Goal: Task Accomplishment & Management: Use online tool/utility

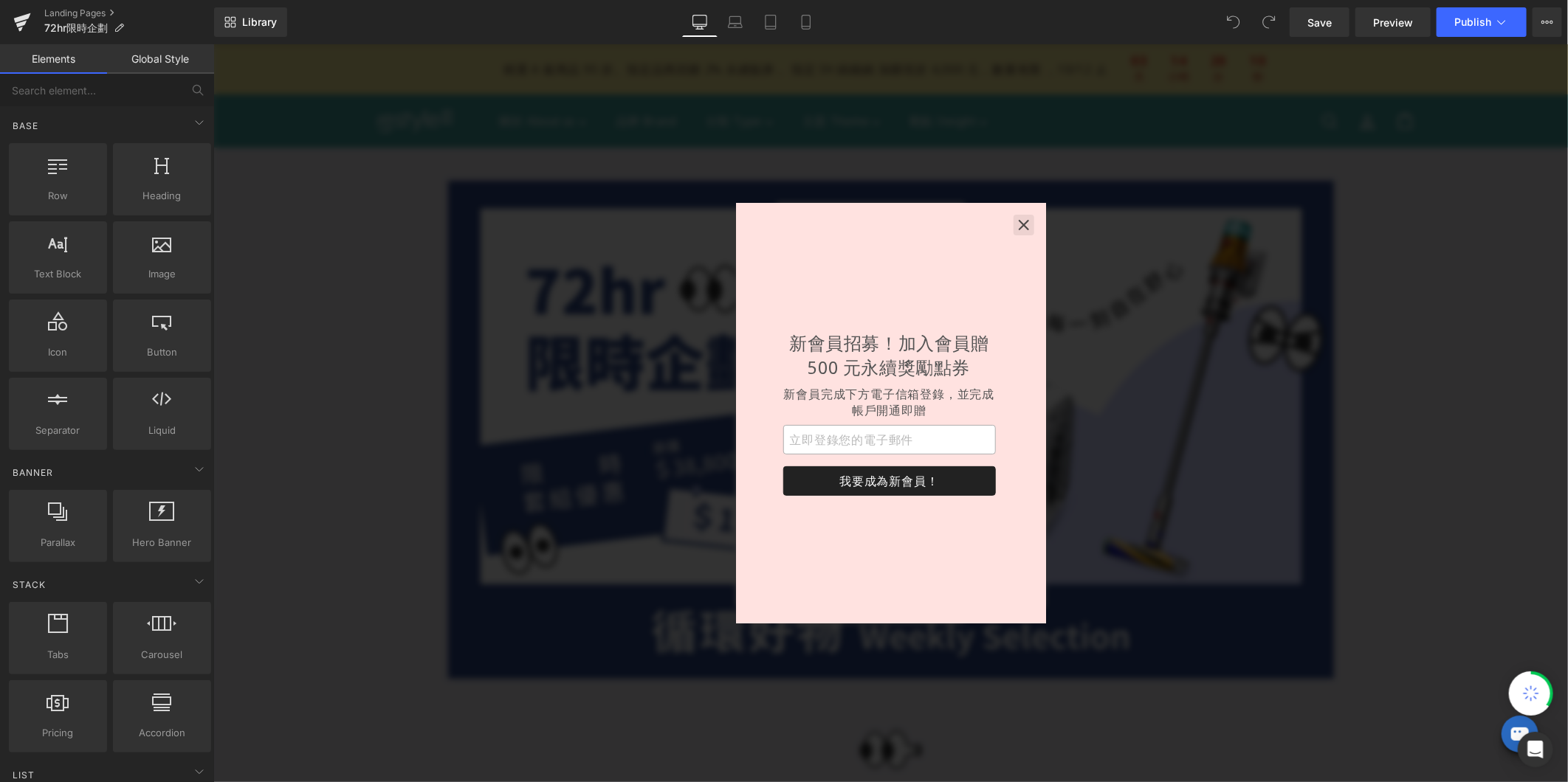
click at [1024, 225] on icon "button" at bounding box center [1023, 224] width 10 height 10
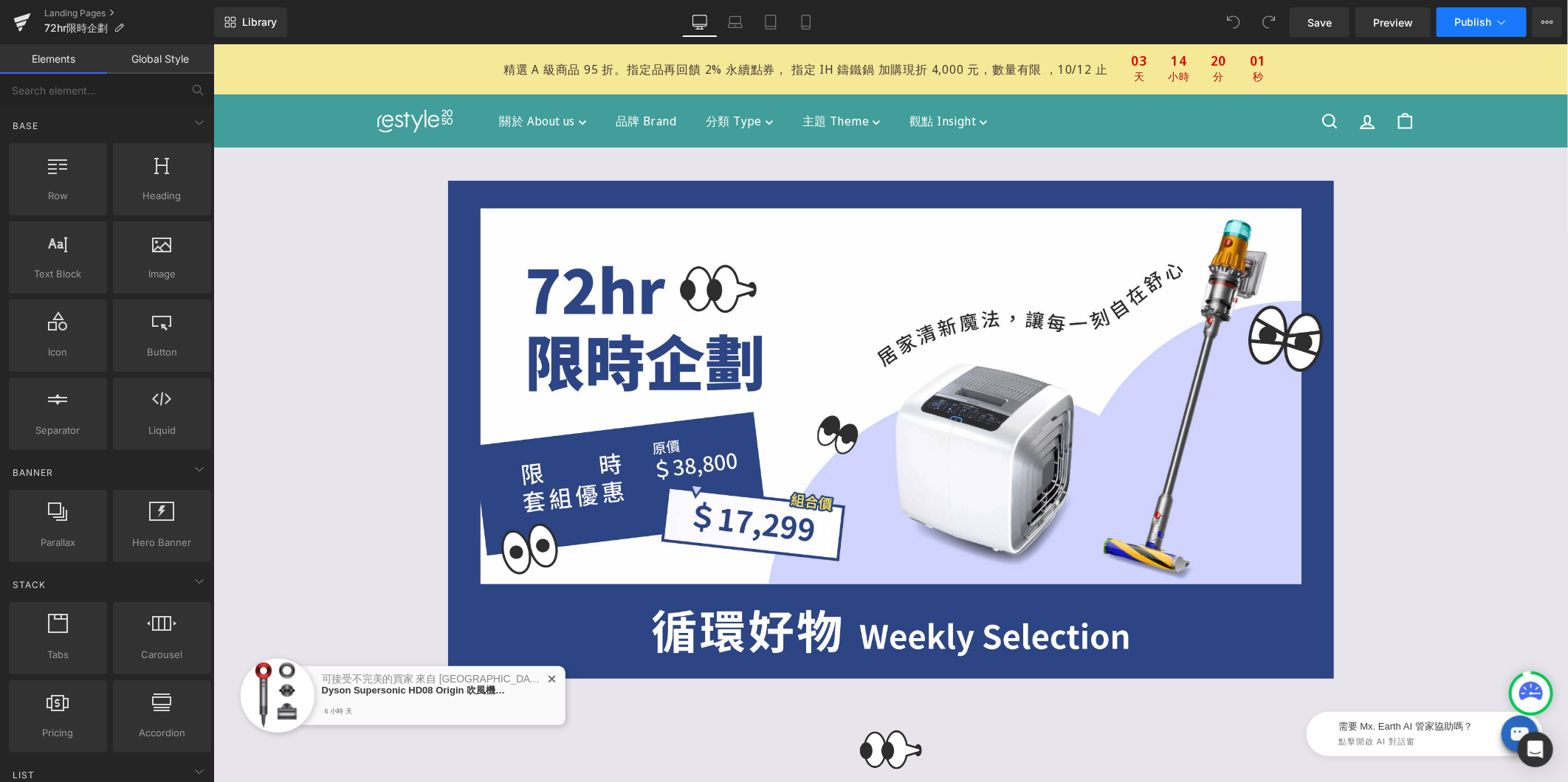
click at [1506, 20] on icon at bounding box center [1502, 22] width 15 height 15
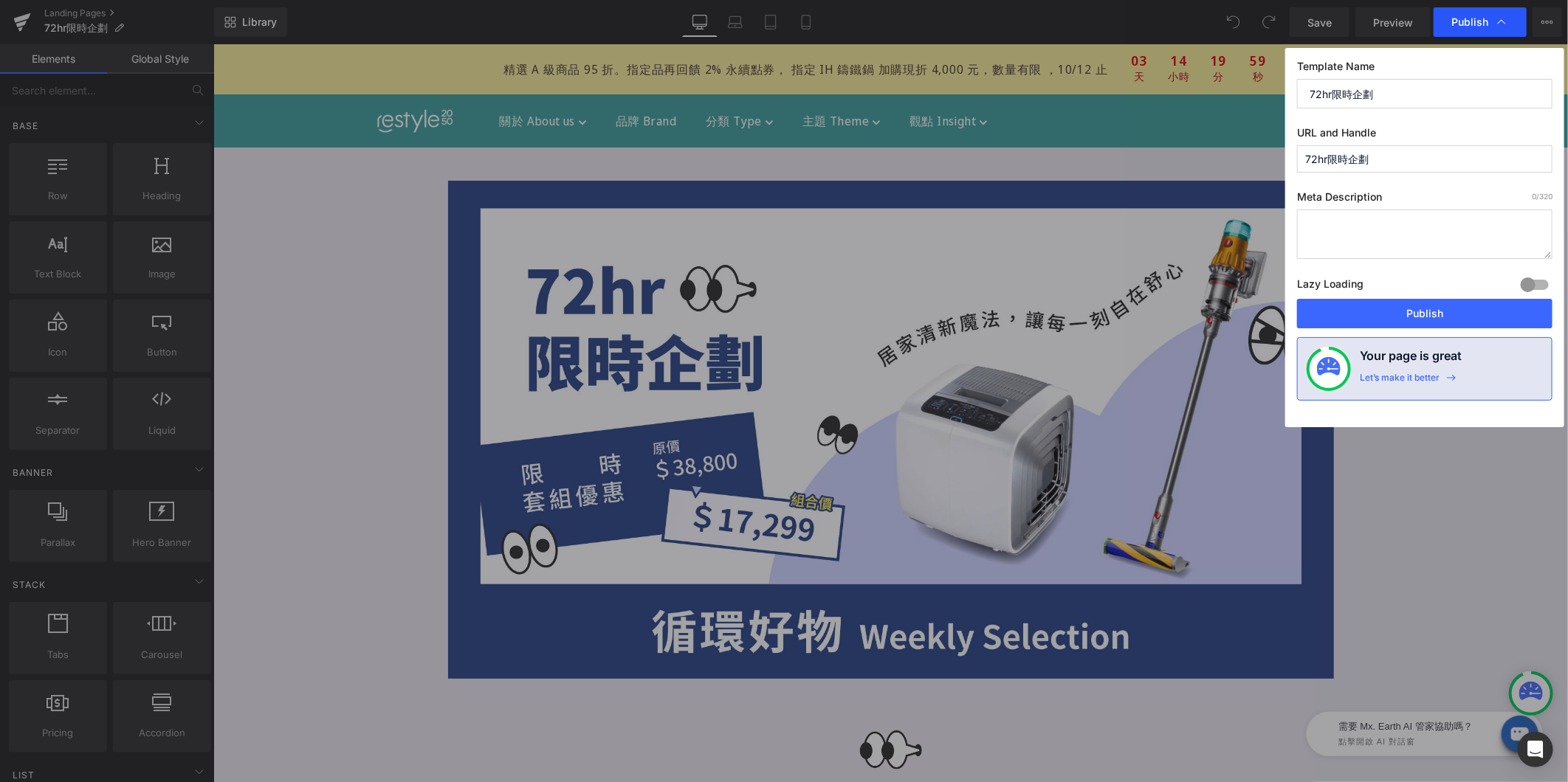
click at [1504, 20] on icon at bounding box center [1502, 22] width 15 height 15
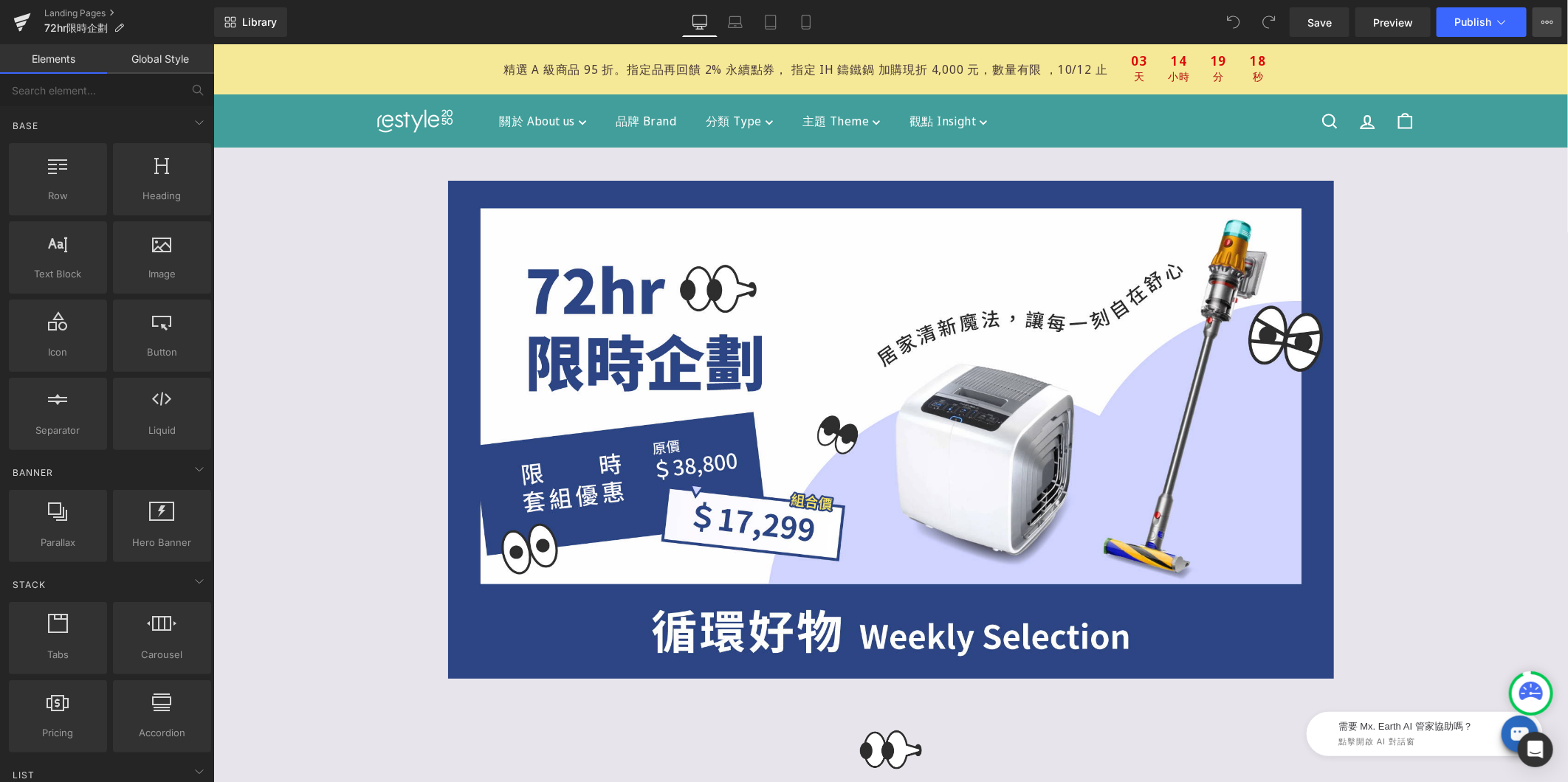
click at [1557, 13] on button "View Live Page View with current Template Save Template to Library Schedule Pub…" at bounding box center [1547, 22] width 29 height 29
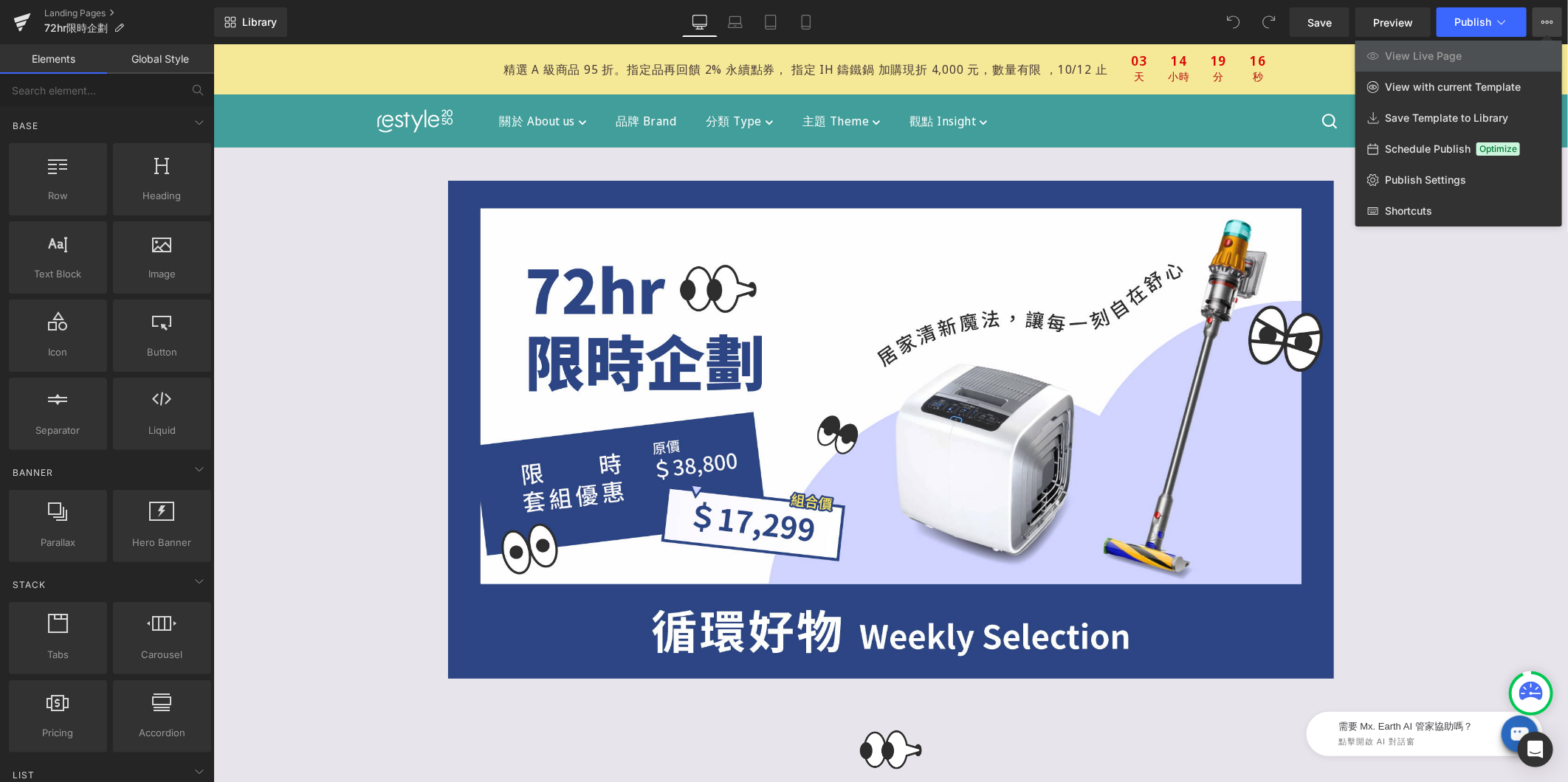
click at [1557, 13] on button "View Live Page View with current Template Save Template to Library Schedule Pub…" at bounding box center [1547, 22] width 29 height 29
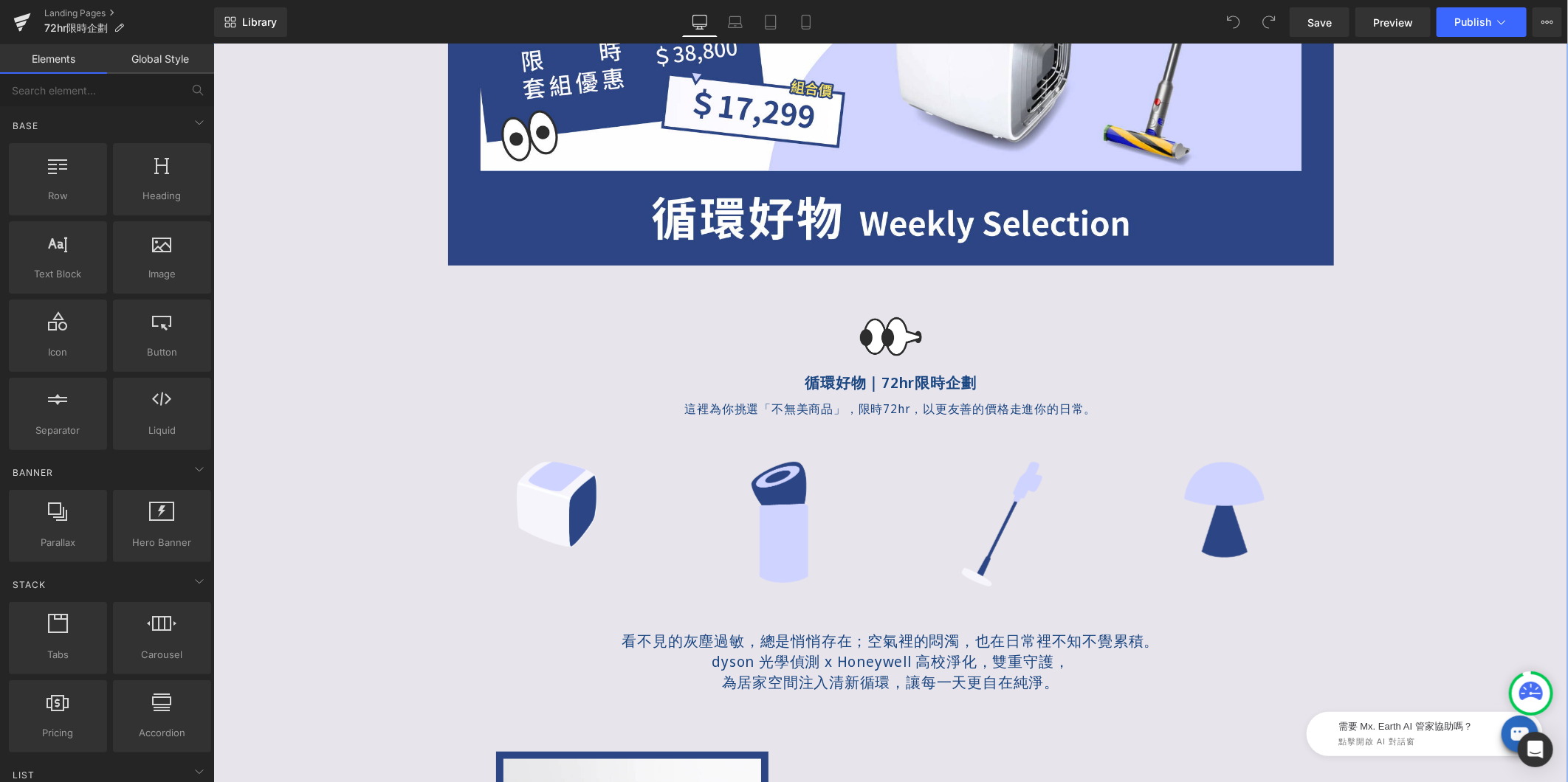
scroll to position [574, 0]
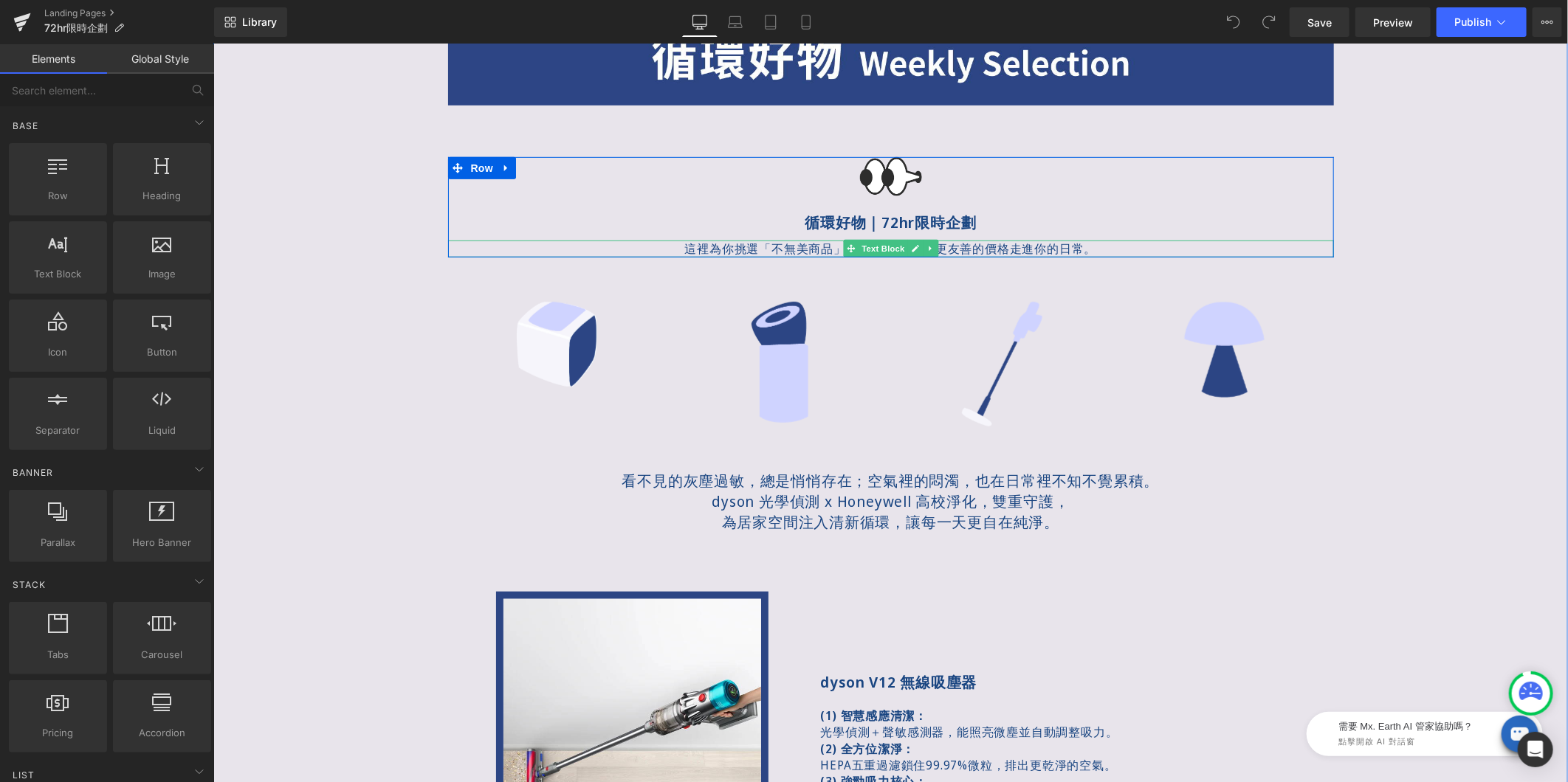
click at [787, 249] on p "這裡為你挑選「不無美商品」，限時72hr，以更友善的價格走進你的日常。" at bounding box center [890, 248] width 886 height 16
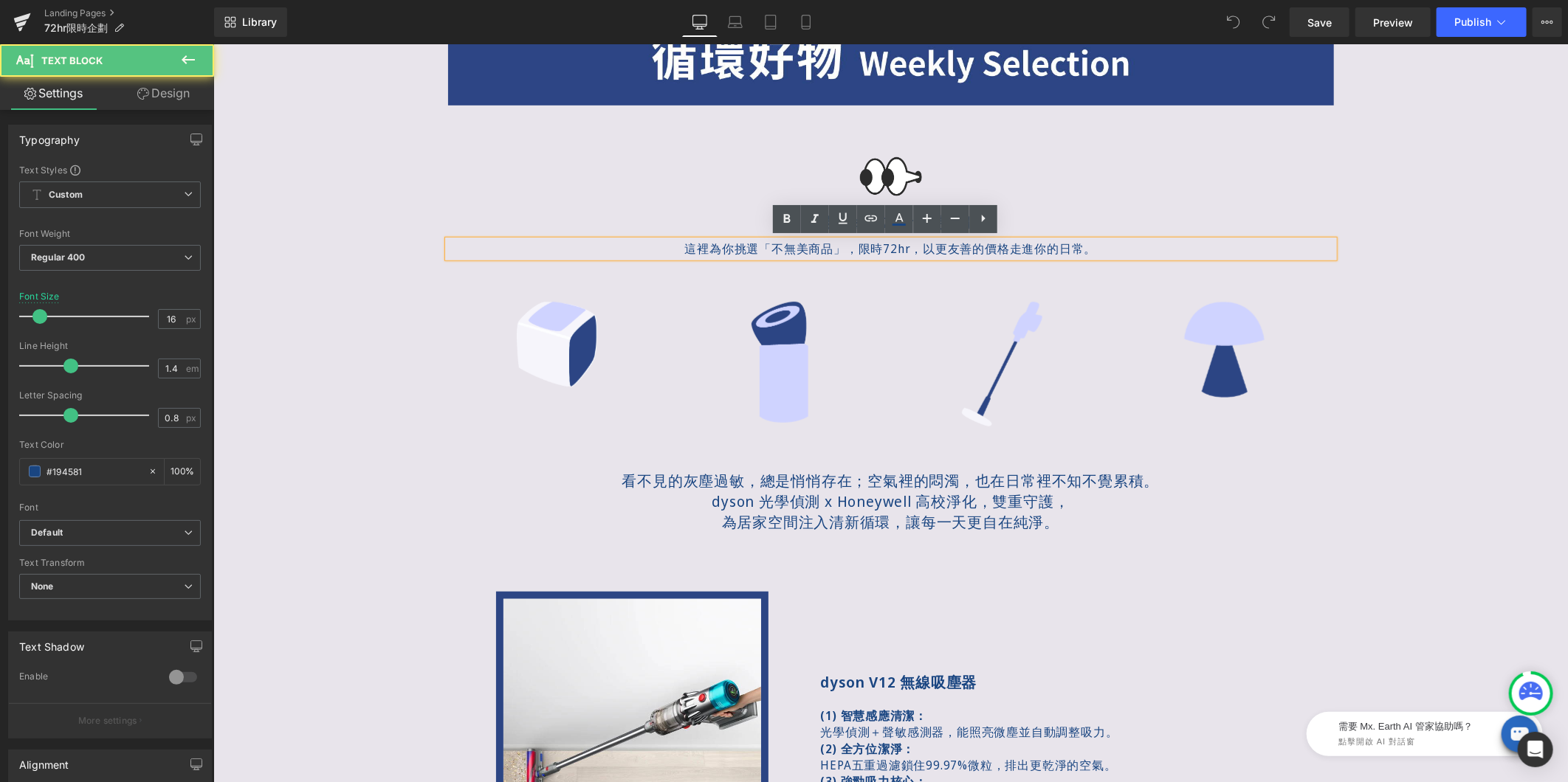
click at [787, 246] on p "這裡為你挑選「不無美商品」，限時72hr，以更友善的價格走進你的日常。" at bounding box center [890, 248] width 886 height 16
click at [793, 248] on p "這裡為你挑選「不無美商品」，限時72hr，以更友善的價格走進你的日常。" at bounding box center [890, 248] width 886 height 16
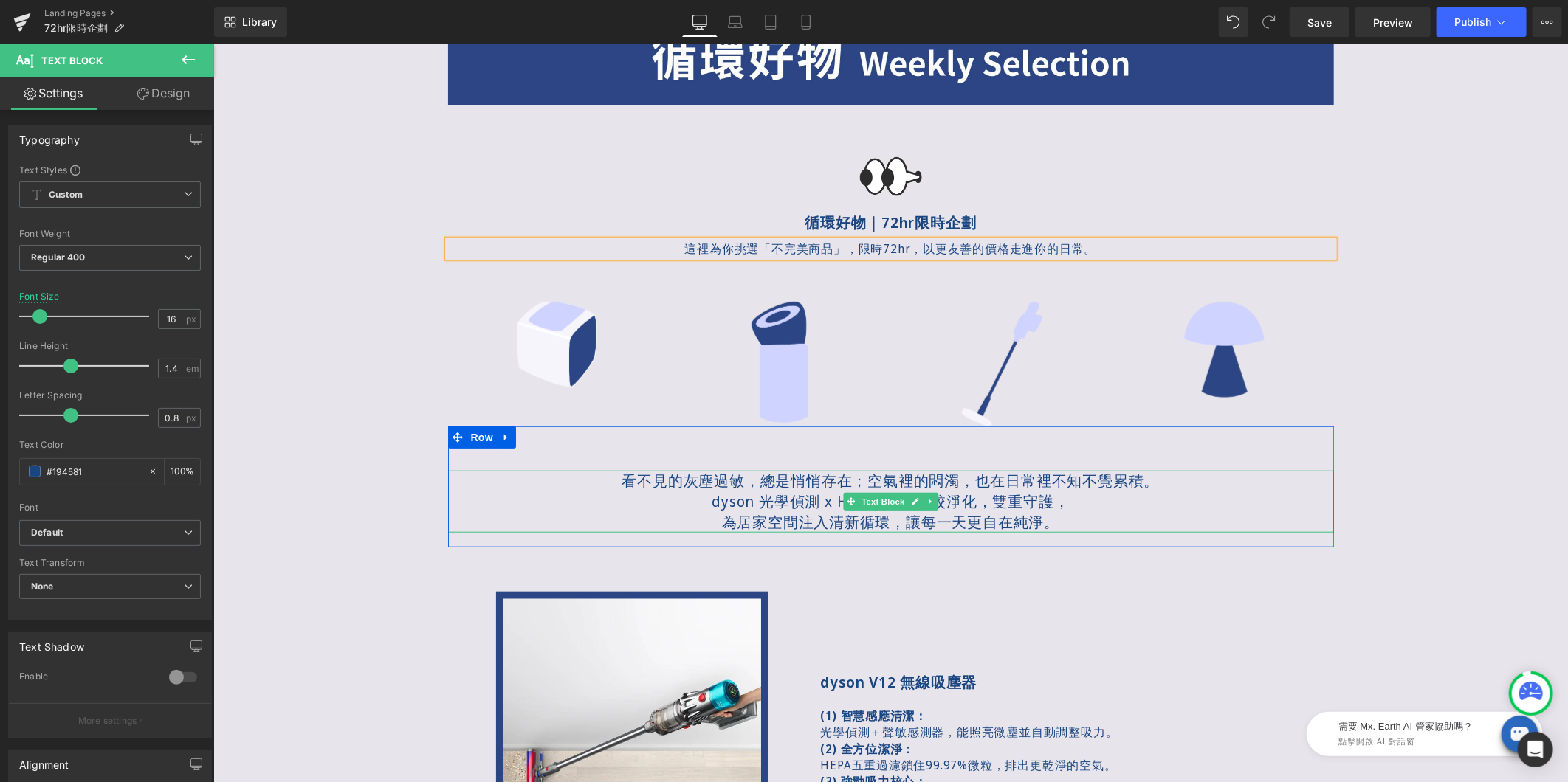
click at [936, 500] on p "dyson 光學偵測 x Honeywell 高校淨化，雙重守護，" at bounding box center [890, 501] width 886 height 21
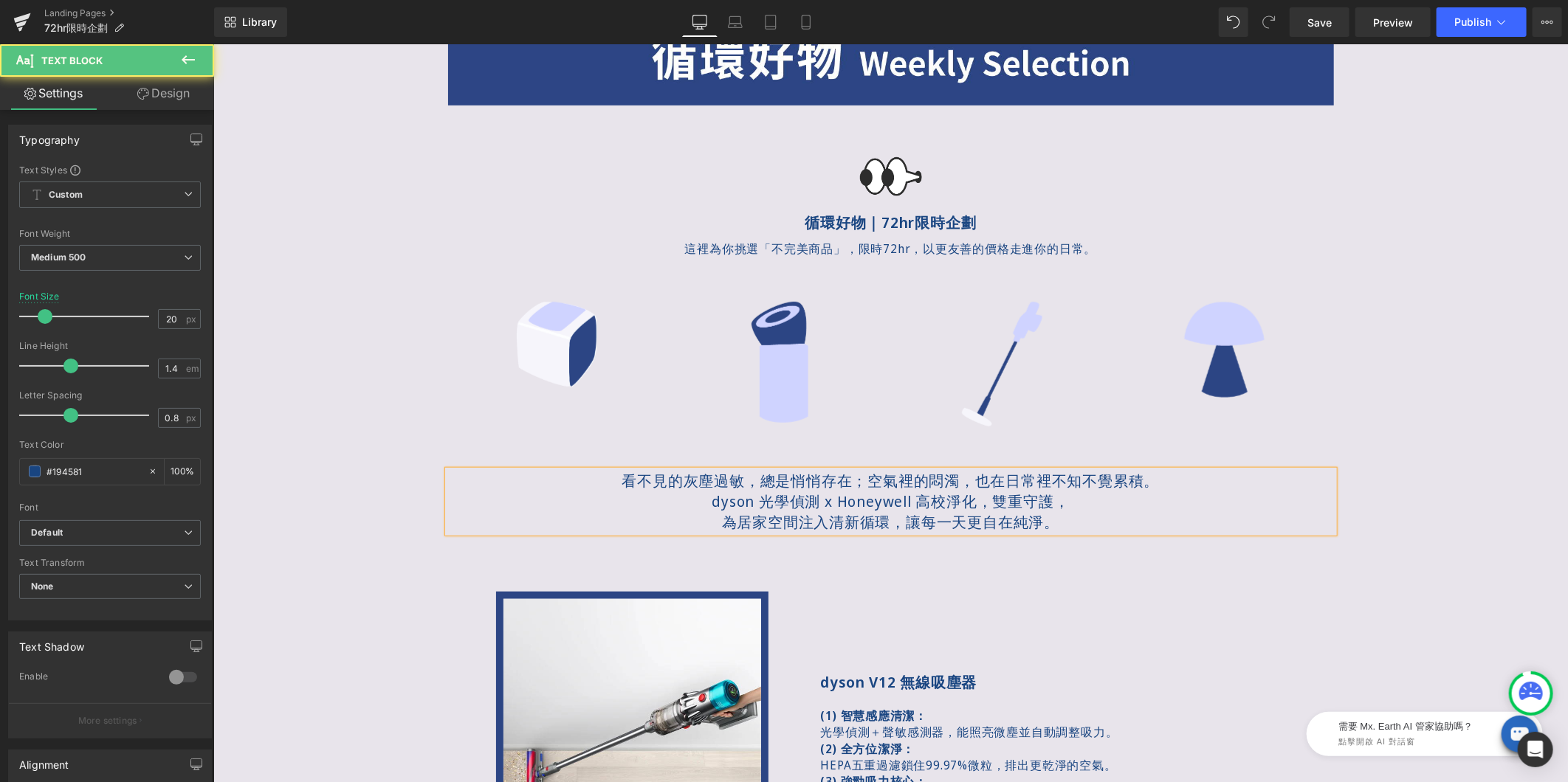
click at [922, 495] on p "dyson 光學偵測 x Honeywell 高校淨化，雙重守護，" at bounding box center [890, 501] width 886 height 21
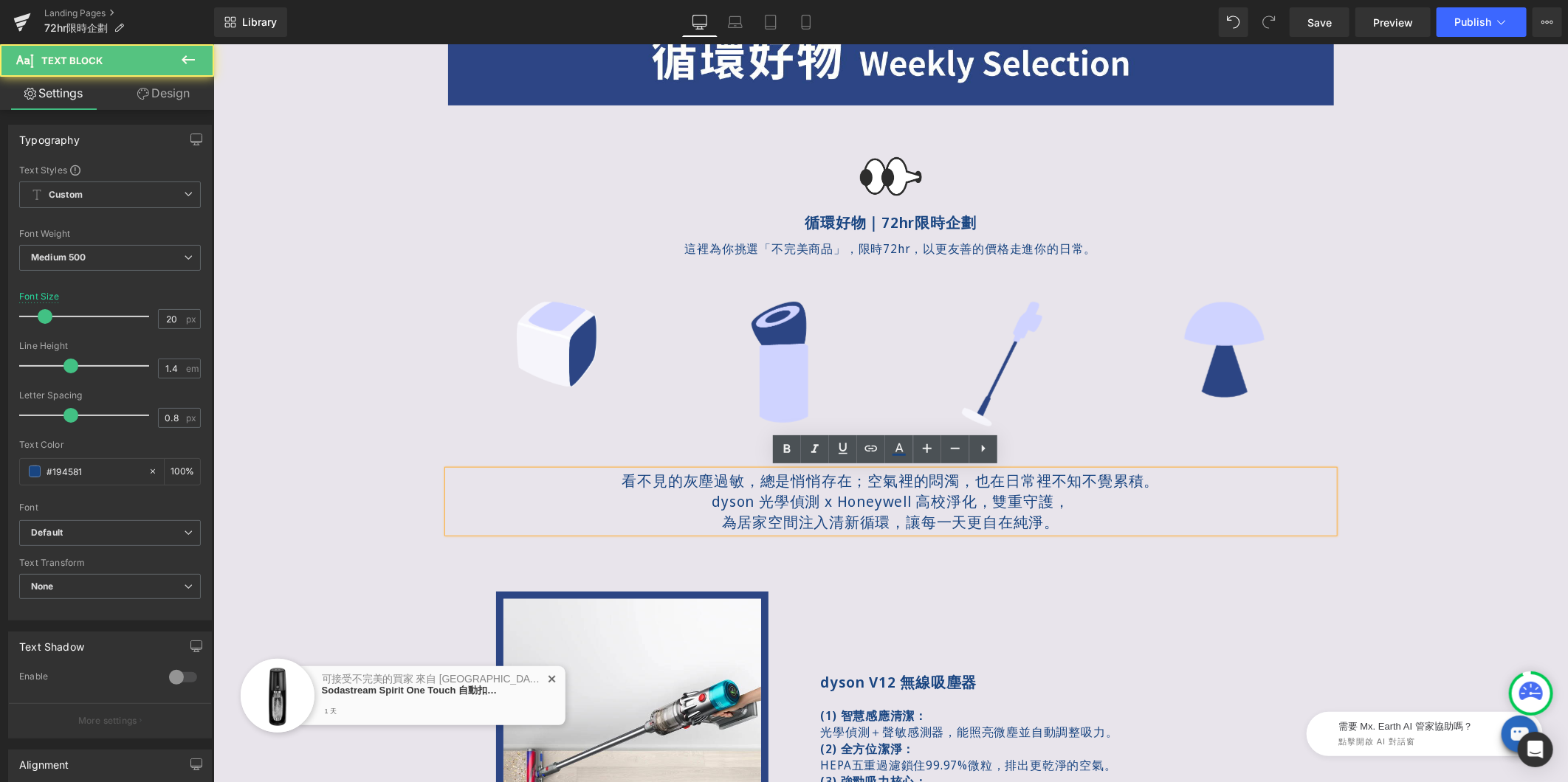
click at [936, 494] on p "dyson 光學偵測 x Honeywell 高校淨化，雙重守護，" at bounding box center [890, 501] width 886 height 21
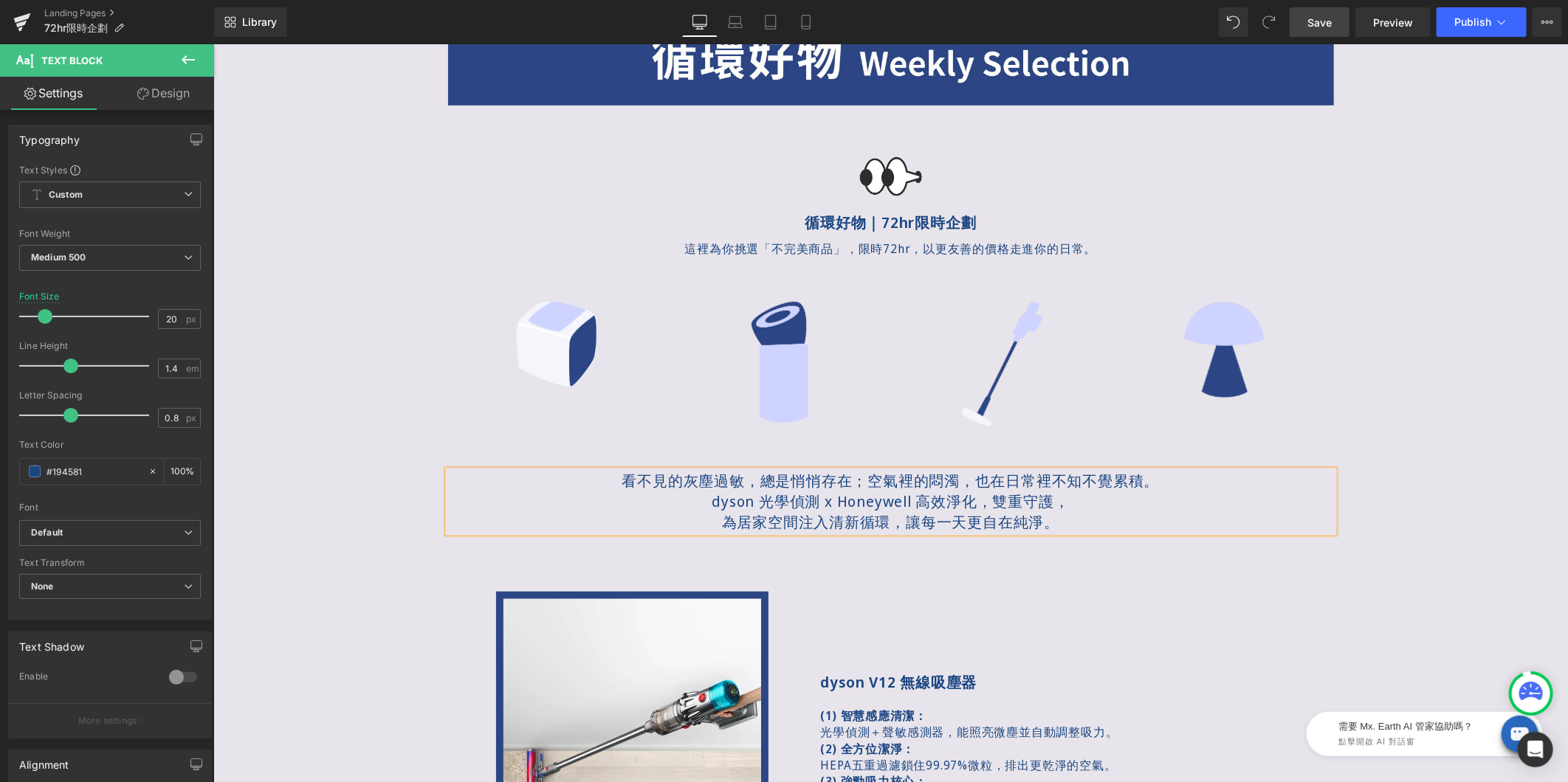
click at [1319, 22] on span "Save" at bounding box center [1319, 22] width 25 height 15
click at [1407, 28] on span "Preview" at bounding box center [1393, 22] width 40 height 15
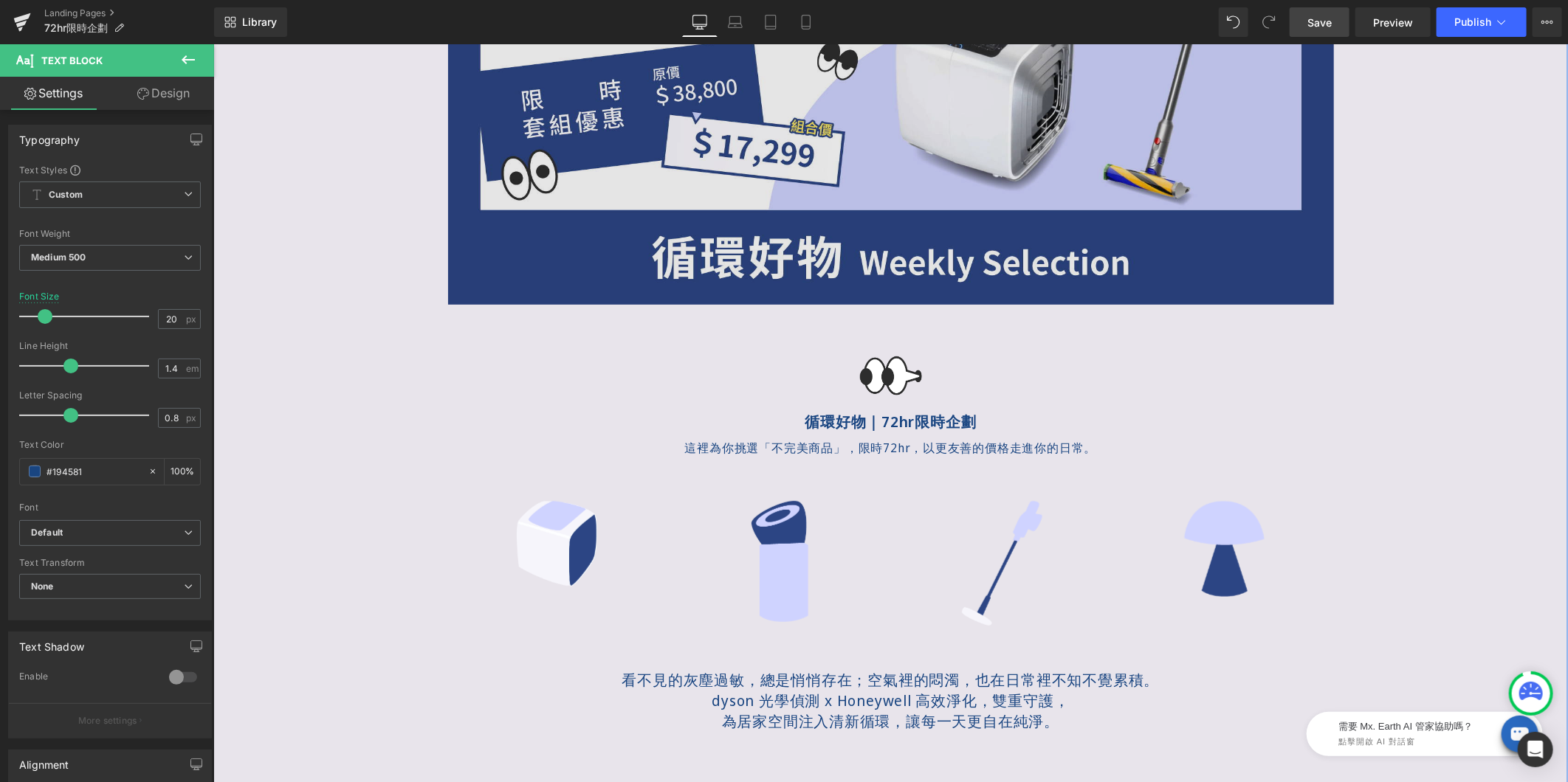
scroll to position [328, 0]
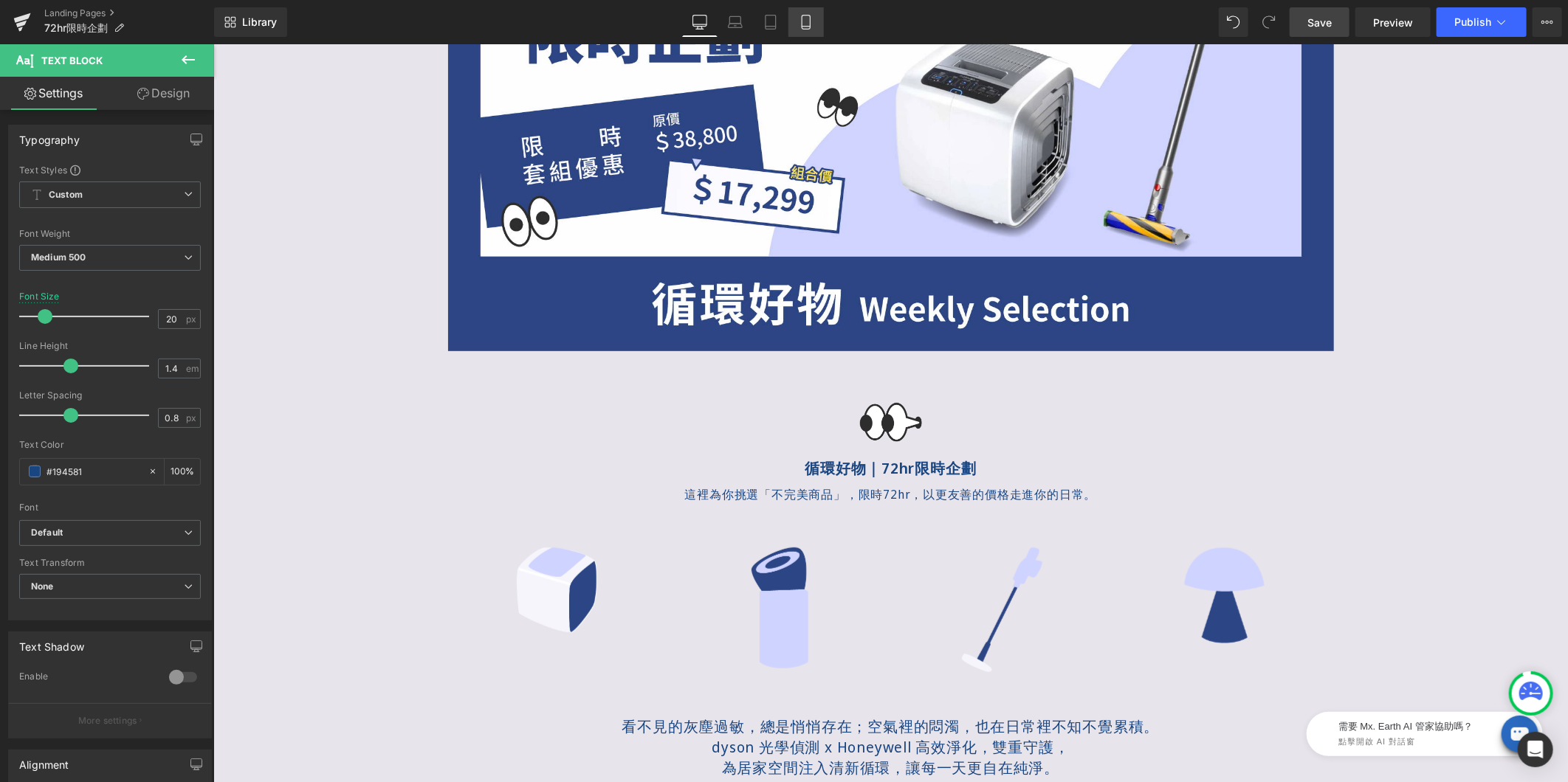
click at [812, 15] on icon at bounding box center [806, 22] width 15 height 15
type input "100"
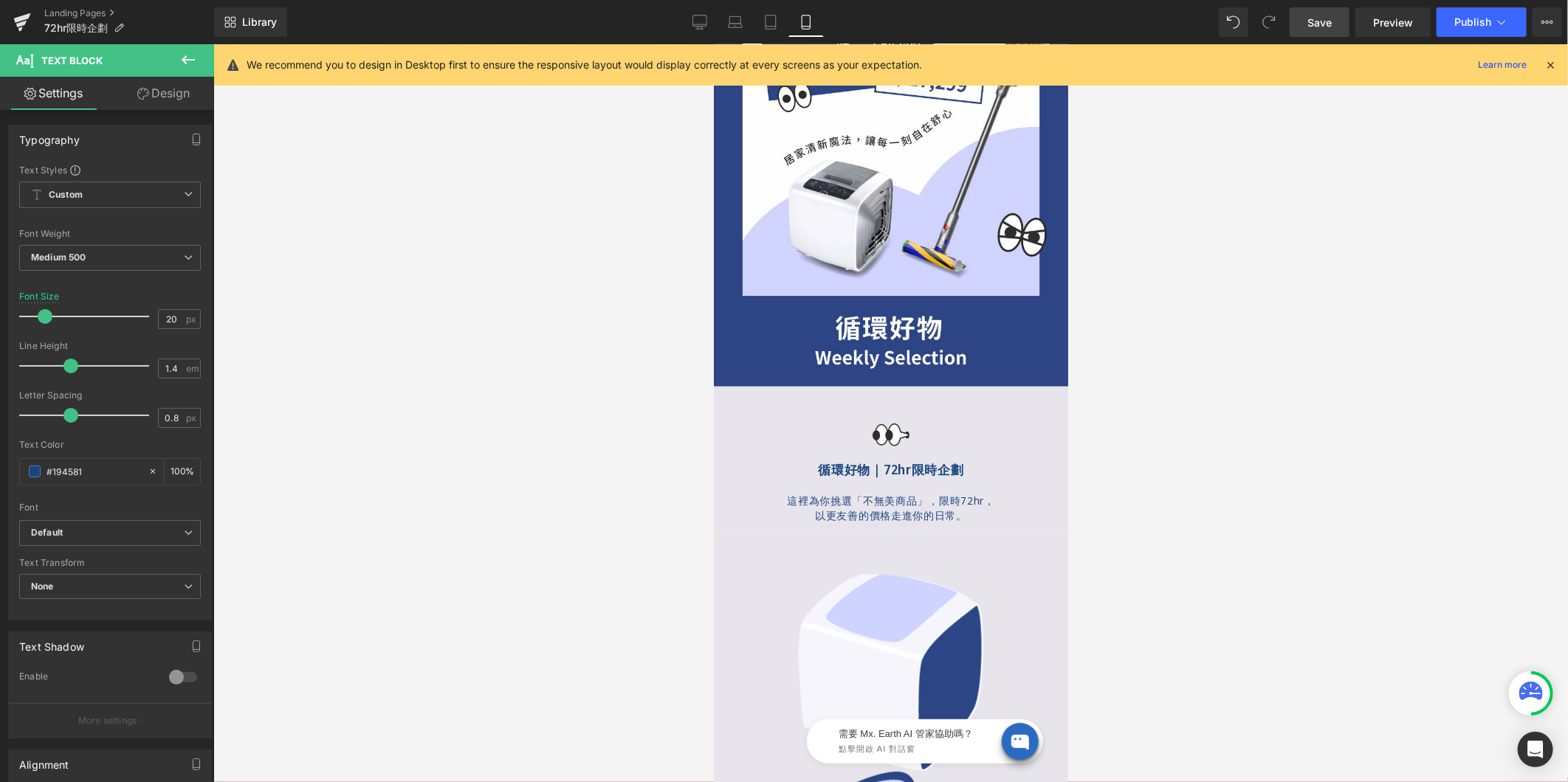
scroll to position [0, 0]
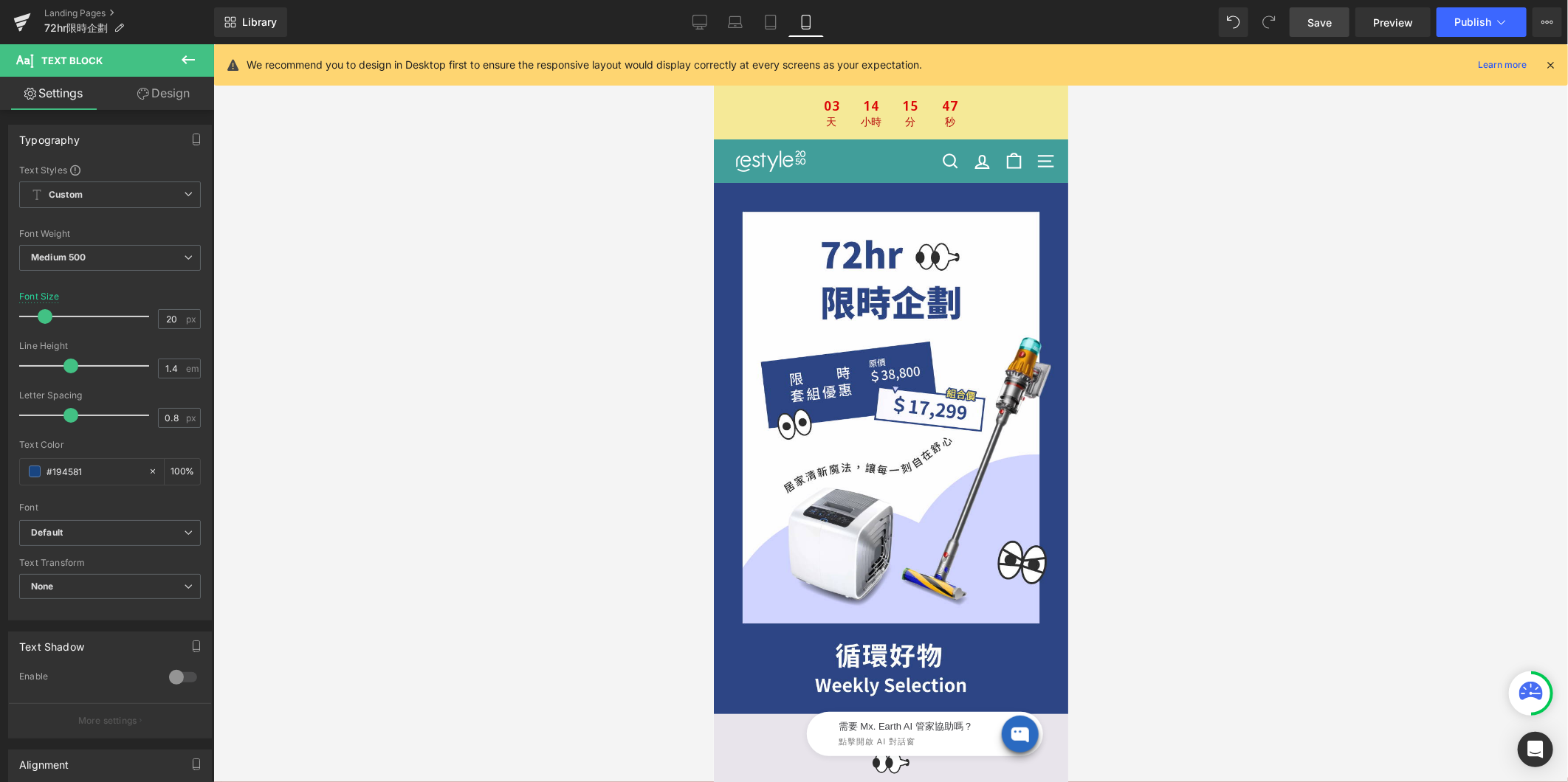
click at [1550, 66] on icon at bounding box center [1550, 65] width 14 height 14
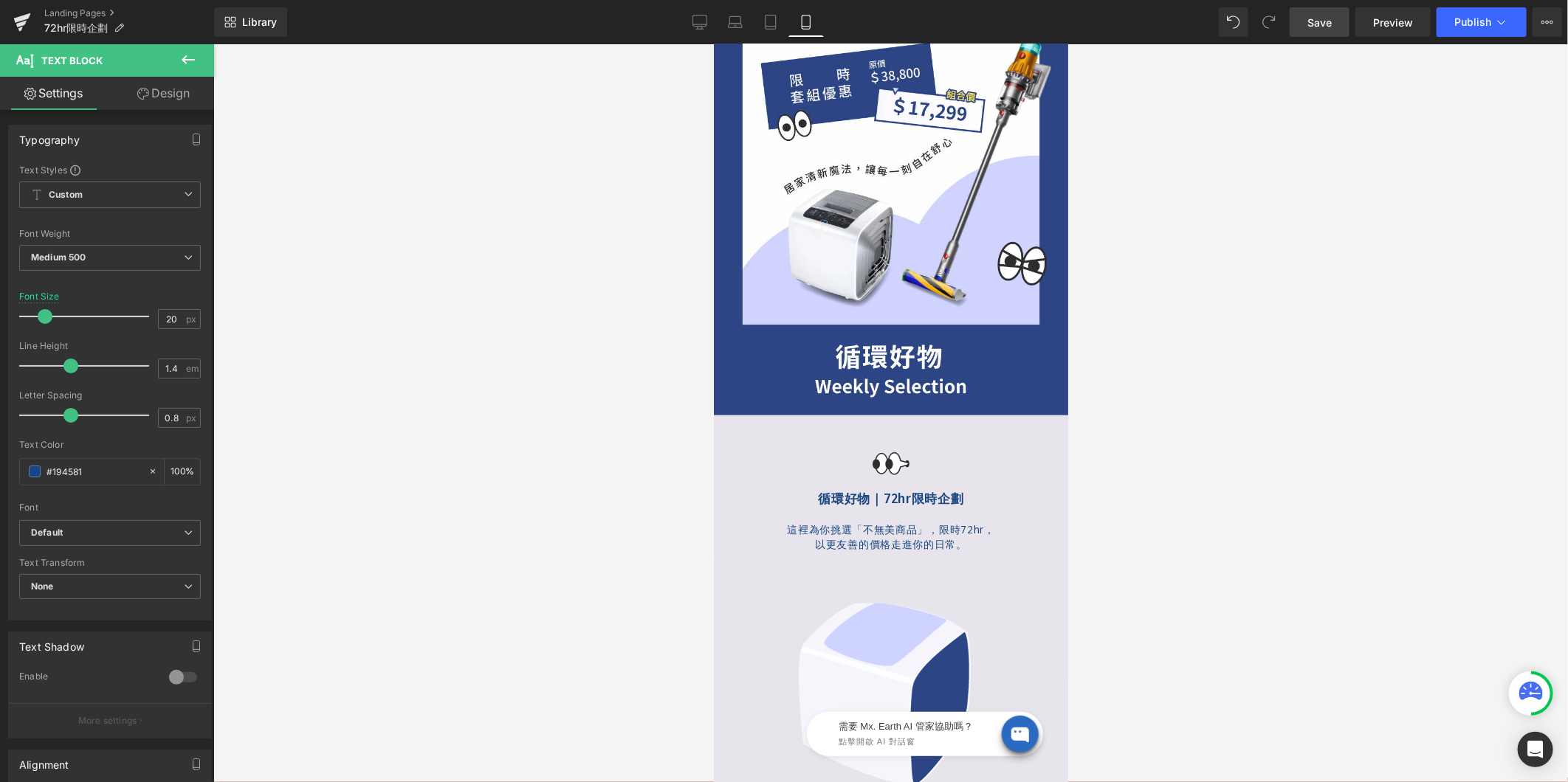
scroll to position [328, 0]
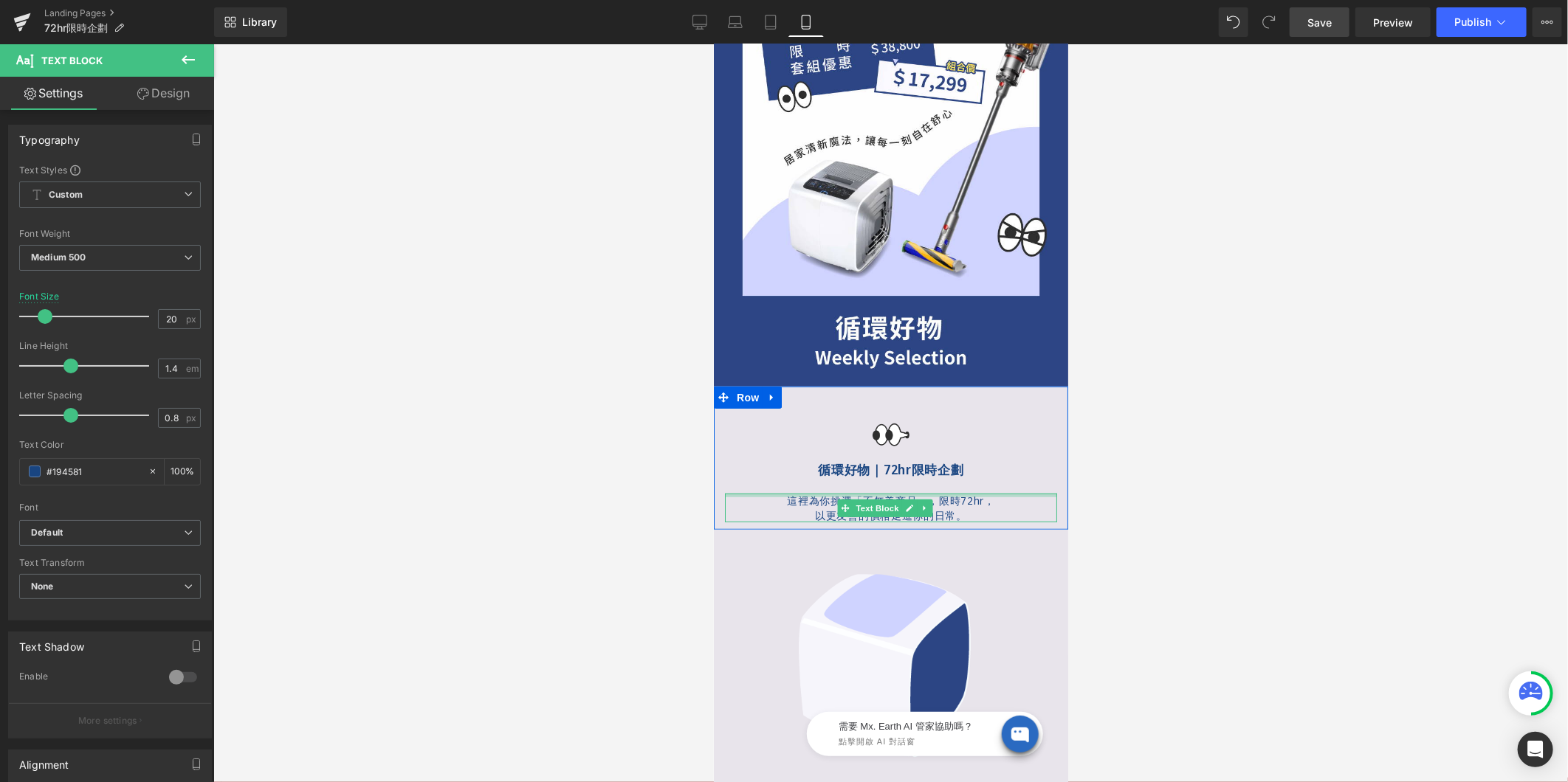
click at [881, 493] on div at bounding box center [890, 494] width 332 height 4
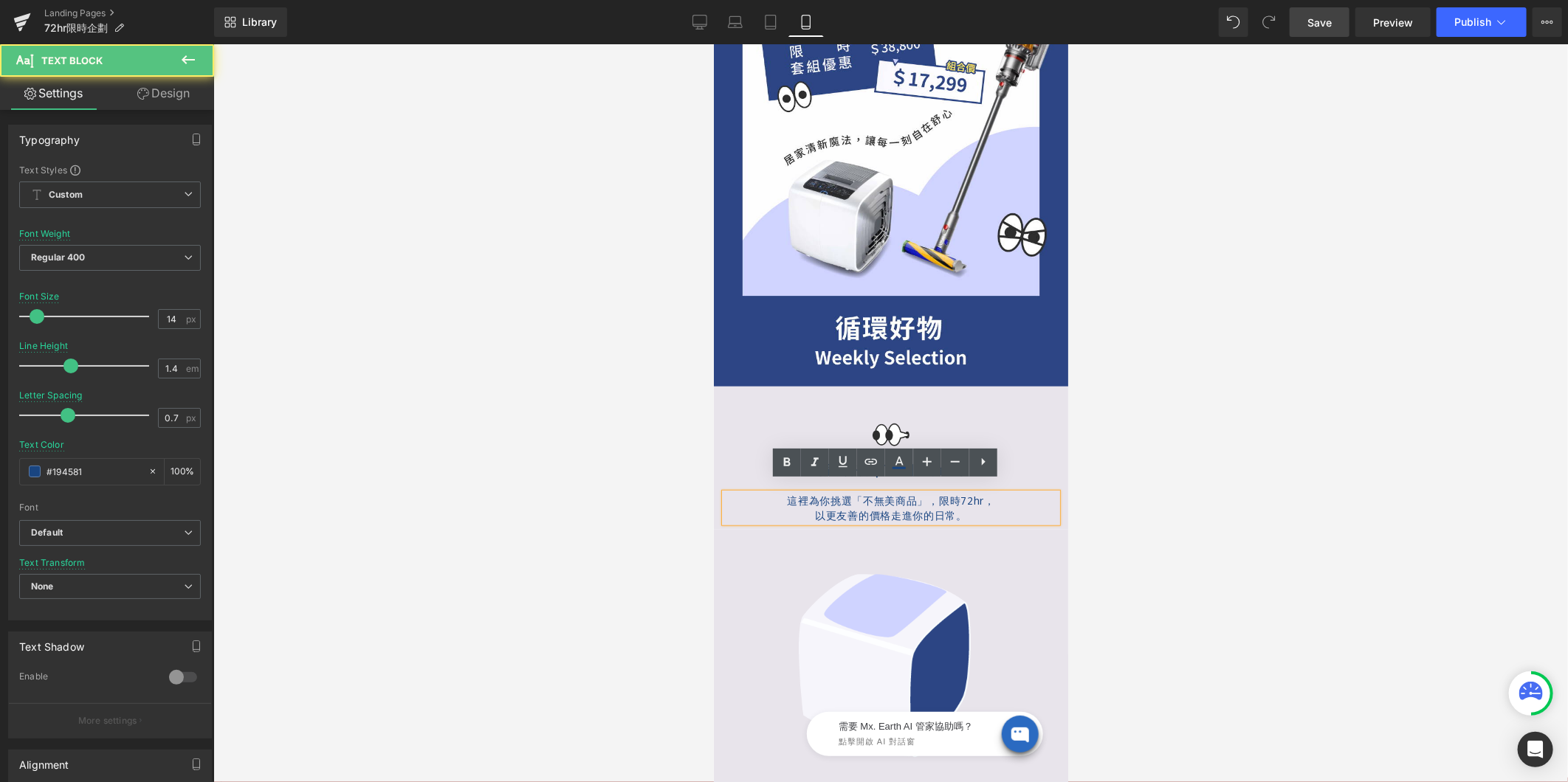
click at [881, 493] on p "這裡為你挑選「不無美商品」， 限時72hr，" at bounding box center [890, 500] width 332 height 15
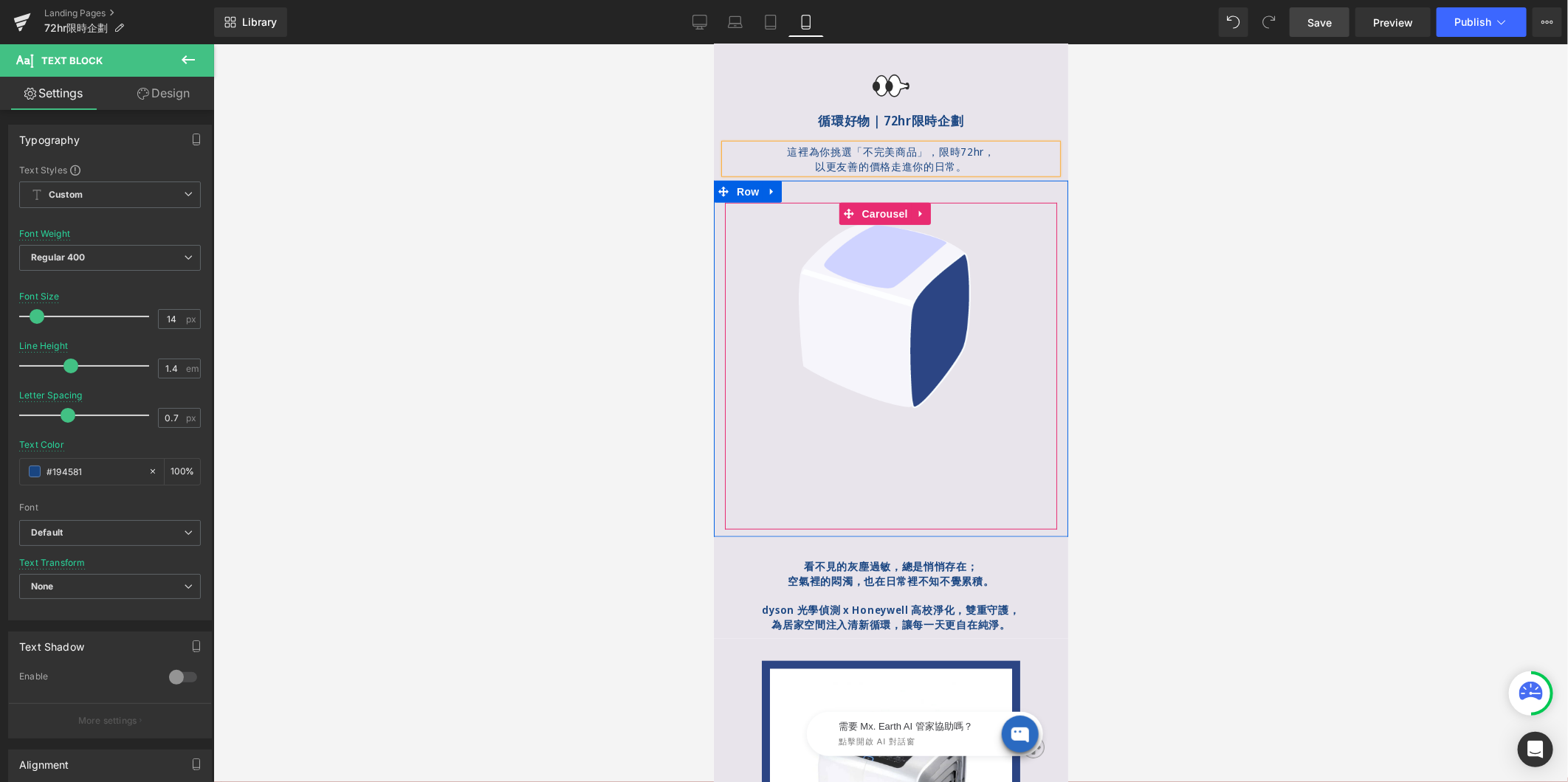
scroll to position [820, 0]
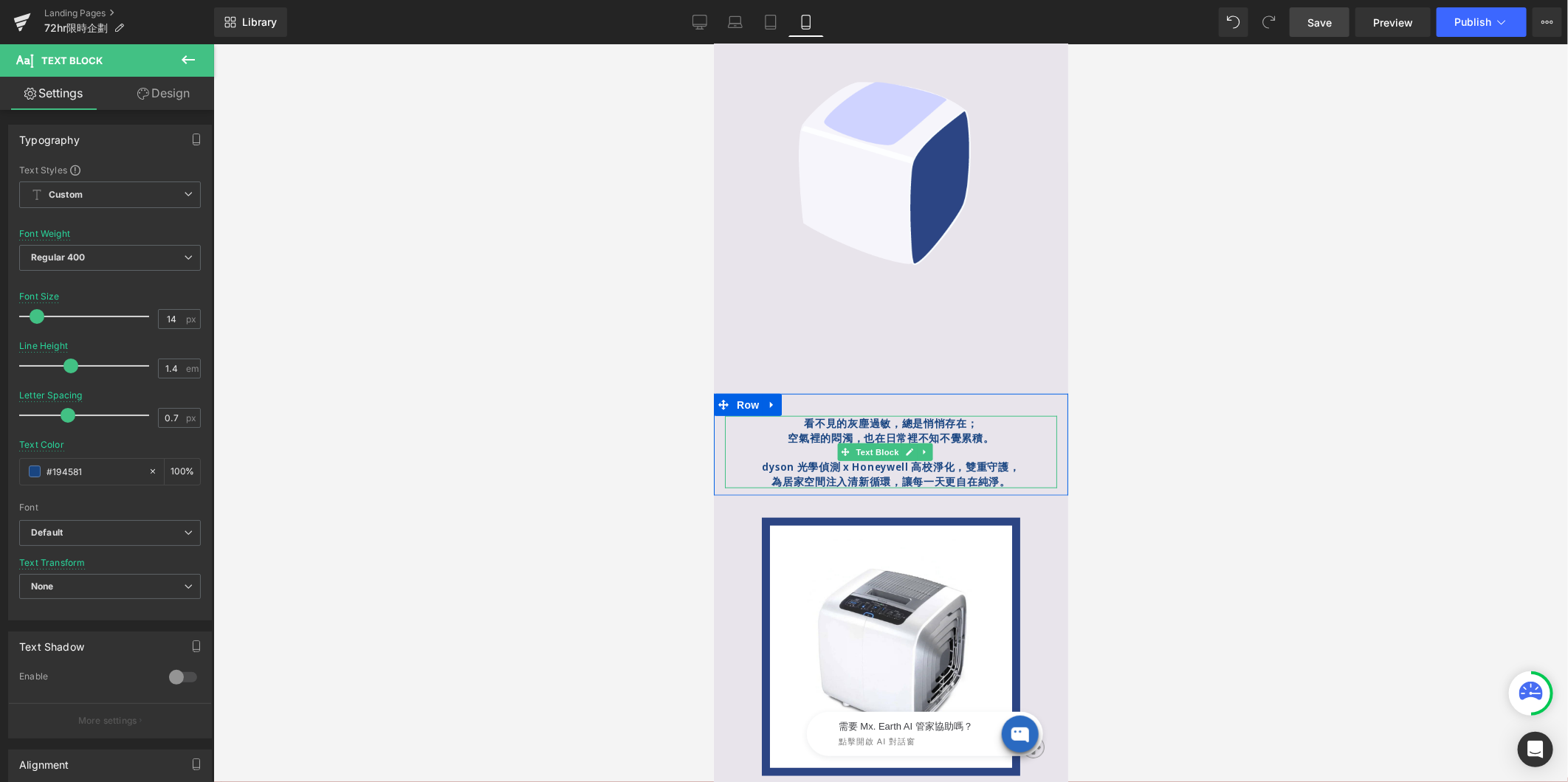
click at [925, 459] on strong "dyson 光學偵測 x Honeywell 高校淨化，雙重守護，" at bounding box center [890, 465] width 258 height 14
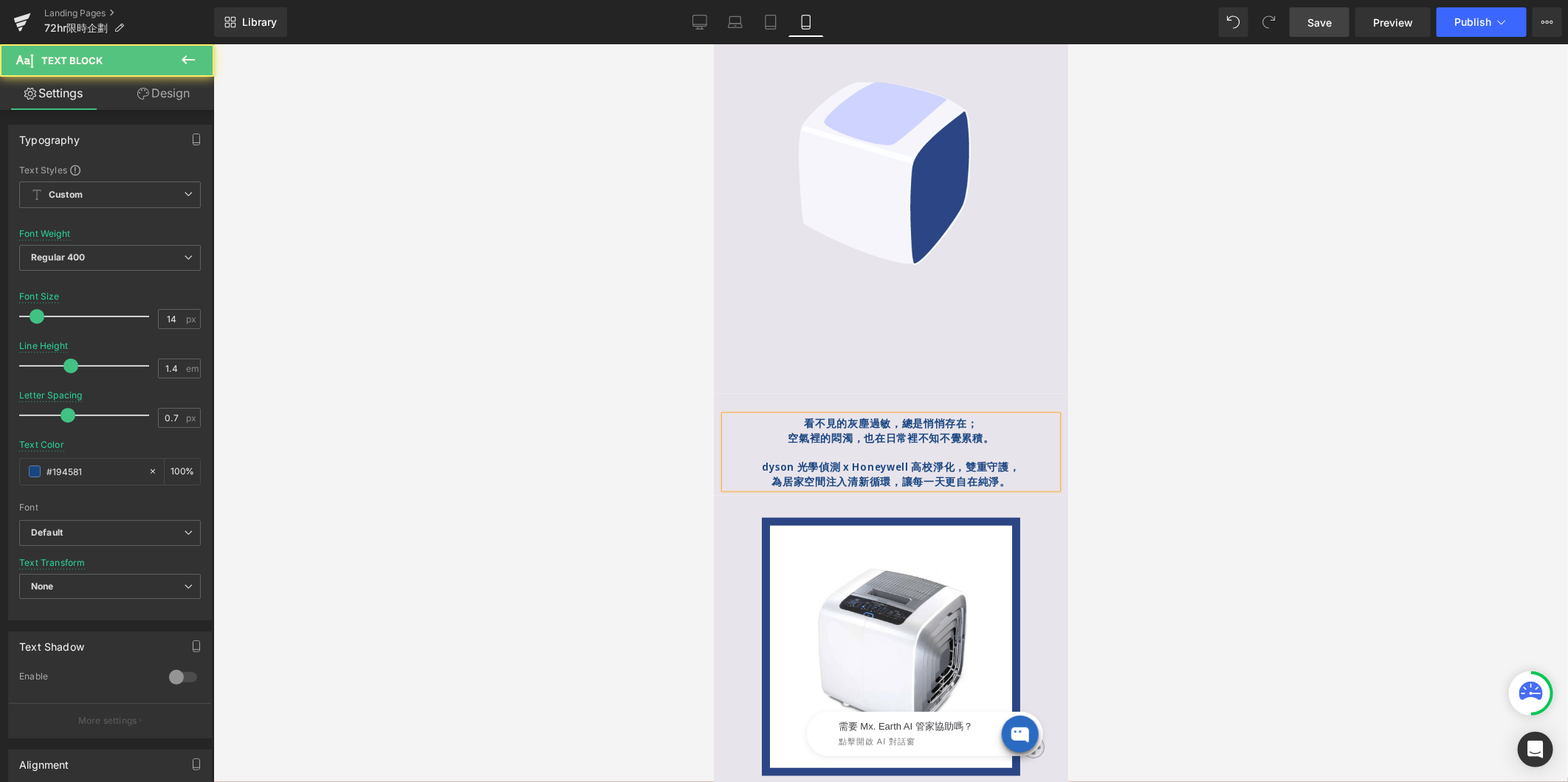
click at [930, 459] on strong "dyson 光學偵測 x Honeywell 高校淨化，雙重守護，" at bounding box center [890, 465] width 258 height 14
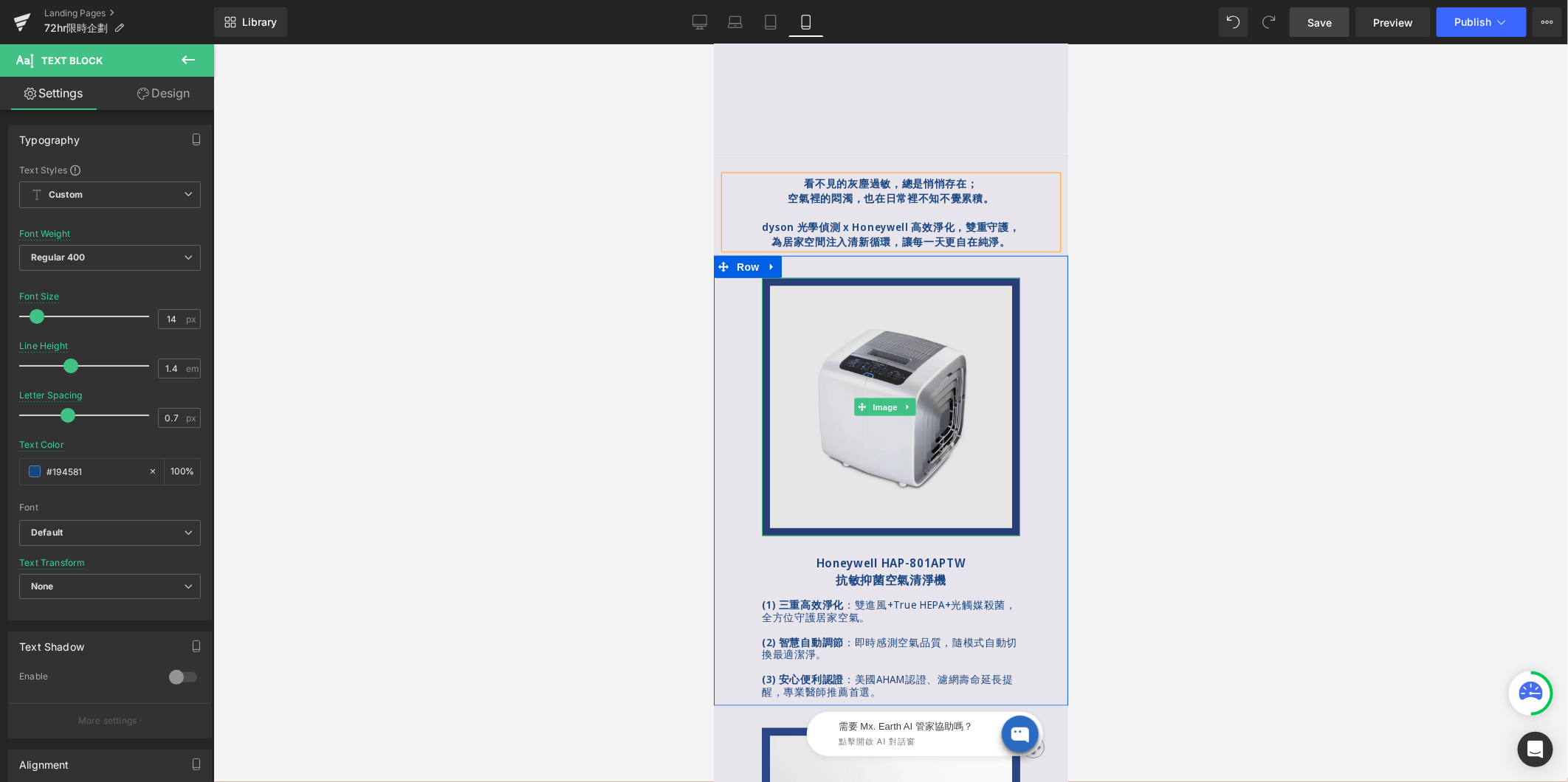
scroll to position [1148, 0]
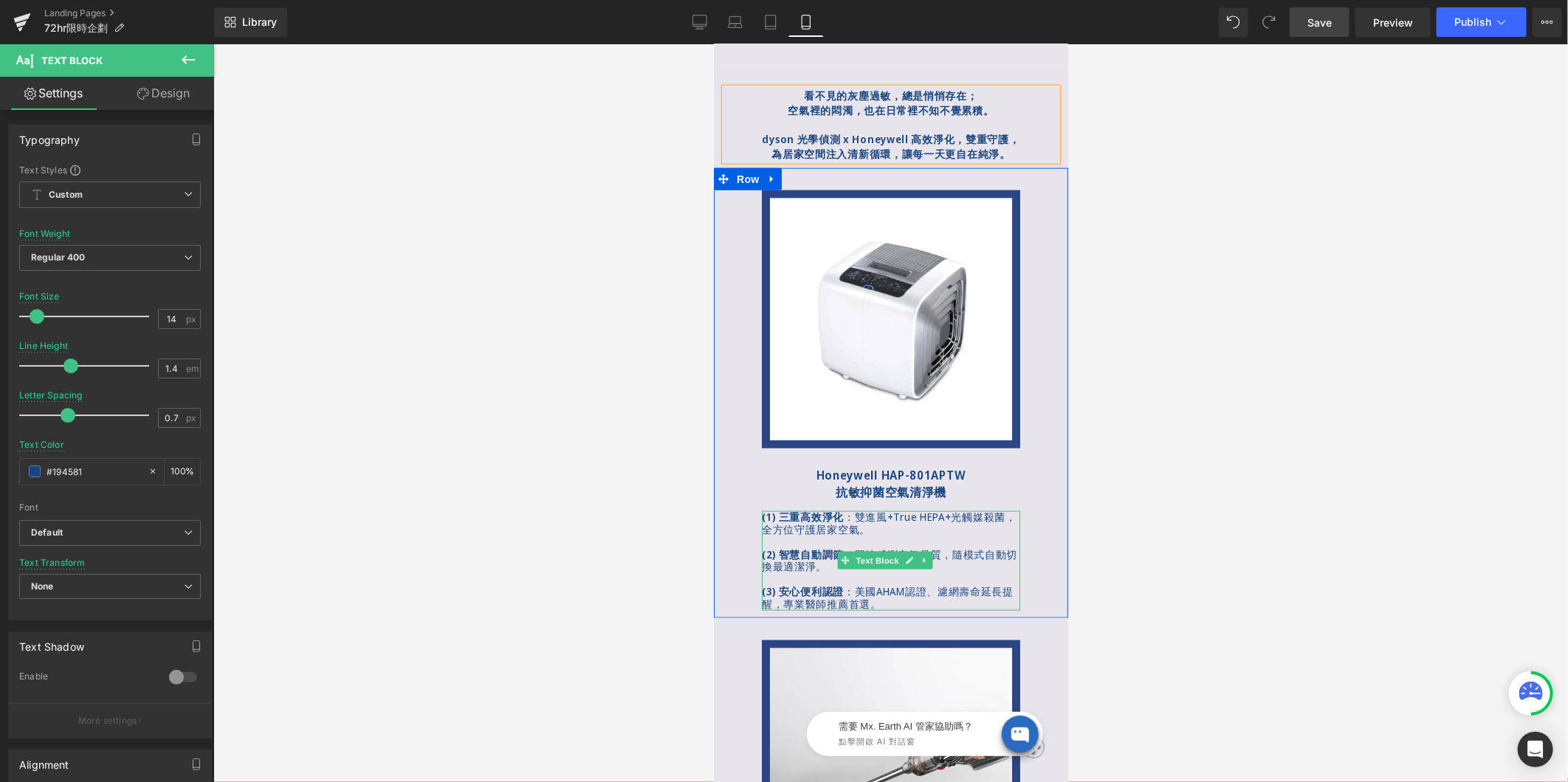
click at [880, 509] on span "雙進風+True HEPA+光觸媒殺菌，全方位守護居家空氣。" at bounding box center [889, 522] width 255 height 26
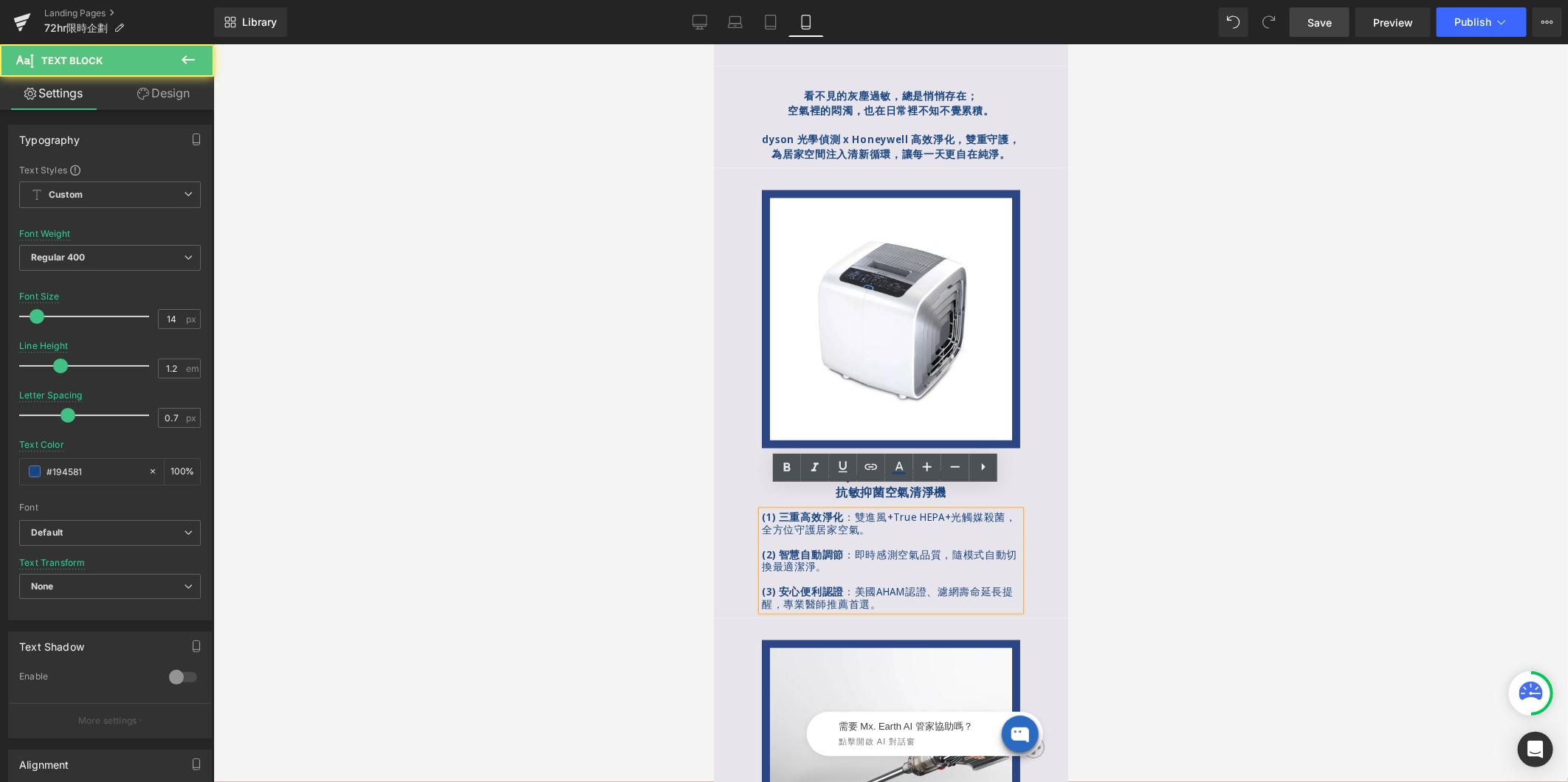
click at [887, 509] on span "雙進風+True HEPA+光觸媒殺菌，全方位守護居家空氣。" at bounding box center [889, 522] width 255 height 26
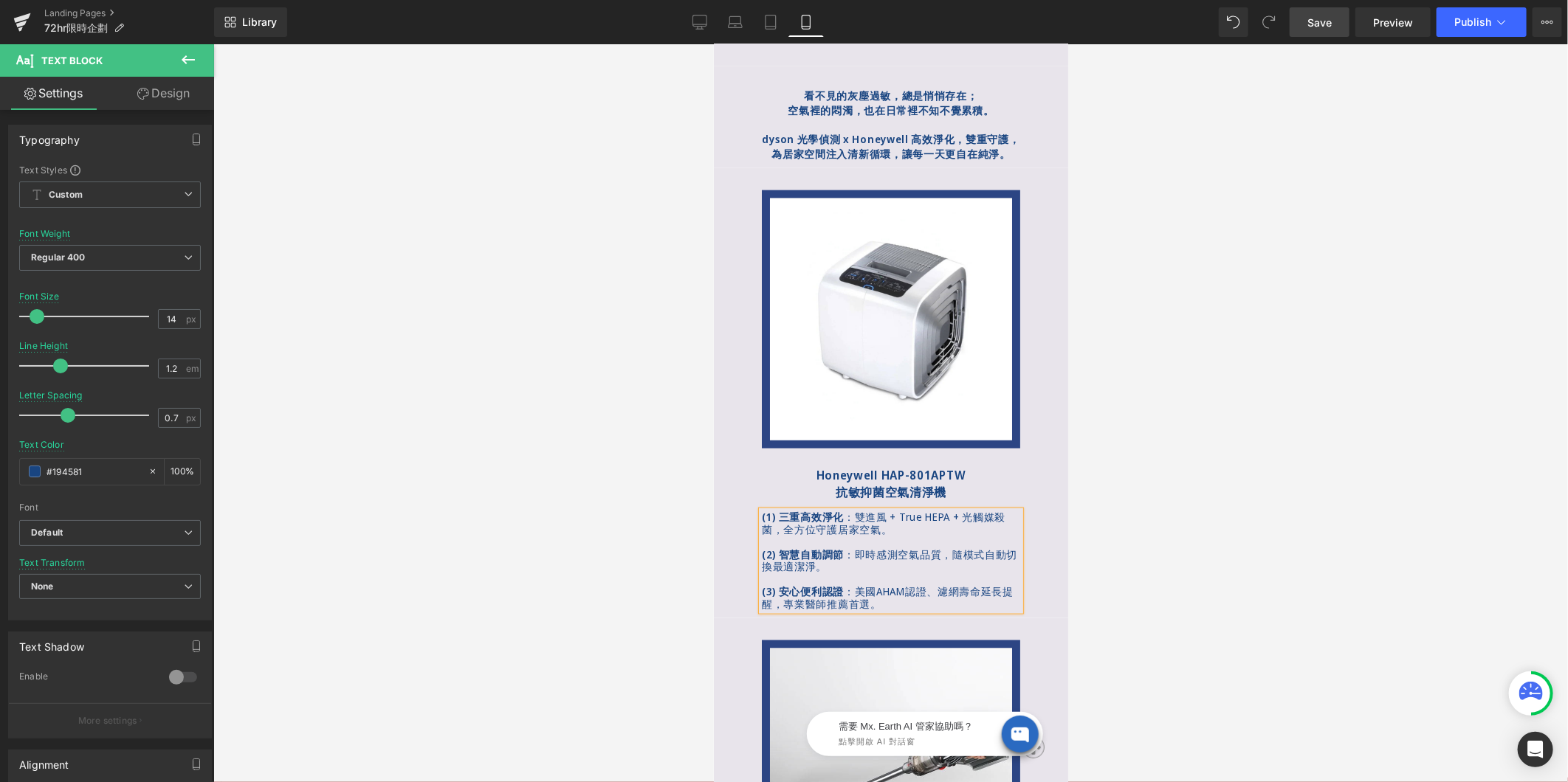
click at [874, 584] on span "美國AHAM認證、濾網壽命延長提醒，專業醫師推薦首選。" at bounding box center [887, 596] width 251 height 26
click at [917, 584] on span "美國 AHAM認證、濾網壽命延長提醒，專業醫師推薦首選。" at bounding box center [889, 596] width 255 height 26
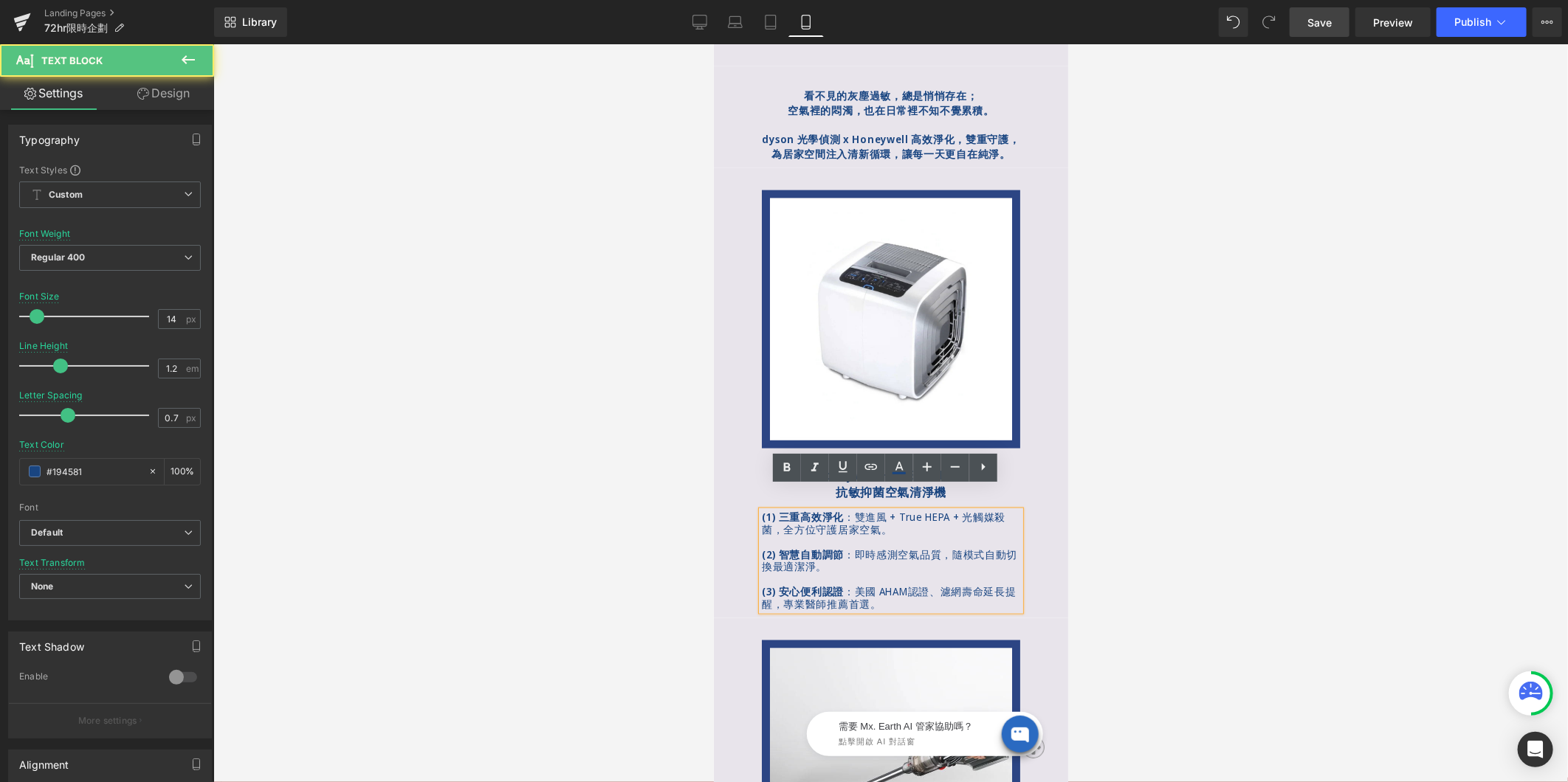
click at [913, 584] on span "美國 AHAM認證、濾網壽命延長提醒，專業醫師推薦首選。" at bounding box center [889, 596] width 255 height 26
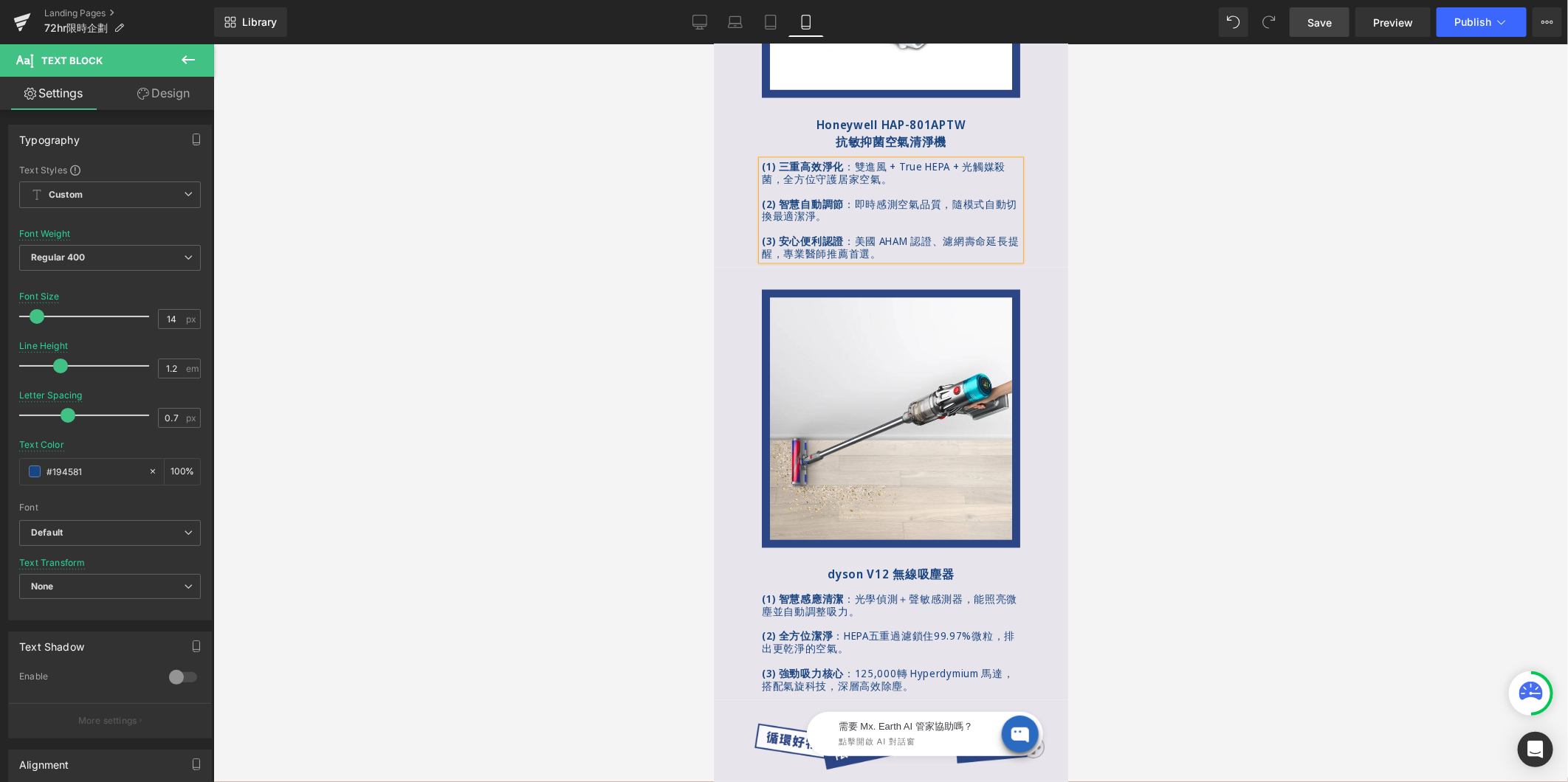
scroll to position [1721, 0]
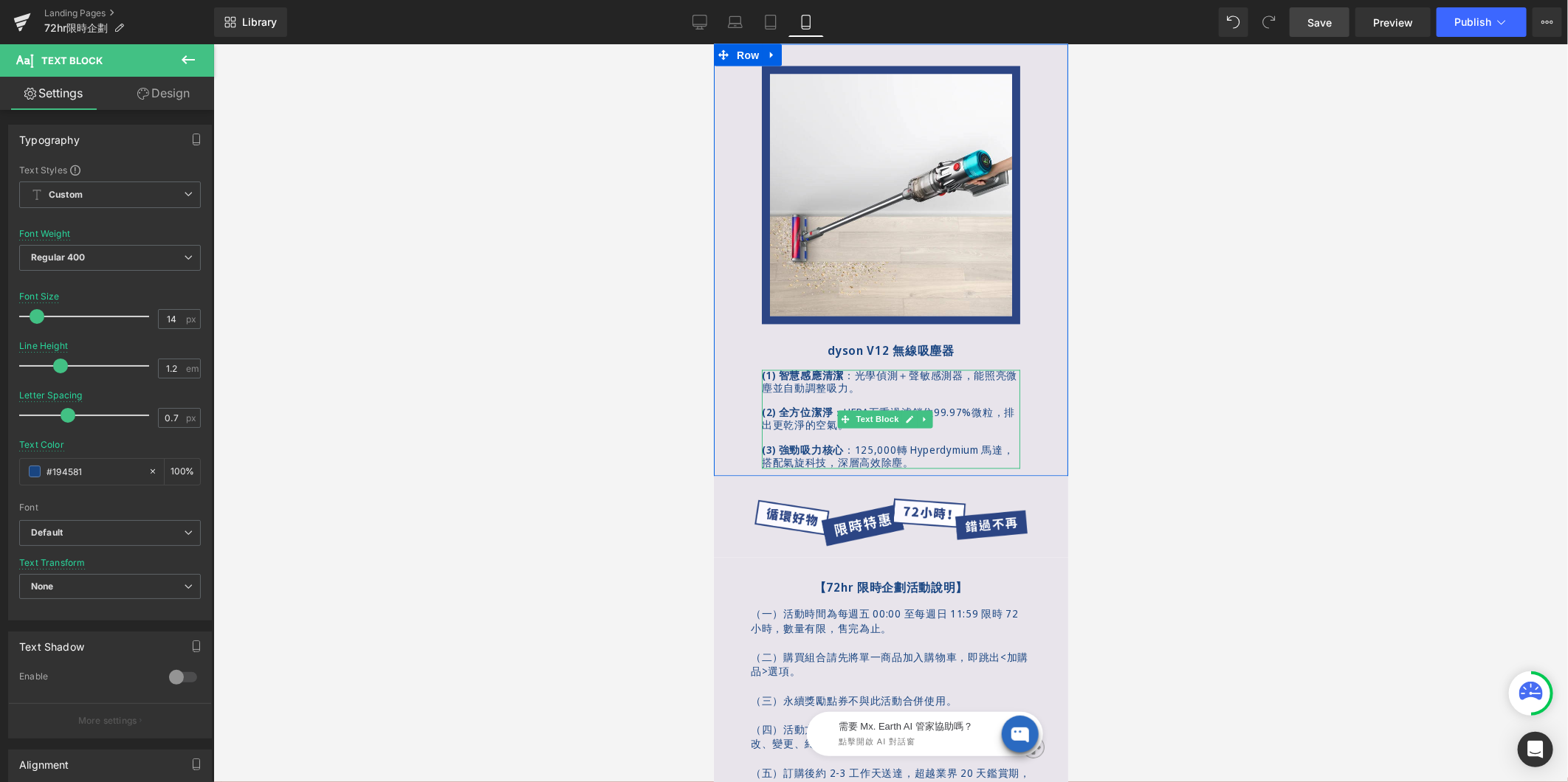
click at [906, 368] on span "光學偵測＋聲敏感測器，能照亮微塵並自動調整吸力。" at bounding box center [889, 381] width 255 height 26
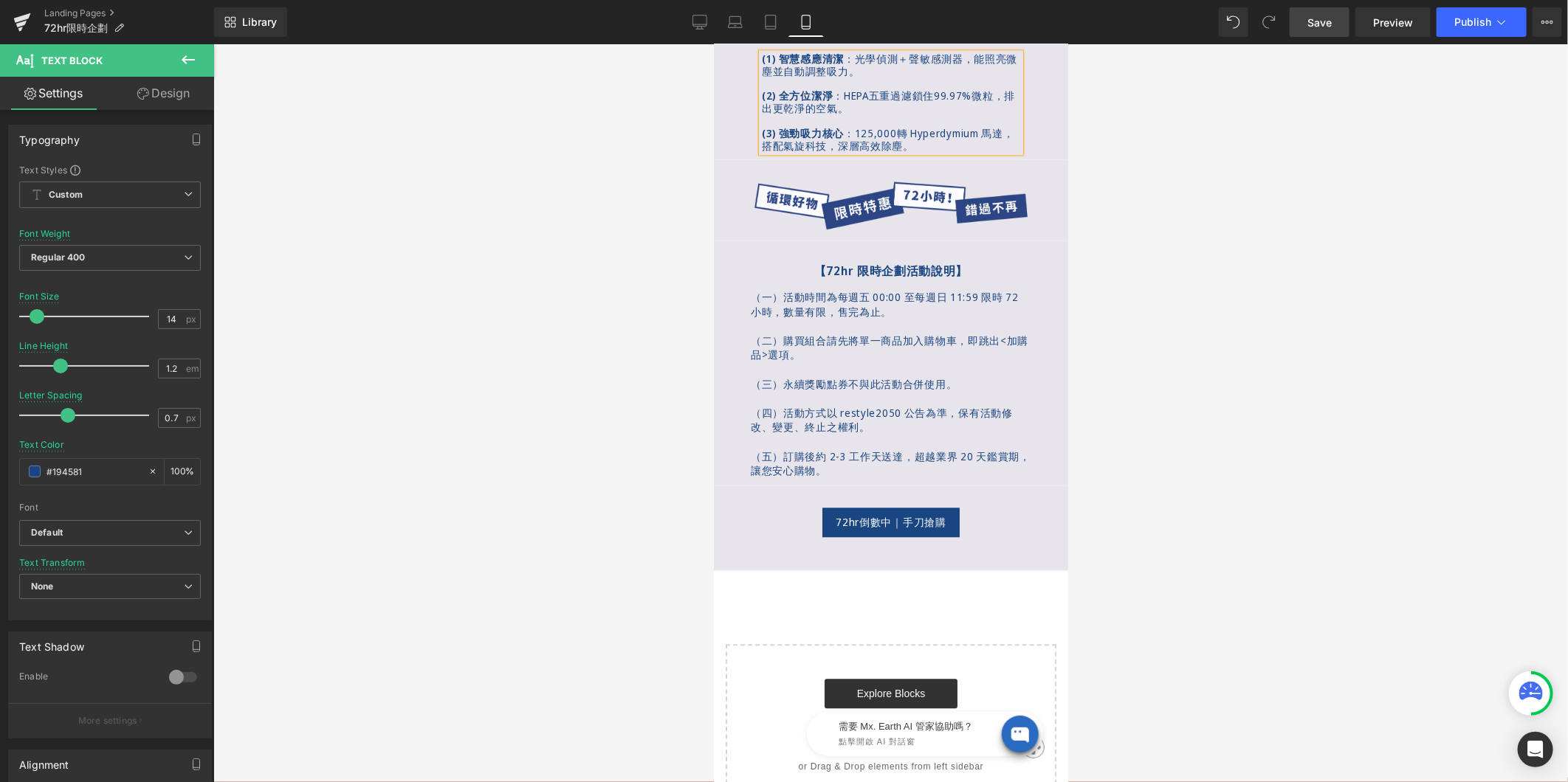
scroll to position [1629, 0]
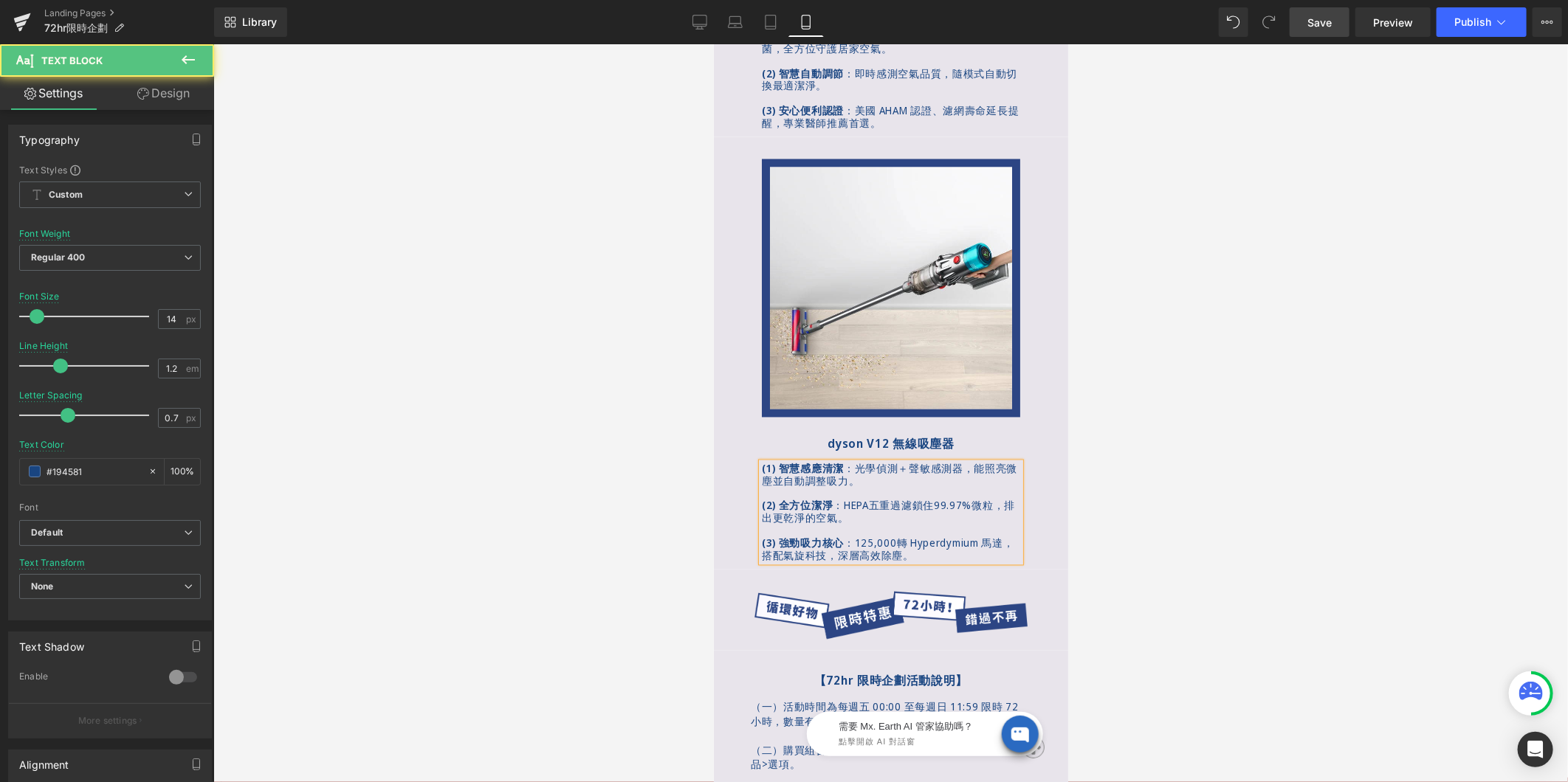
click at [907, 462] on span "光學偵測＋聲敏感測器，能照亮微塵並自動調整吸力。" at bounding box center [889, 474] width 255 height 26
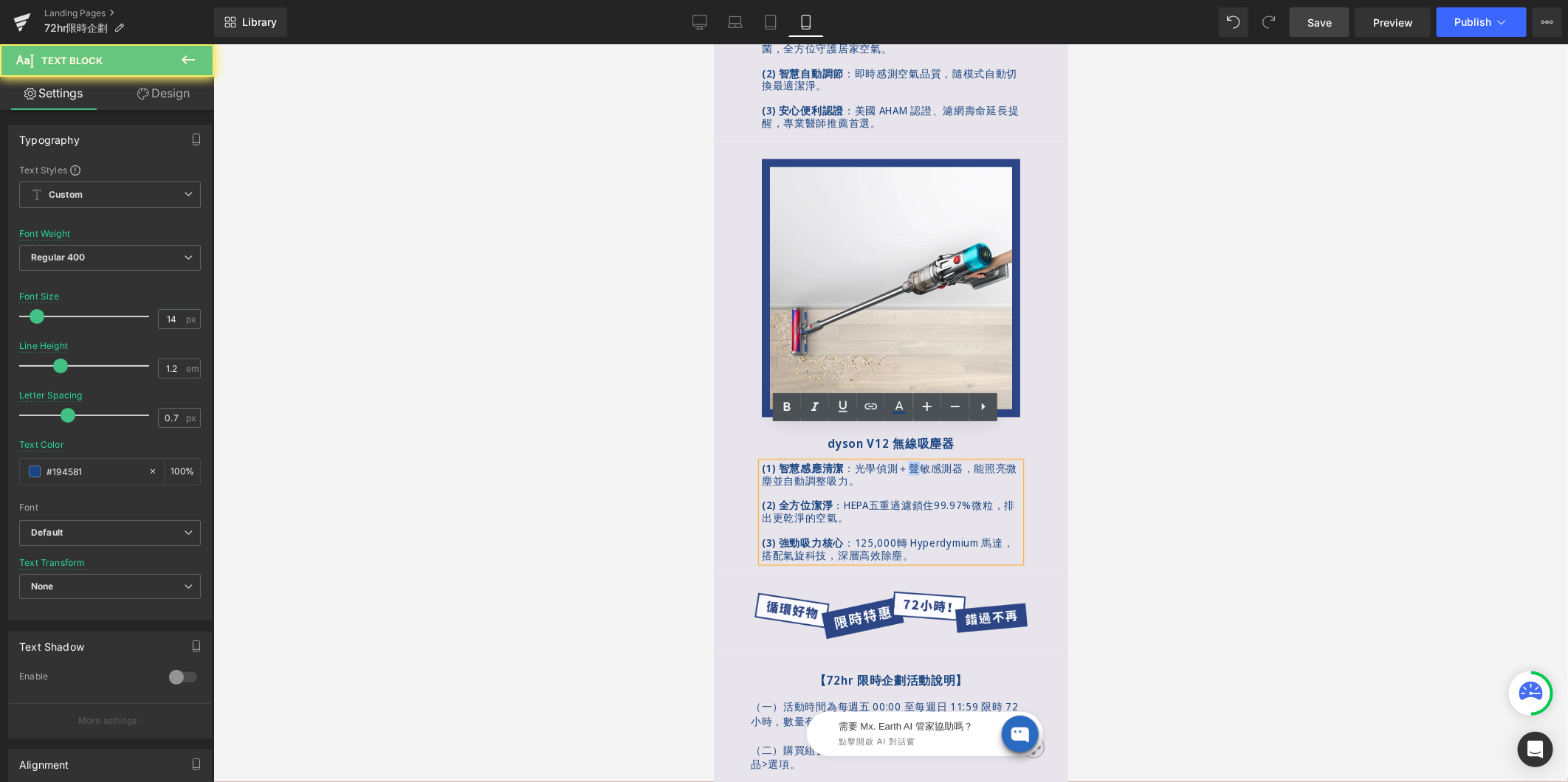
click at [907, 462] on span "光學偵測＋聲敏感測器，能照亮微塵並自動調整吸力。" at bounding box center [889, 474] width 255 height 26
click at [902, 462] on span "光學偵測＋聲敏感測器，能照亮微塵並自動調整吸力。" at bounding box center [889, 474] width 255 height 26
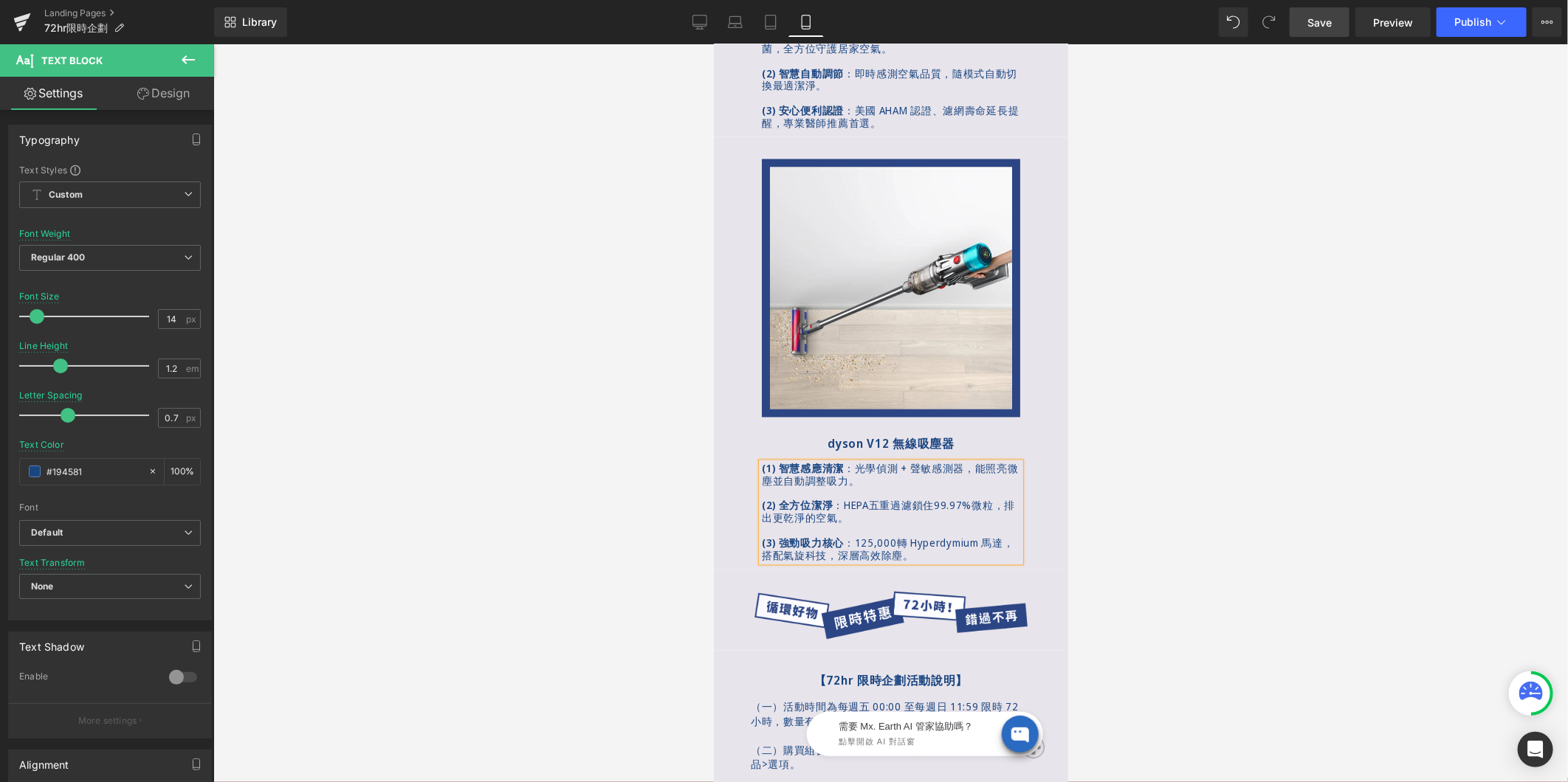
click at [926, 462] on p "(1) 智慧感應清潔 ： 光學偵測 + 聲敏感測器，能照亮微塵並自動調整吸力。" at bounding box center [891, 475] width 259 height 25
click at [871, 498] on span "HEPA五重過濾鎖住99.97%微粒，排出更乾淨的空氣。" at bounding box center [888, 511] width 253 height 26
click at [945, 498] on span "HEPA 五重過濾鎖住99.97%微粒，排出更乾淨的空氣。" at bounding box center [889, 511] width 256 height 26
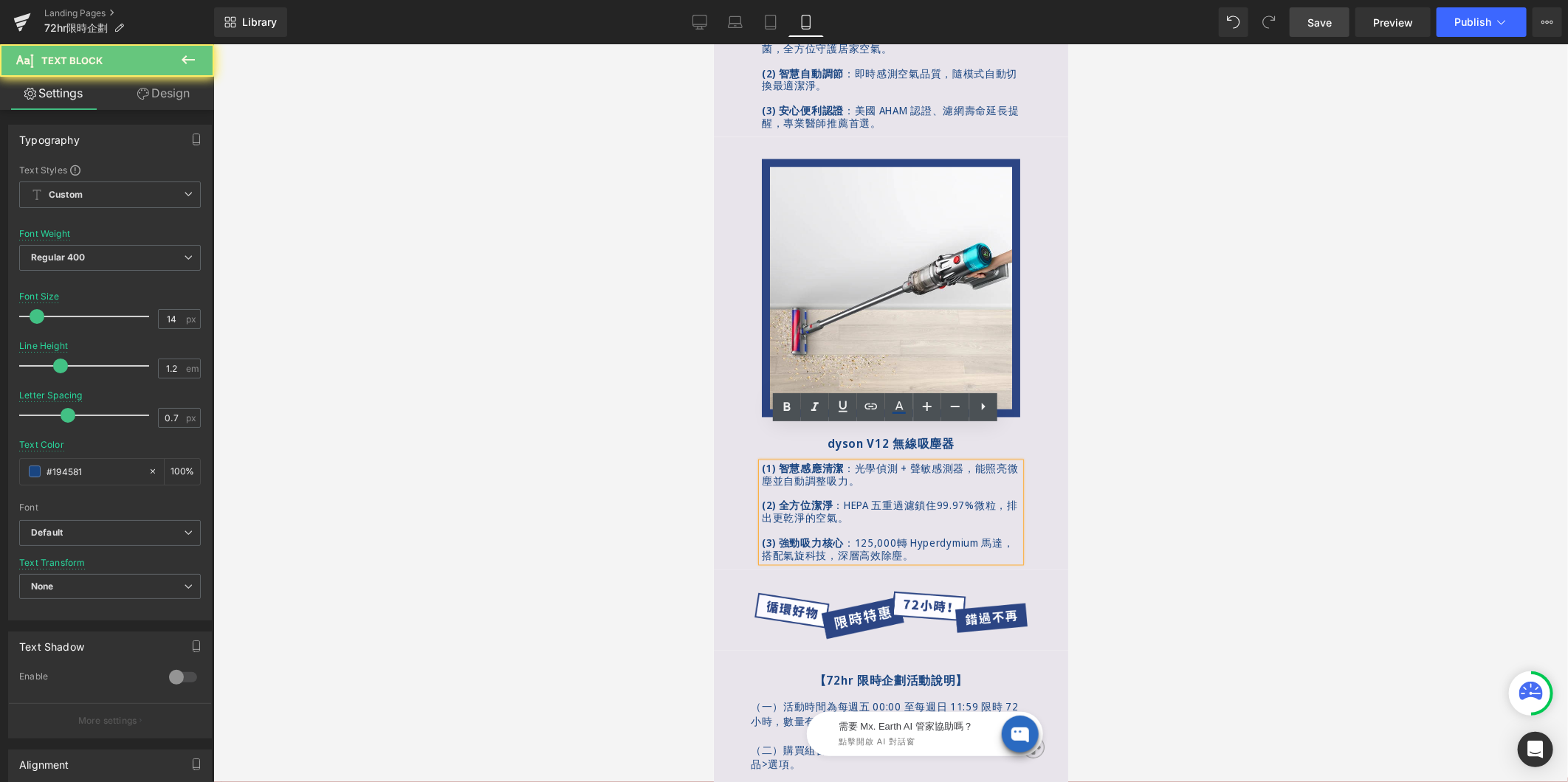
click at [935, 498] on span "HEPA 五重過濾鎖住99.97%微粒，排出更乾淨的空氣。" at bounding box center [889, 511] width 256 height 26
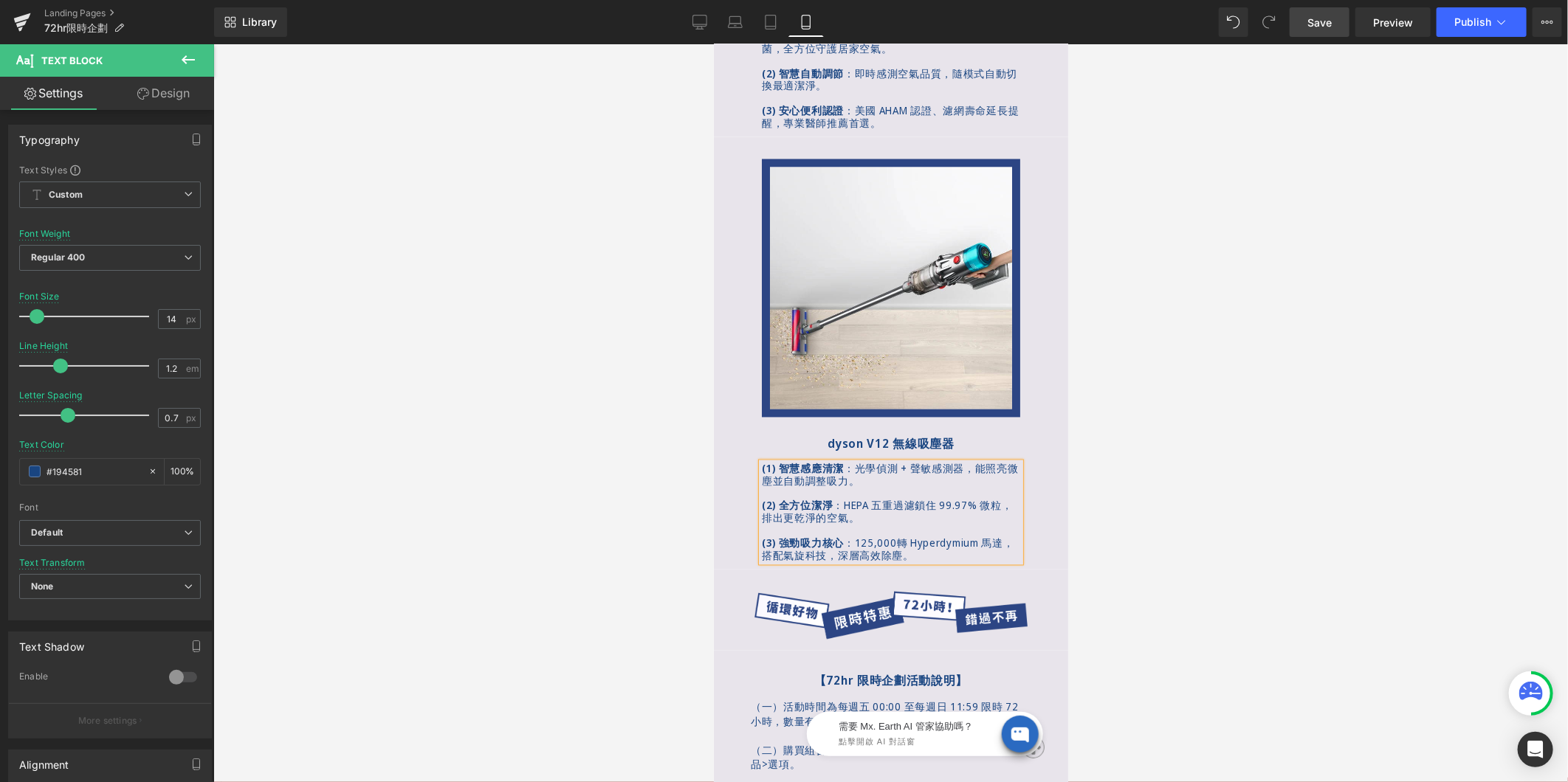
click at [928, 524] on p at bounding box center [891, 531] width 259 height 13
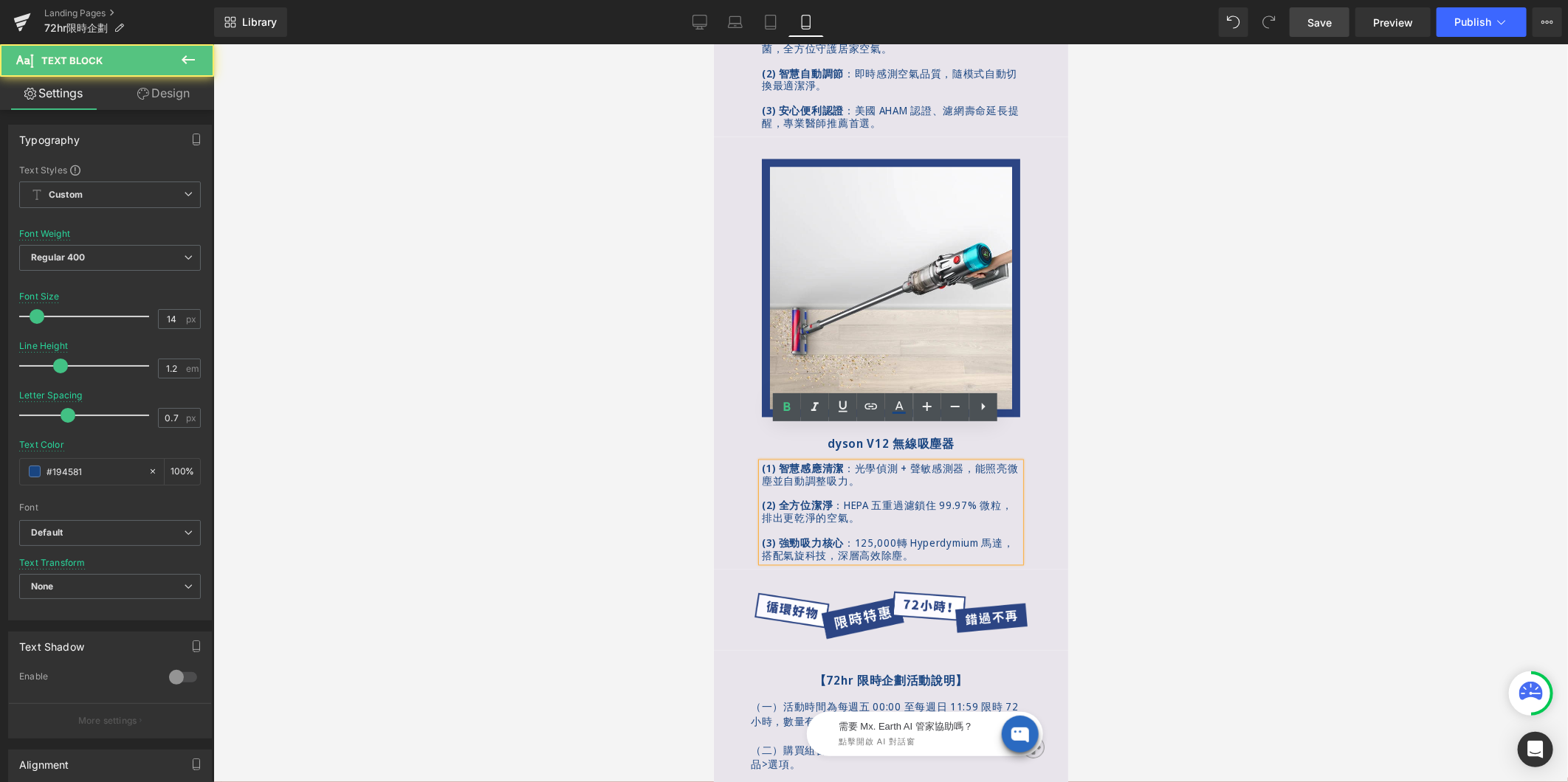
click at [895, 536] on span "125,000轉 Hyperdymium 馬達，搭配氣旋科技，深層高效除塵。" at bounding box center [887, 549] width 252 height 26
click at [921, 500] on p "(2) 全方位潔淨 ： HEPA 五重過濾鎖住 99.97% 微粒，排出更乾淨的空氣。" at bounding box center [891, 513] width 259 height 25
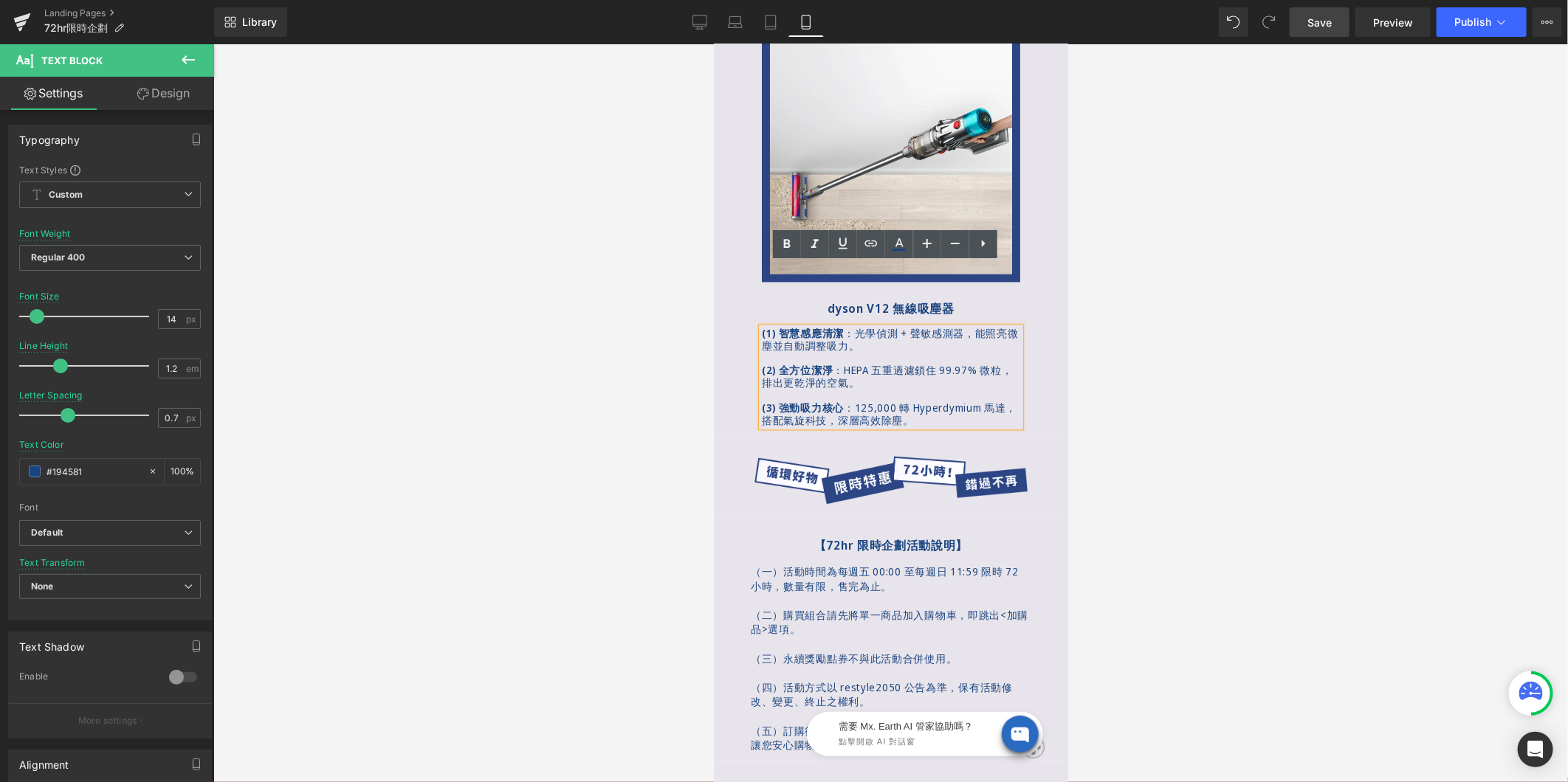
scroll to position [1793, 0]
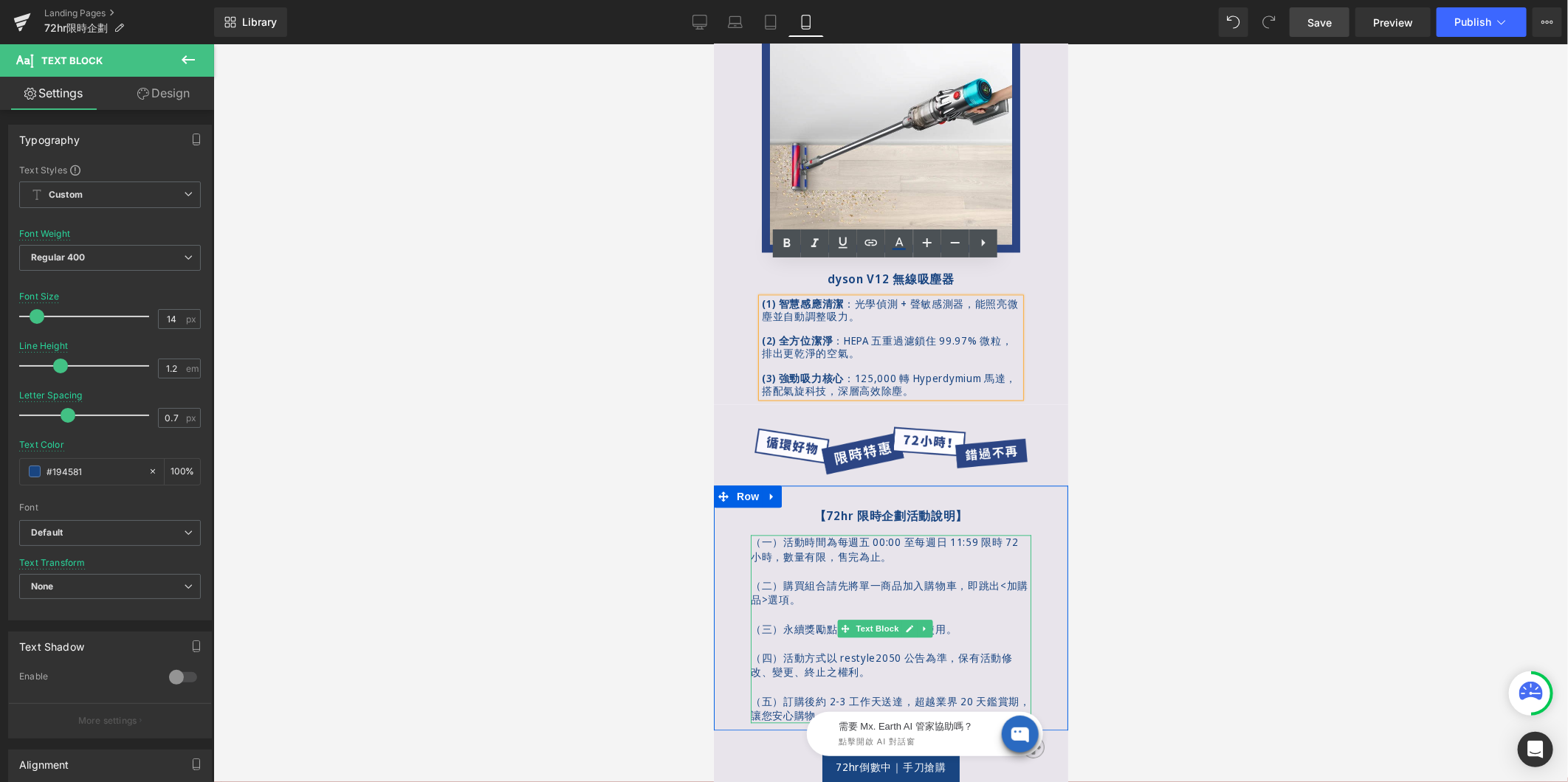
click at [774, 579] on span "即跳出<加購品>選項。" at bounding box center [889, 594] width 278 height 29
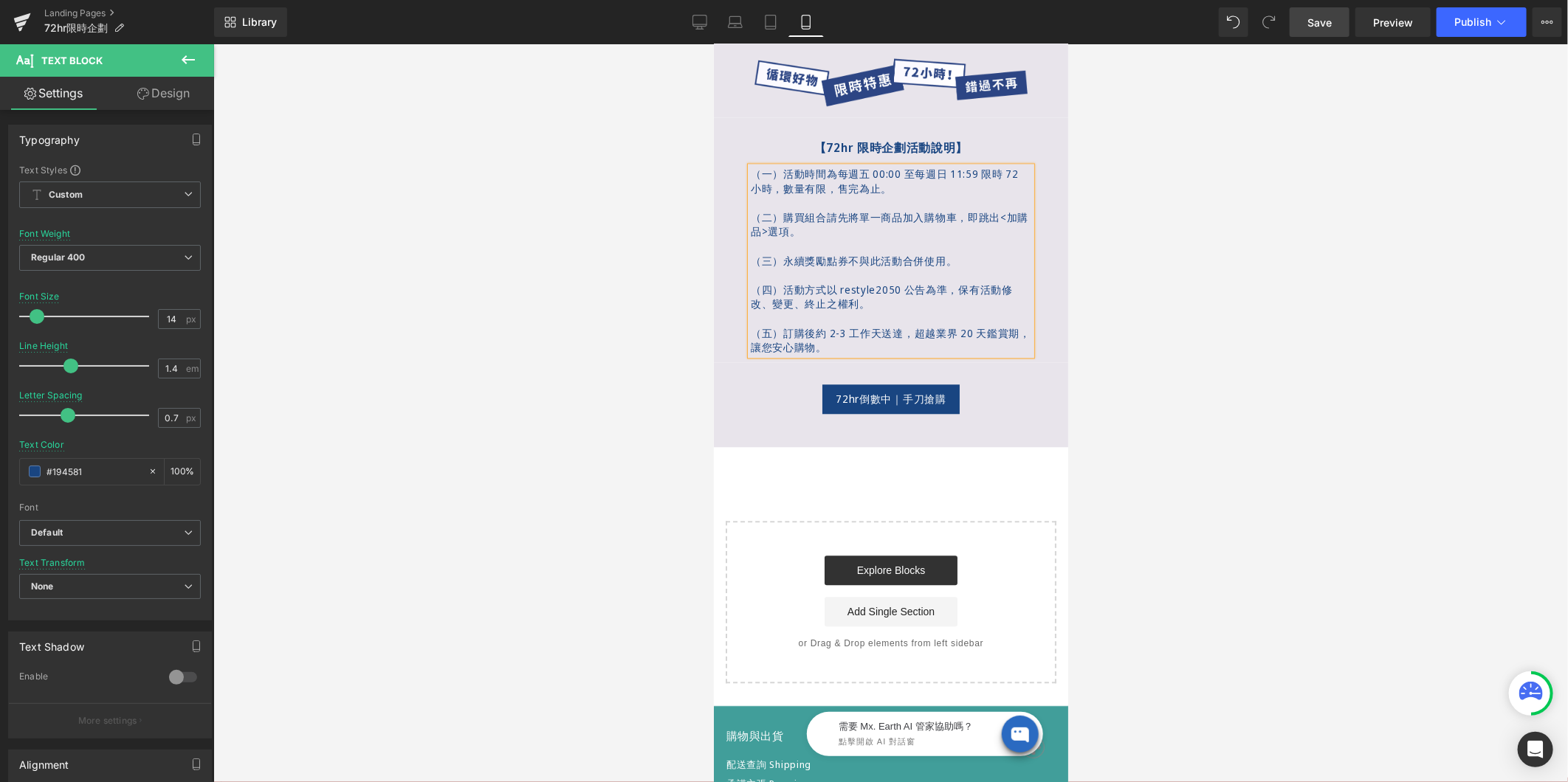
scroll to position [2005, 0]
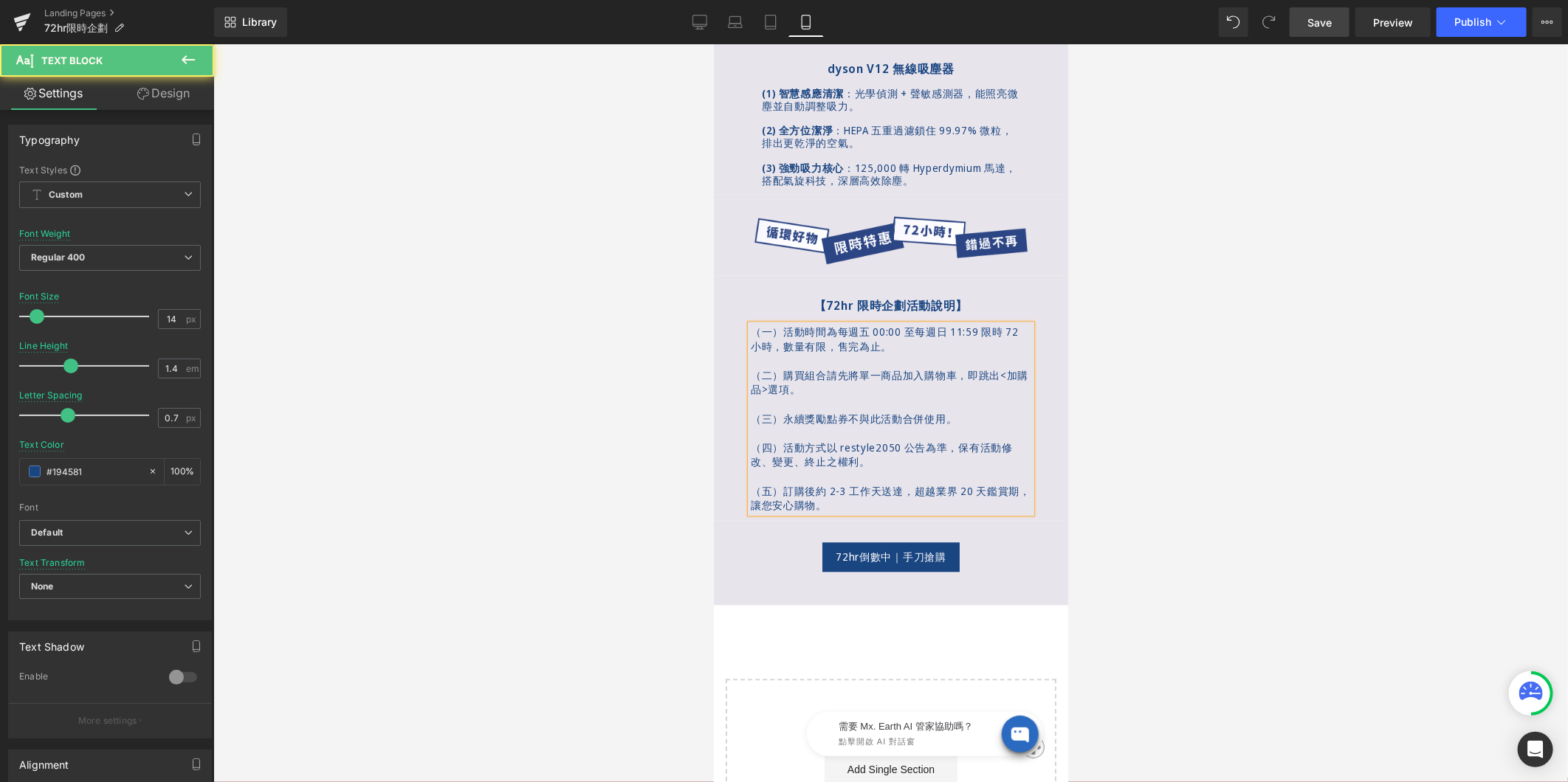
click at [778, 368] on span "即跳出<加購品>選項。" at bounding box center [889, 382] width 278 height 29
click at [1001, 368] on span "即跳出<加購品> 選項。" at bounding box center [889, 382] width 278 height 29
click at [871, 368] on p "（二）購買組合請先將單一商品加入購物車， 即跳出<加購品> 選項。" at bounding box center [891, 382] width 280 height 29
click at [1002, 368] on span "即跳出<加購品> 選項。" at bounding box center [889, 382] width 278 height 29
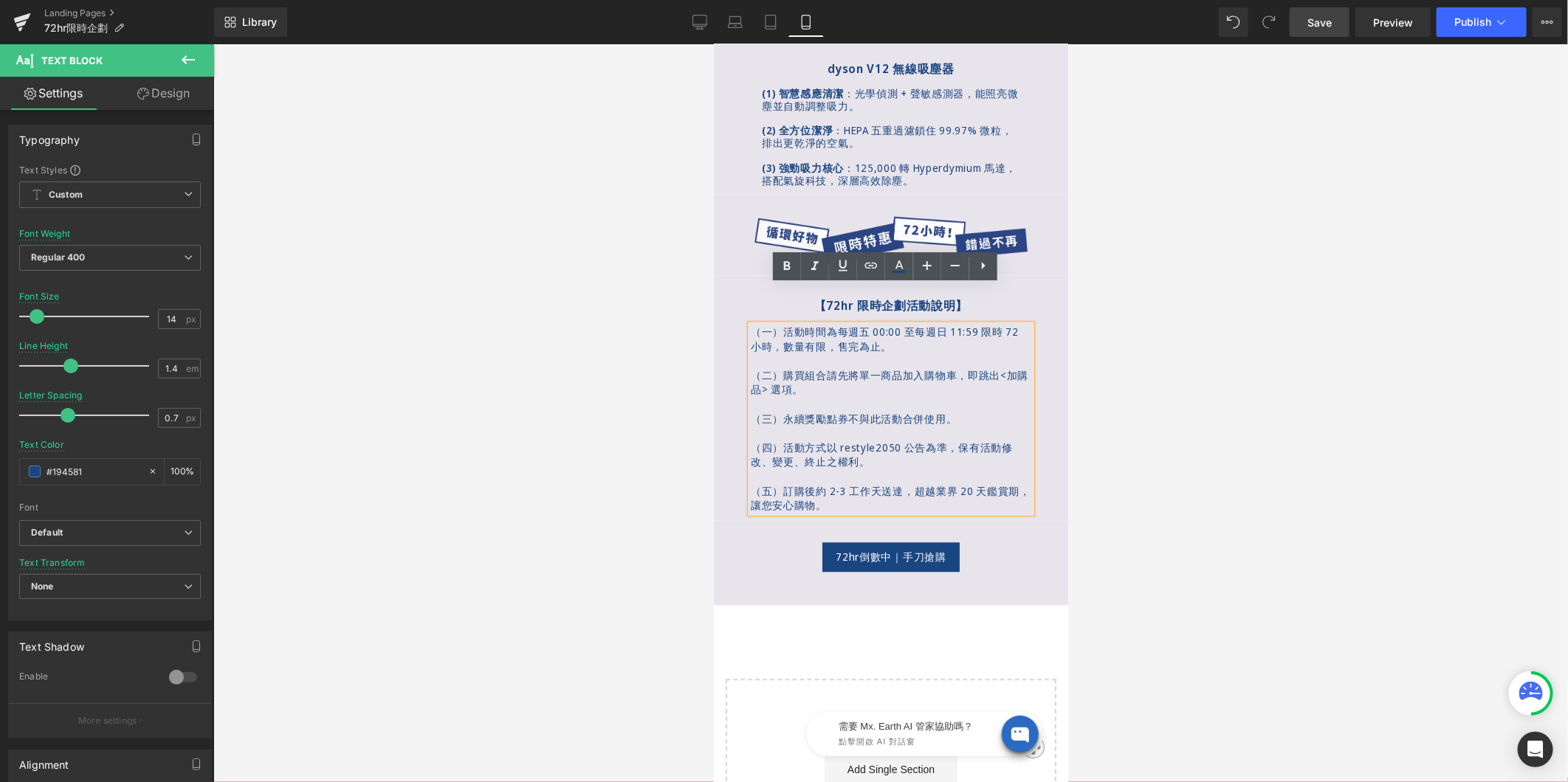
click at [1006, 368] on span "即跳出<加購品> 選項。" at bounding box center [889, 382] width 278 height 29
click at [932, 368] on p "（二）購買組合請先將單一商品加入購物車， 即跳出<加購品> 選項。" at bounding box center [891, 382] width 280 height 29
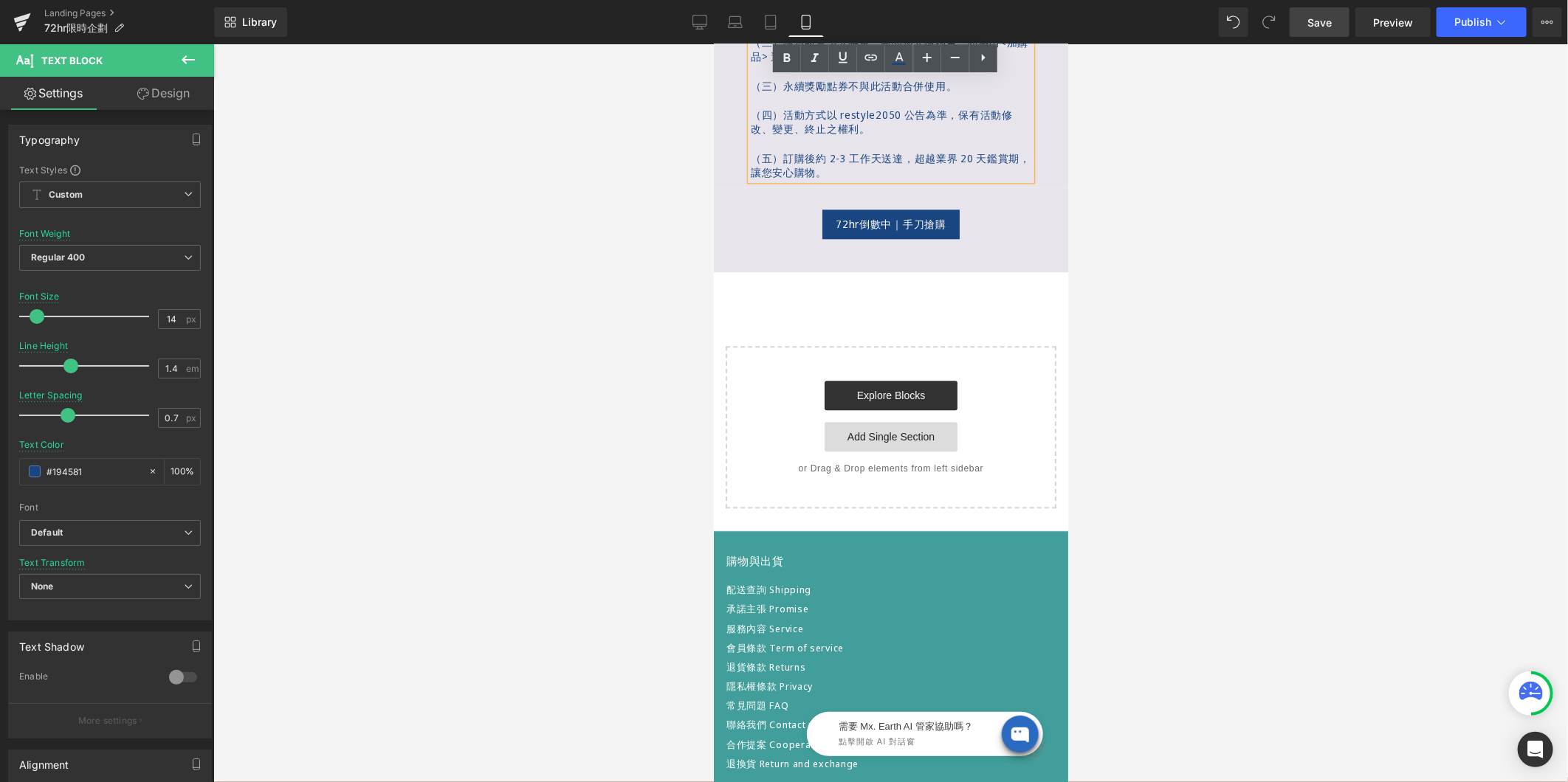
scroll to position [2414, 0]
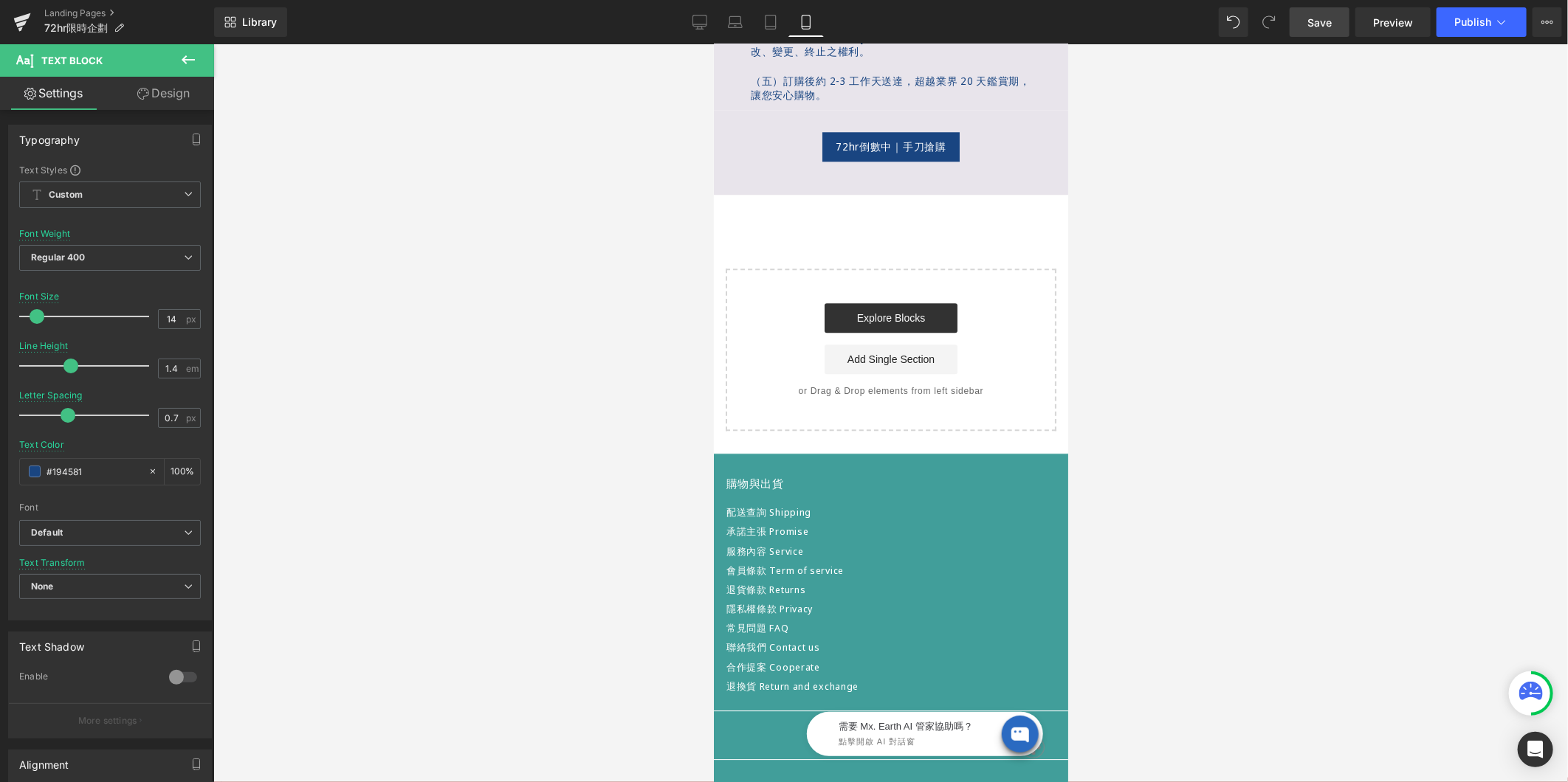
click at [1326, 29] on span "Save" at bounding box center [1319, 22] width 25 height 15
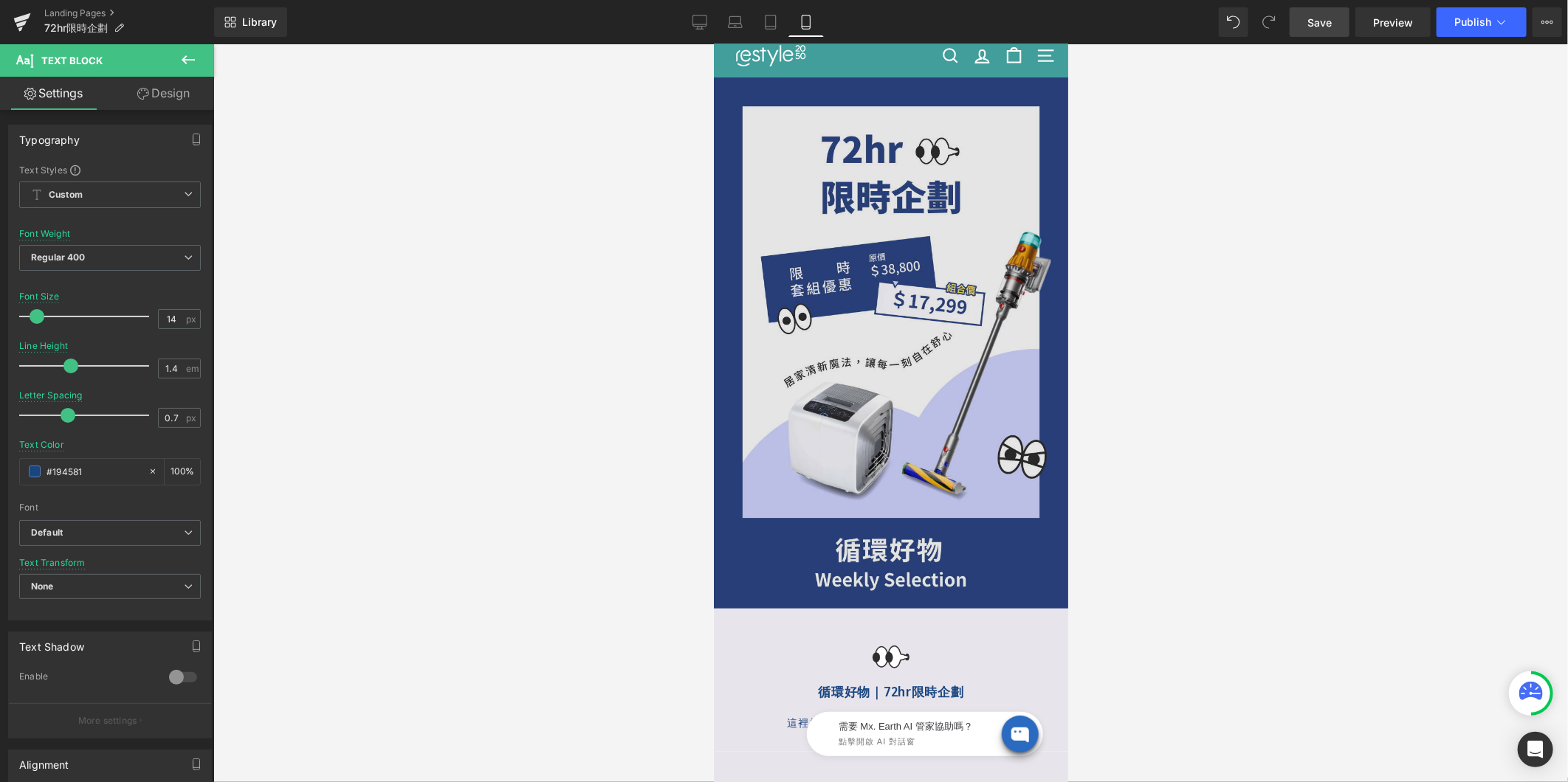
scroll to position [0, 0]
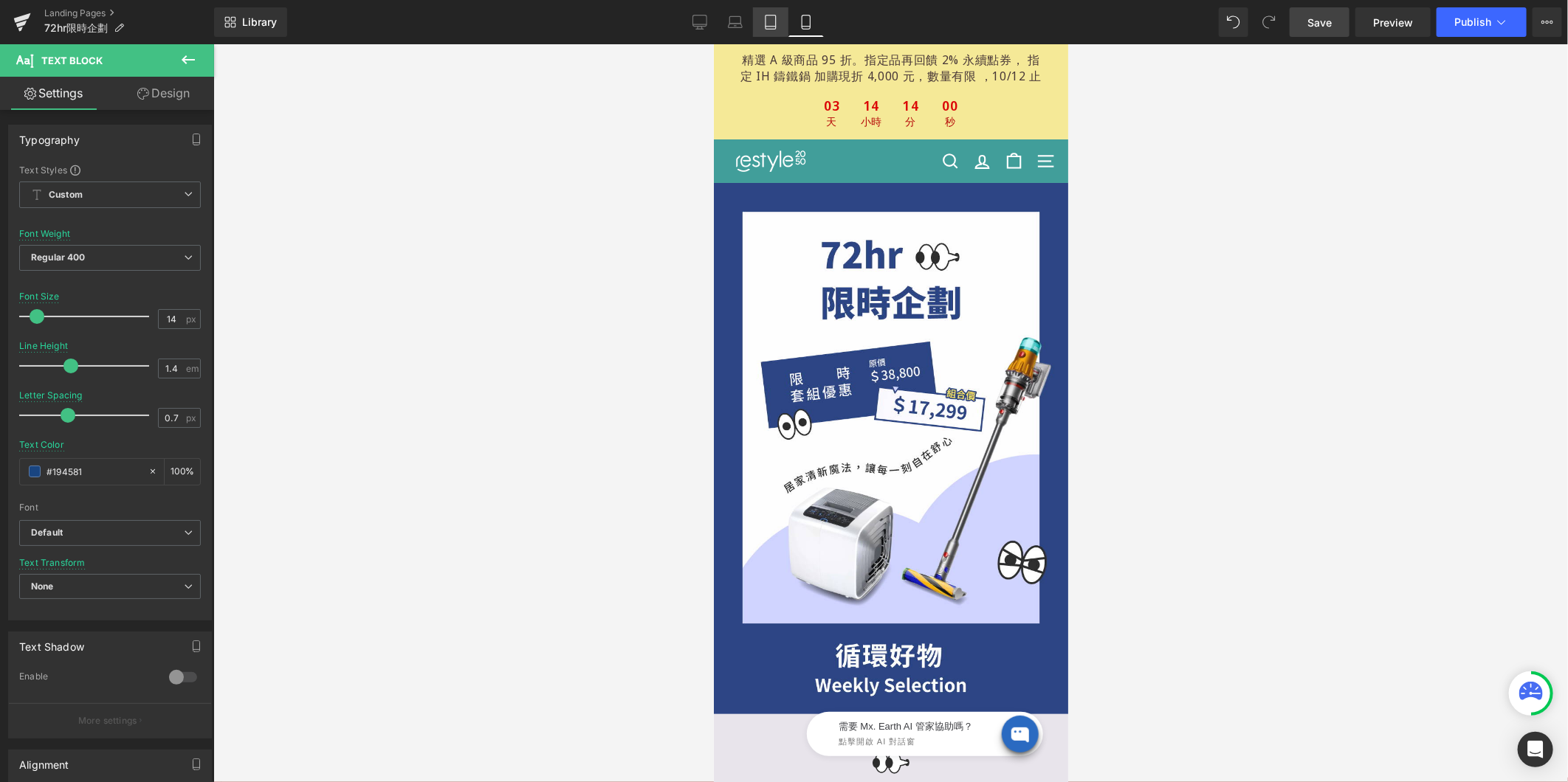
click at [759, 17] on link "Tablet" at bounding box center [770, 22] width 36 height 29
type input "16"
type input "0.8"
type input "#353535"
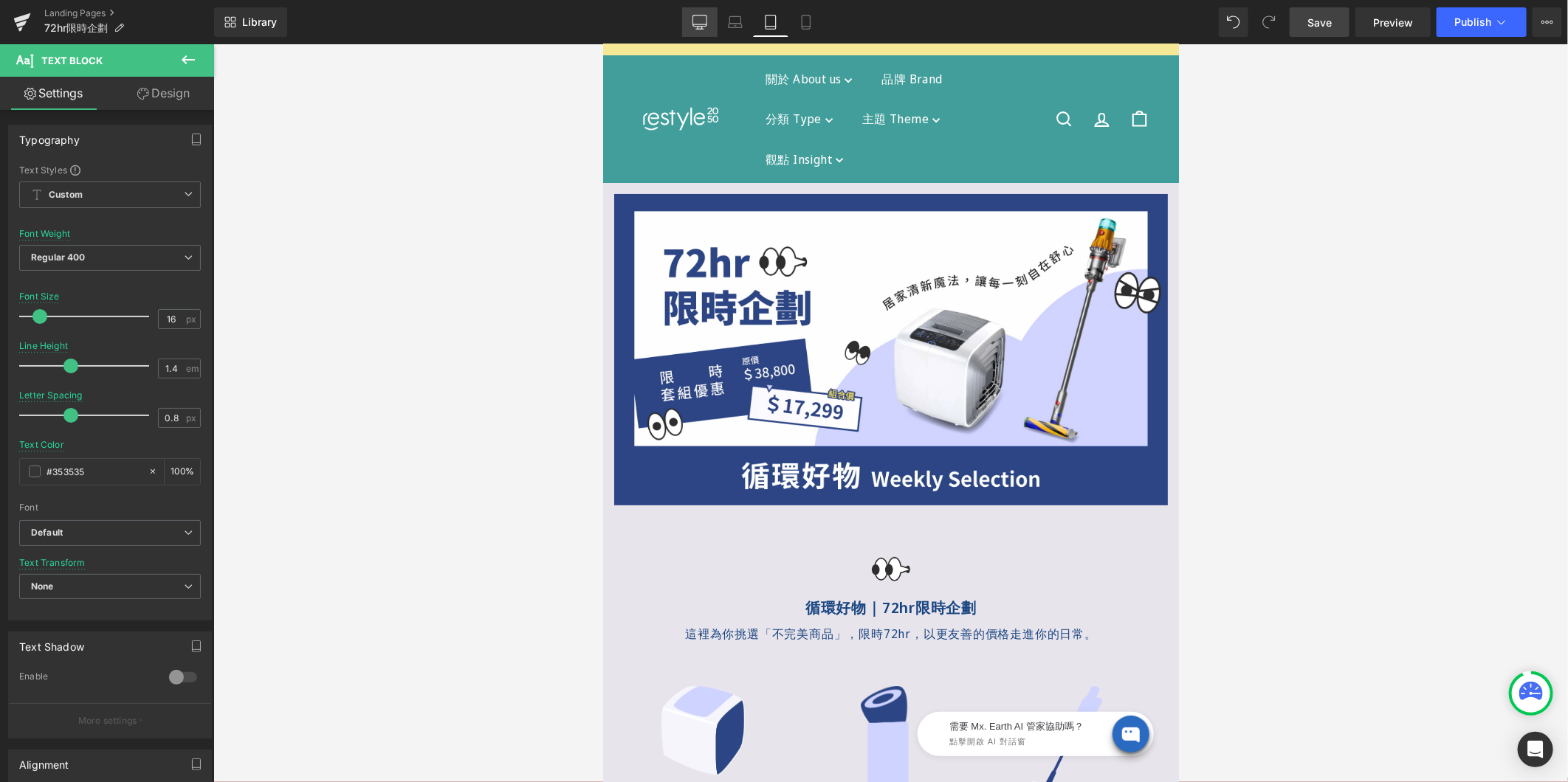
scroll to position [82, 0]
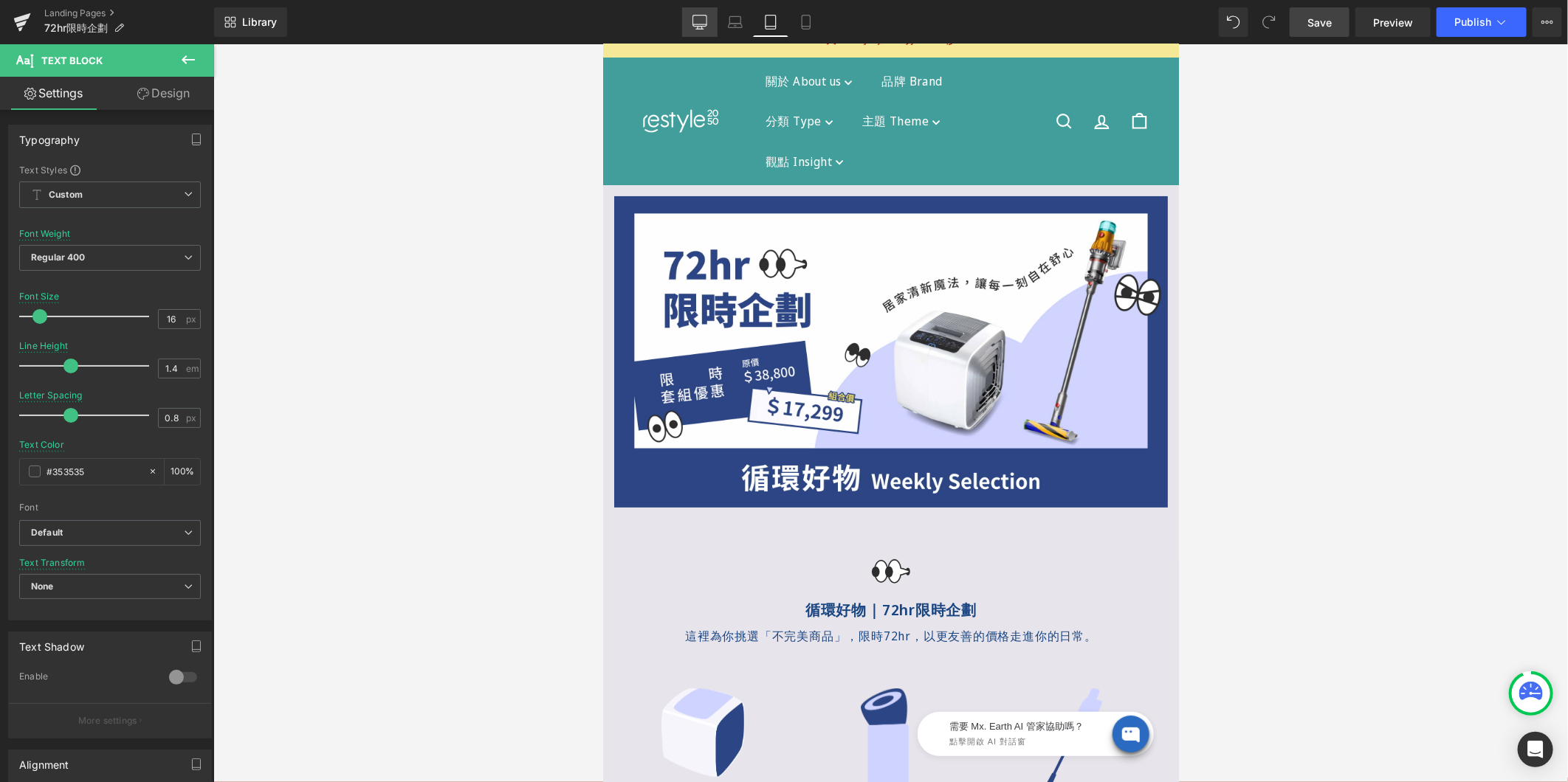
click at [699, 7] on link "Desktop" at bounding box center [699, 22] width 36 height 29
type input "100"
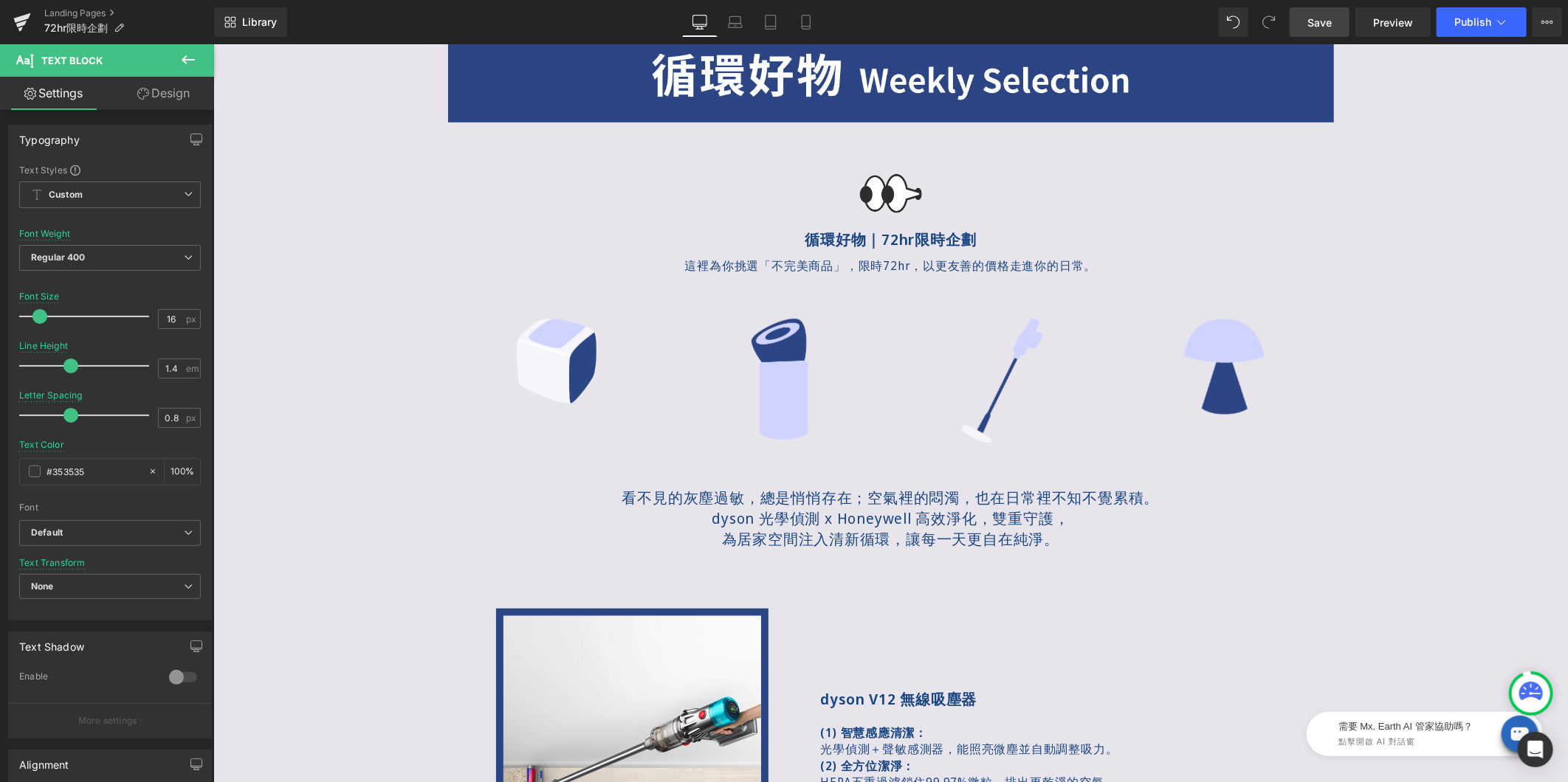
scroll to position [820, 0]
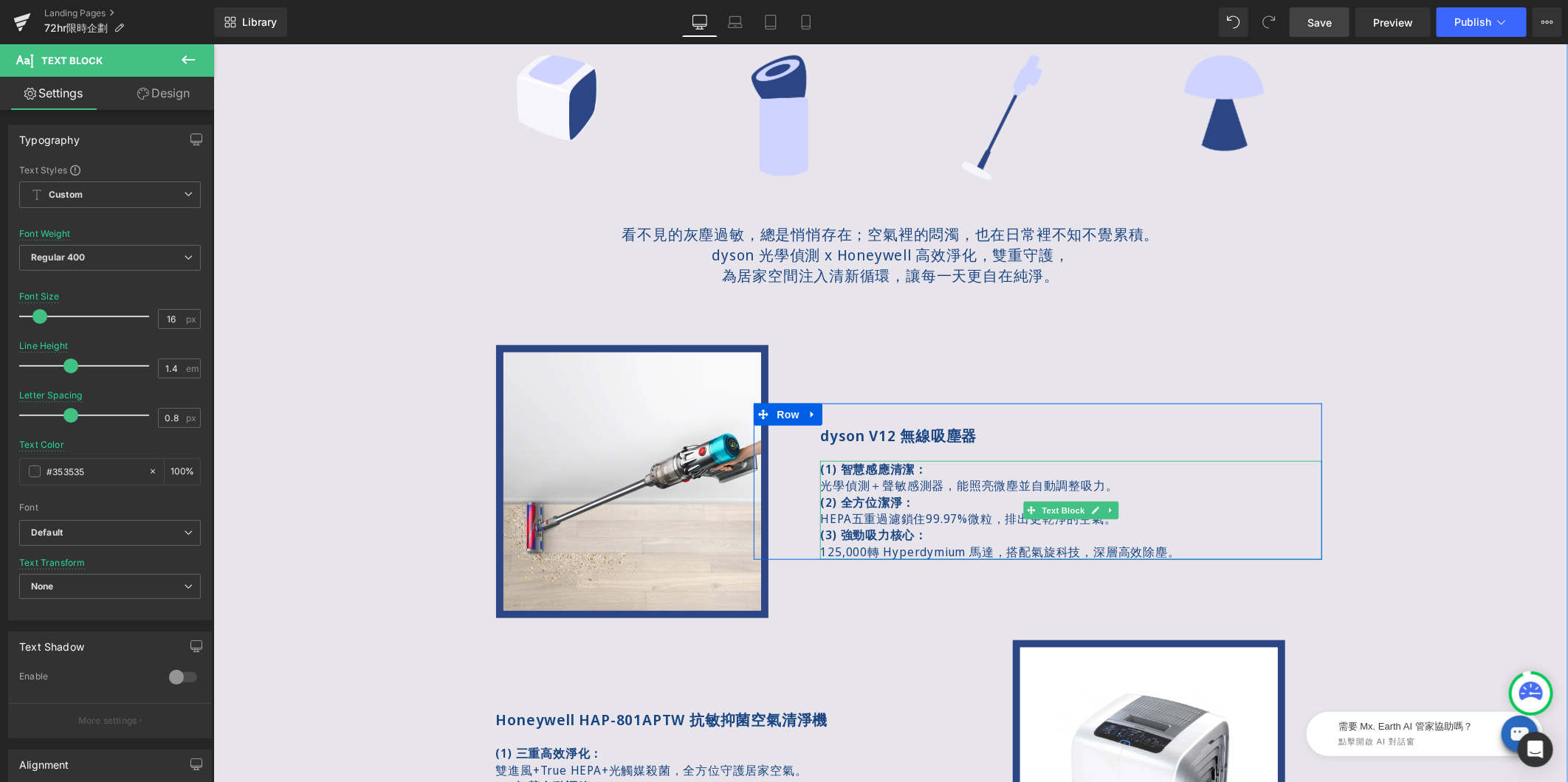
click at [876, 482] on span "光學偵測＋聲敏感測器，能照亮微塵並自動調整吸力。" at bounding box center [968, 485] width 298 height 16
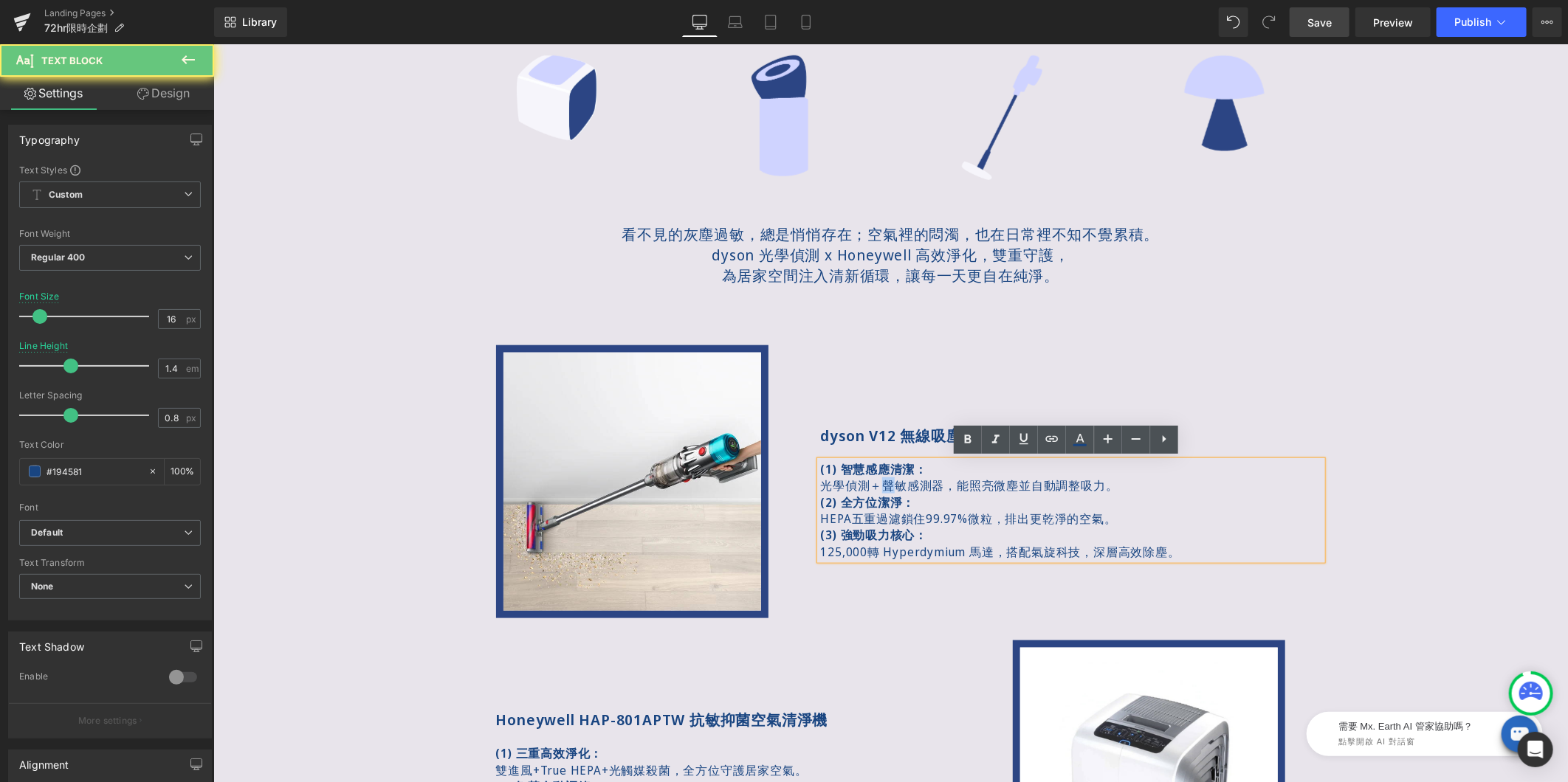
click at [874, 482] on span "光學偵測＋聲敏感測器，能照亮微塵並自動調整吸力。" at bounding box center [968, 485] width 298 height 16
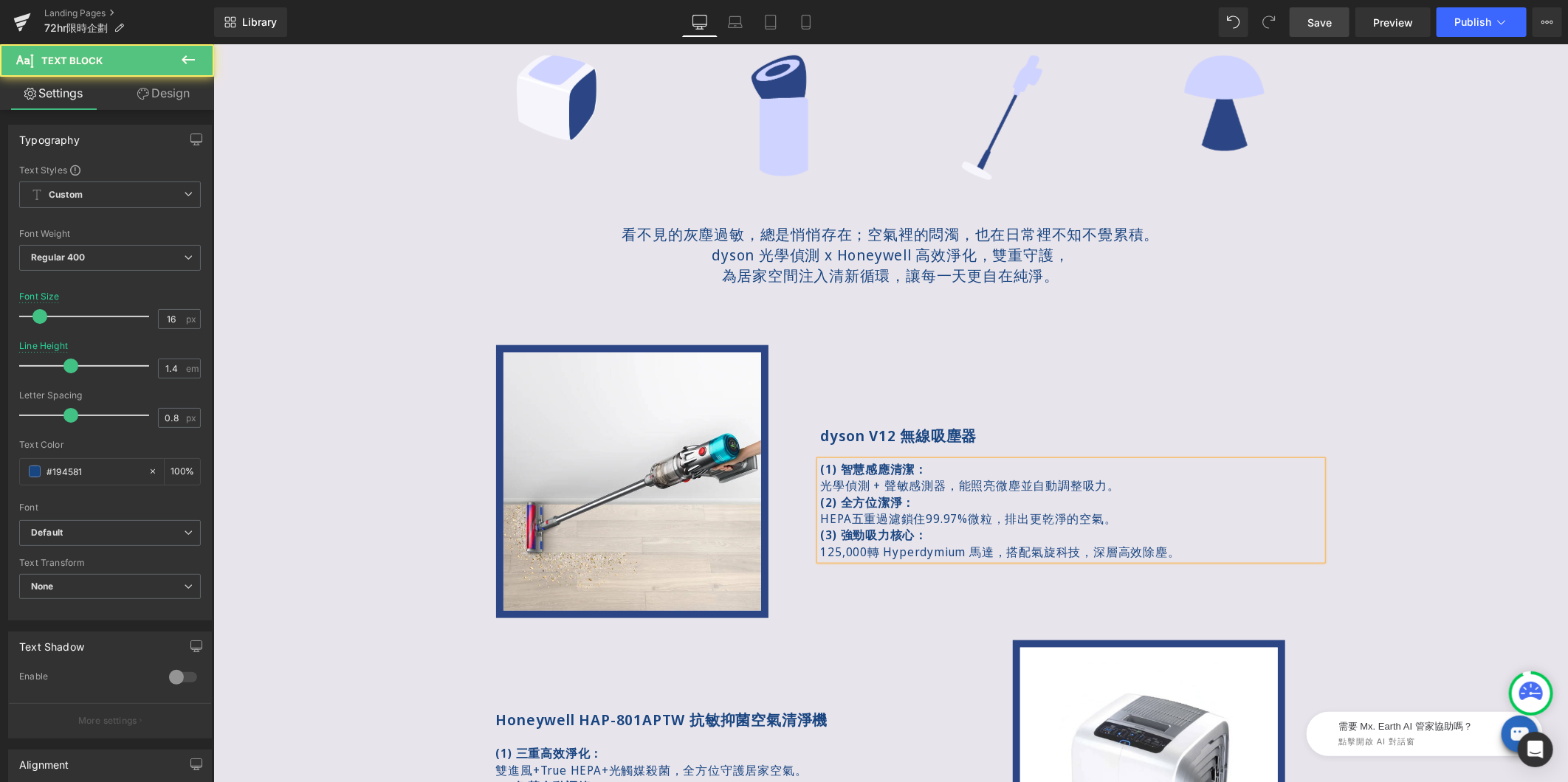
click at [920, 521] on p "HEPA五重過濾鎖住99.97%微粒，排出更乾淨的空氣。" at bounding box center [1070, 518] width 502 height 16
click at [860, 520] on p "HEPA五重過濾鎖住 99.97%微粒，排出更乾淨的空氣。" at bounding box center [1070, 518] width 502 height 16
click at [845, 517] on p "HEPA五重過濾鎖住 99.97%微粒，排出更乾淨的空氣。" at bounding box center [1070, 518] width 502 height 16
click at [855, 554] on p "125,000轉 Hyperdymium 馬達，搭配氣旋科技，深層高效除塵。" at bounding box center [1070, 552] width 502 height 16
click at [863, 551] on p "125,000轉 Hyperdymium 馬達，搭配氣旋科技，深層高效除塵。" at bounding box center [1070, 552] width 502 height 16
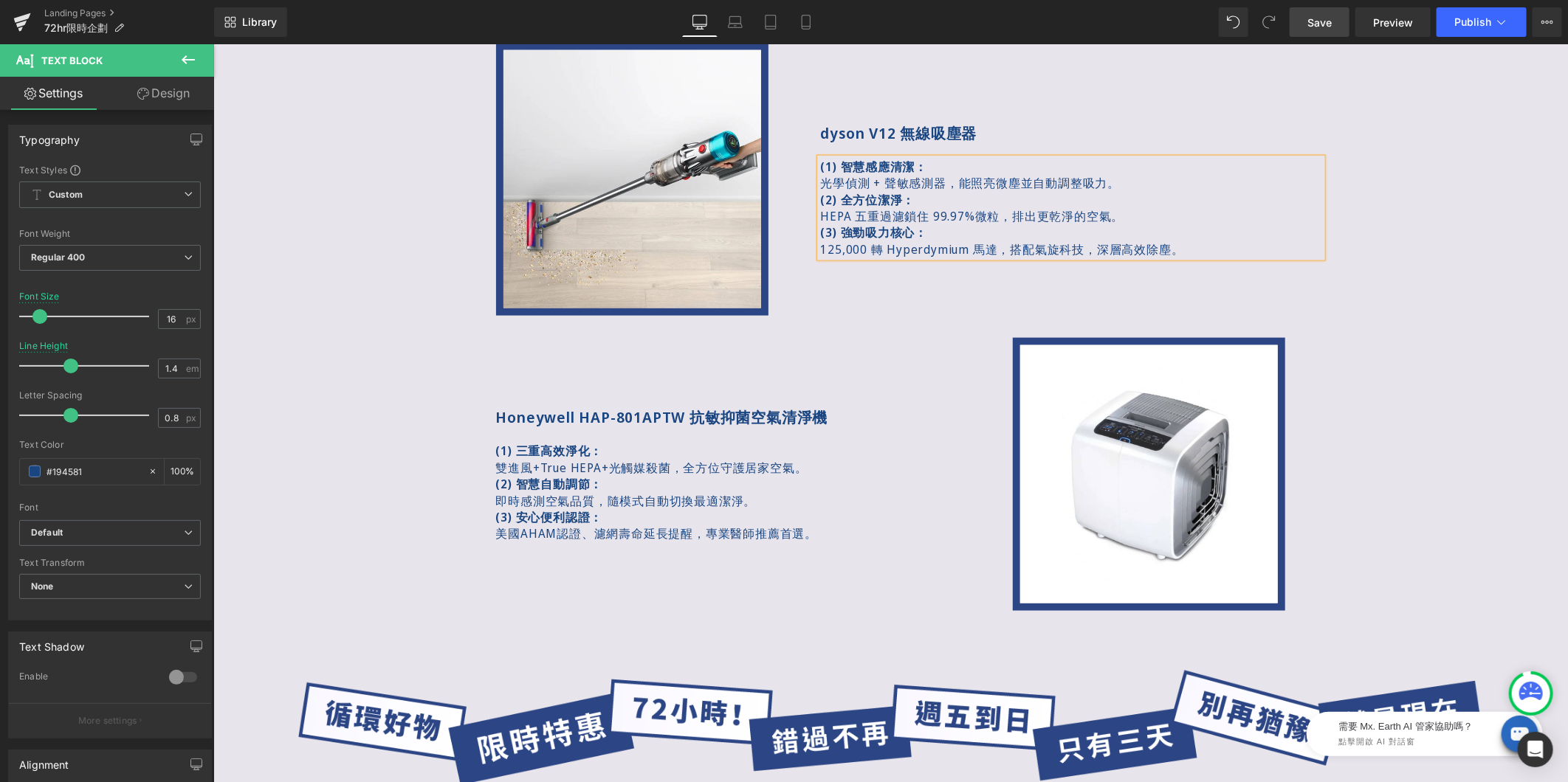
scroll to position [1148, 0]
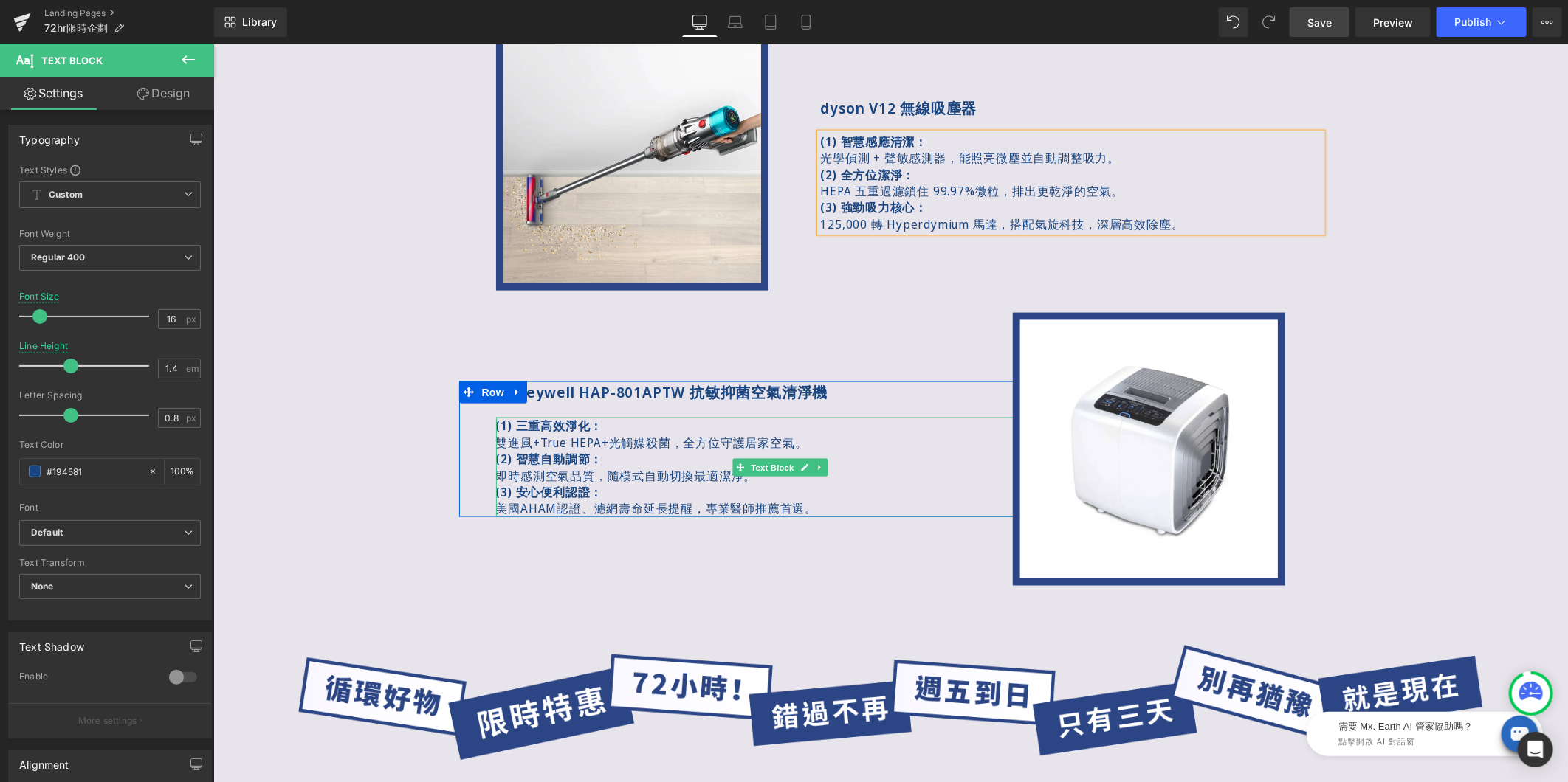
click at [527, 437] on span "雙進風+True HEPA+光觸媒殺菌，全方位守護居家空氣。" at bounding box center [651, 442] width 311 height 16
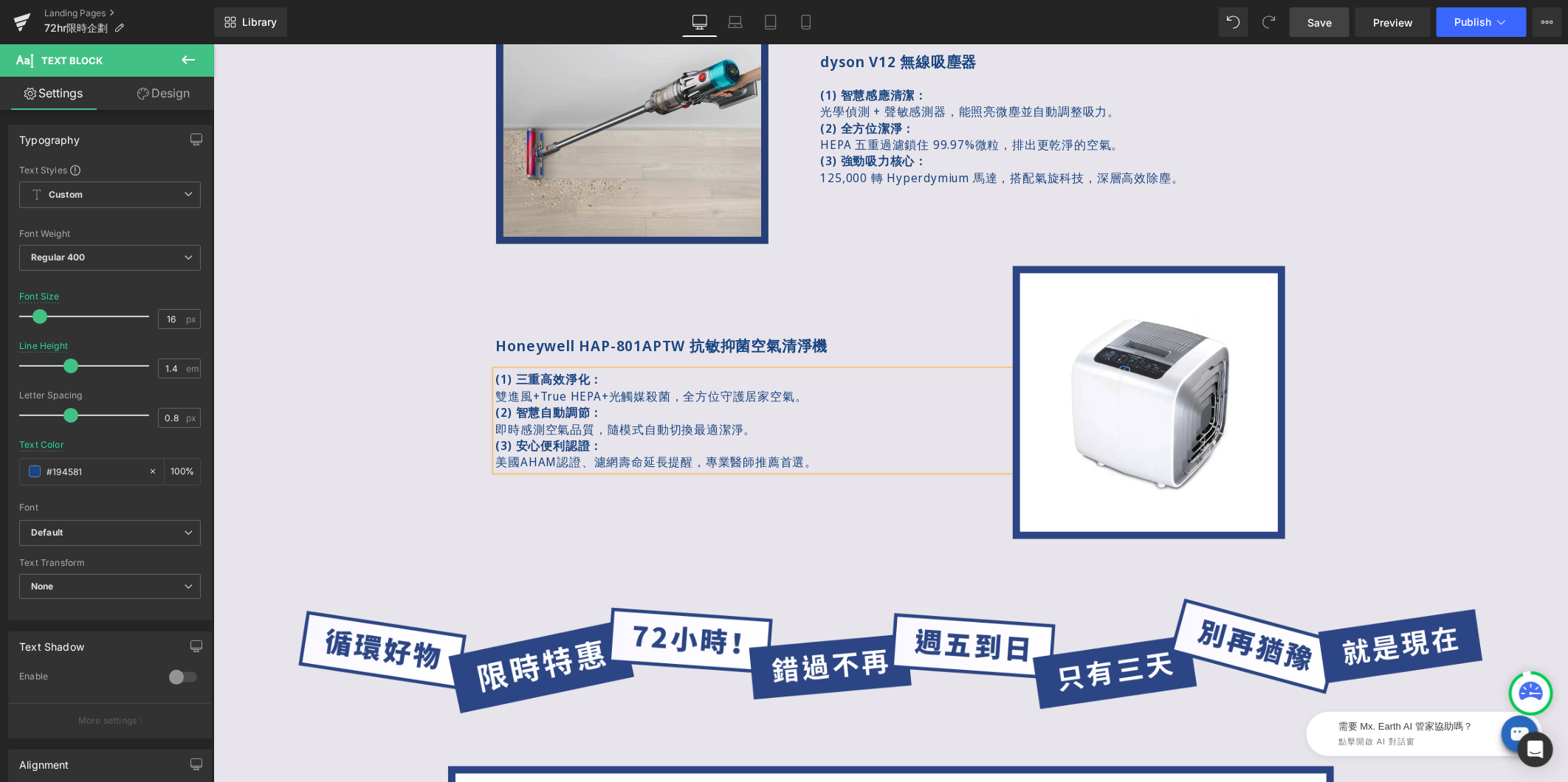
scroll to position [972, 0]
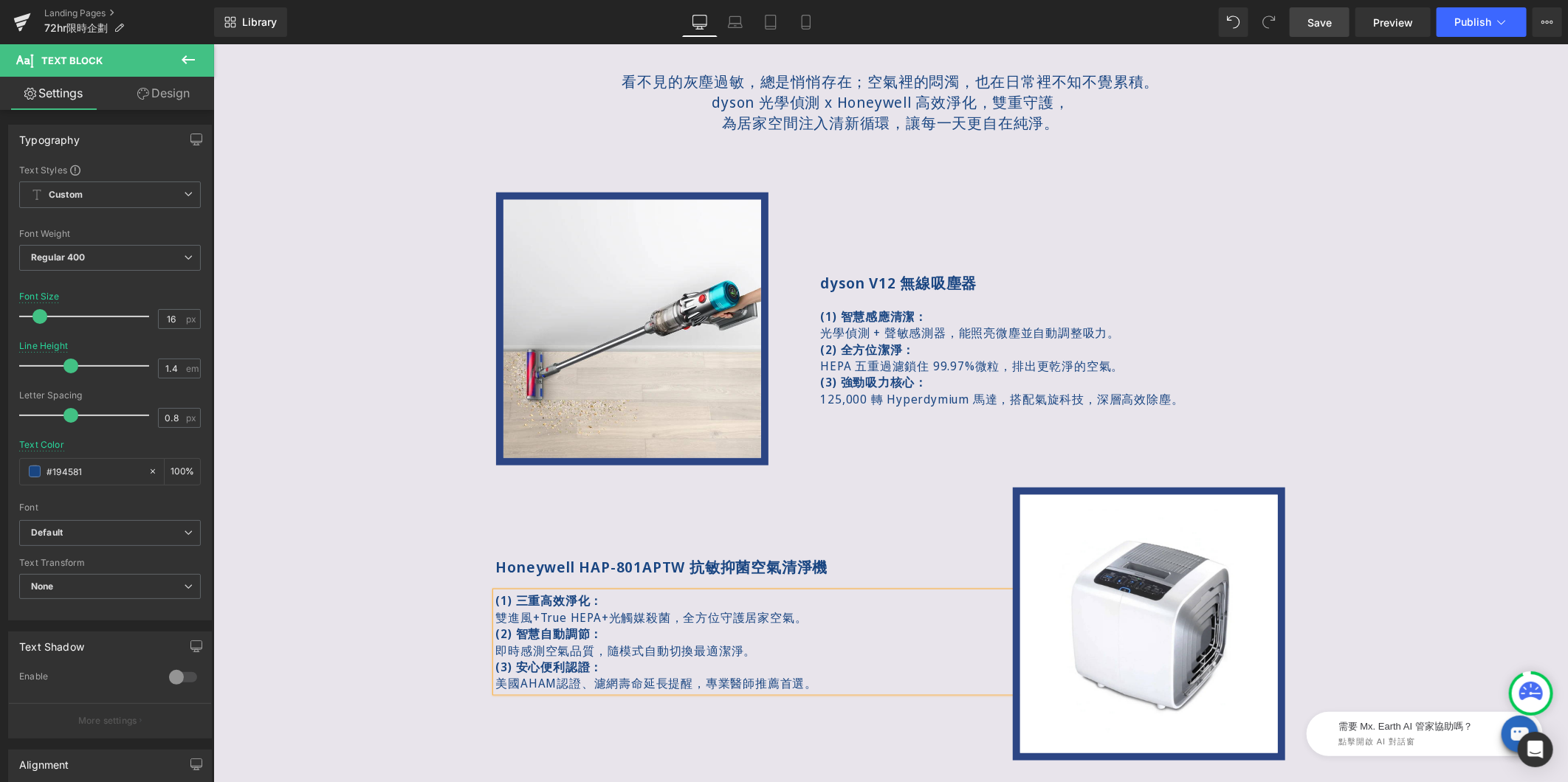
click at [470, 593] on div "Honeywell HAP-801APTW 抗敏抑菌空氣清淨機 Text Block (1) 三重高效淨化： 雙進風+True HEPA+光觸媒殺菌，全方位守…" at bounding box center [742, 624] width 568 height 135
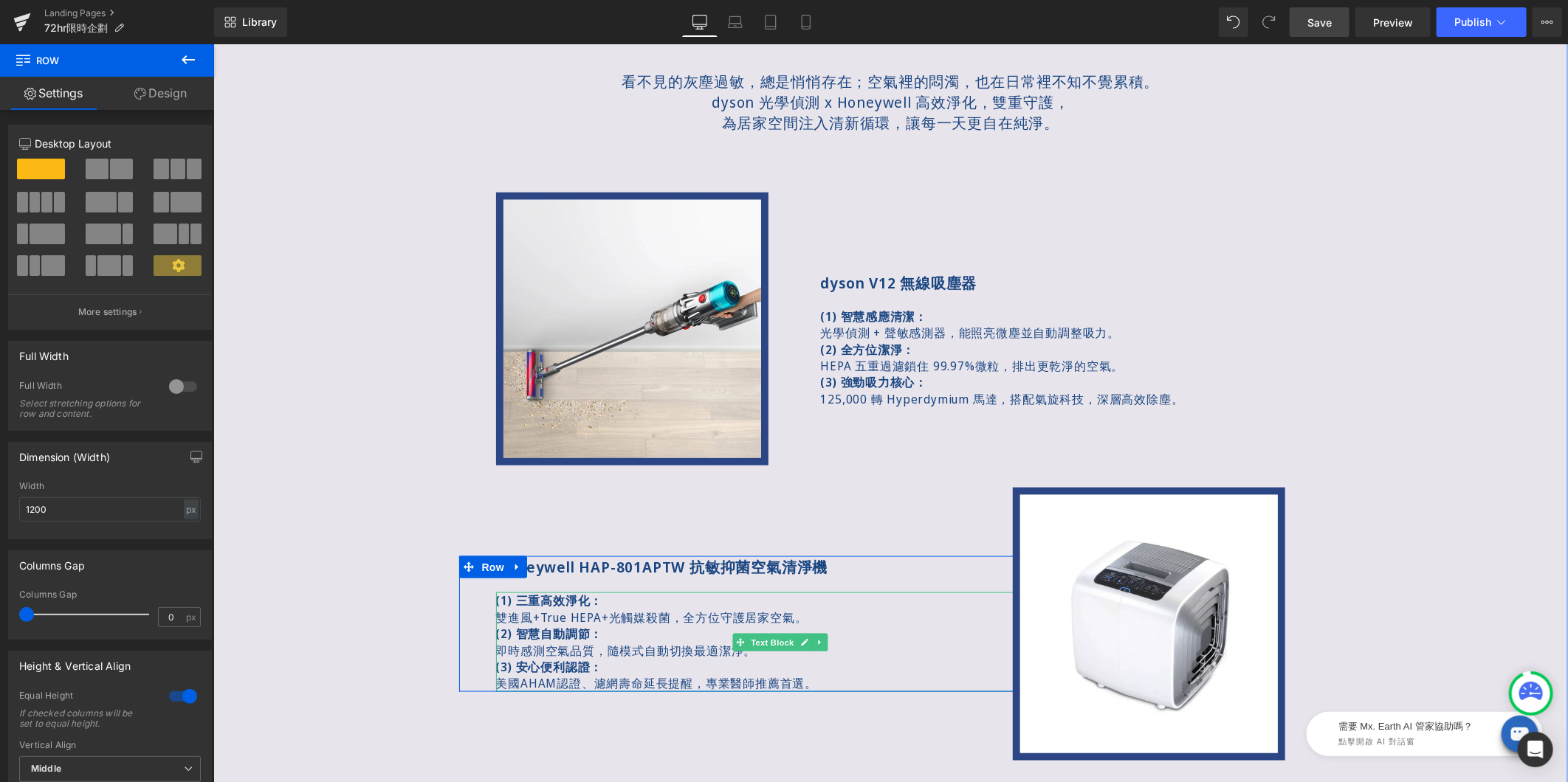
click at [535, 616] on span "雙進風+True HEPA+光觸媒殺菌，全方位守護居家空氣。" at bounding box center [651, 617] width 311 height 16
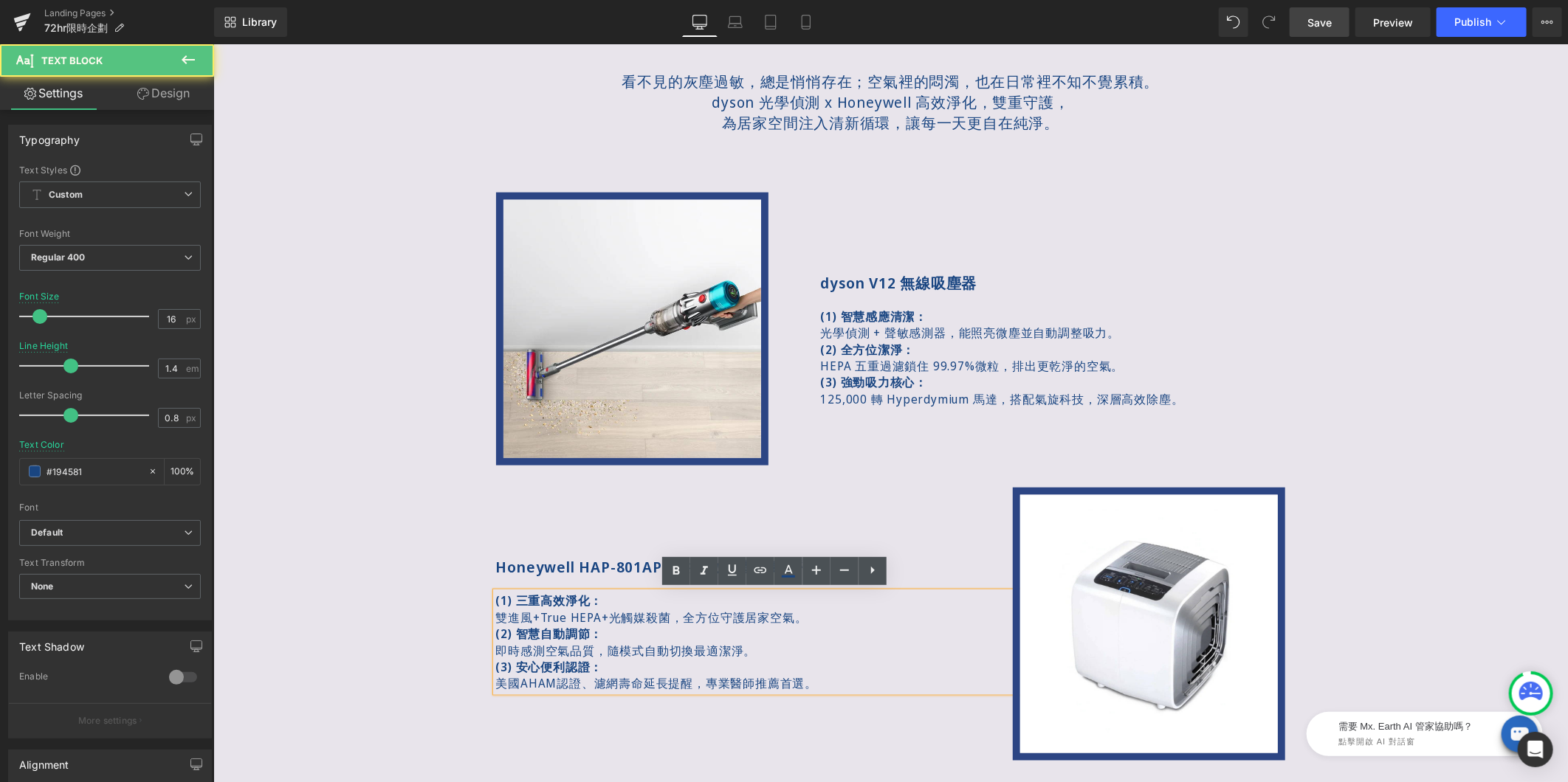
click at [524, 615] on span "雙進風+True HEPA+光觸媒殺菌，全方位守護居家空氣。" at bounding box center [651, 617] width 311 height 16
click at [598, 614] on span "雙進風 + True HEPA+光觸媒殺菌，全方位守護居家空氣。" at bounding box center [655, 617] width 319 height 16
click at [606, 614] on span "雙進風 + True HEPA+光觸媒殺菌，全方位守護居家空氣。" at bounding box center [655, 617] width 319 height 16
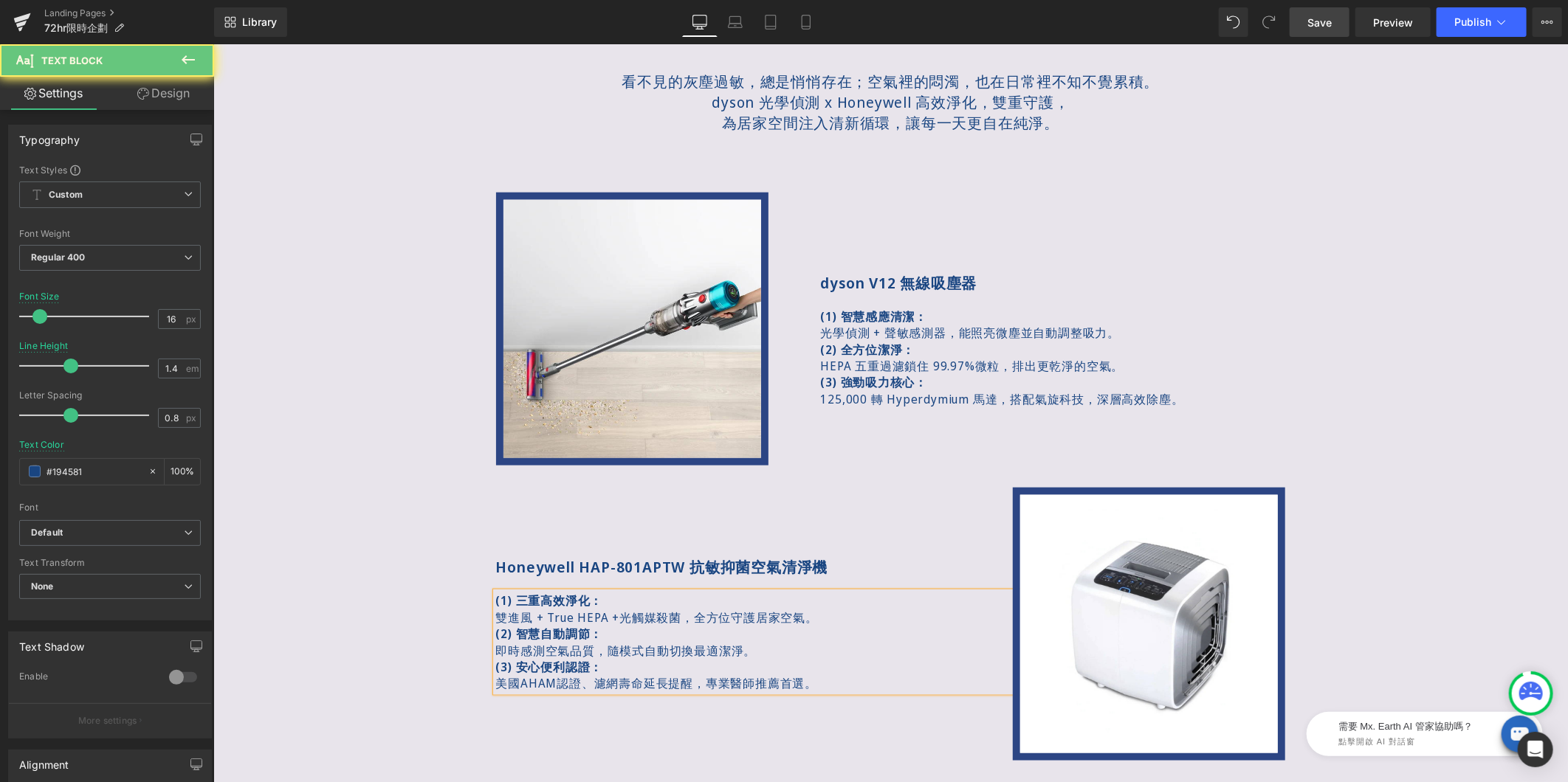
click at [623, 614] on span "雙進風 + True HEPA +光觸媒殺菌，全方位守護居家空氣。" at bounding box center [656, 617] width 321 height 16
click at [514, 676] on p "美國AHAM認證、濾網壽命延長提醒，專業醫師推薦首選。" at bounding box center [779, 683] width 568 height 16
click at [560, 679] on p "美國 AHAM認證、濾網壽命延長提醒，專業醫師推薦首選。" at bounding box center [779, 683] width 568 height 16
click at [555, 679] on p "美國 AHAM認證、濾網壽命延長提醒，專業醫師推薦首選。" at bounding box center [779, 683] width 568 height 16
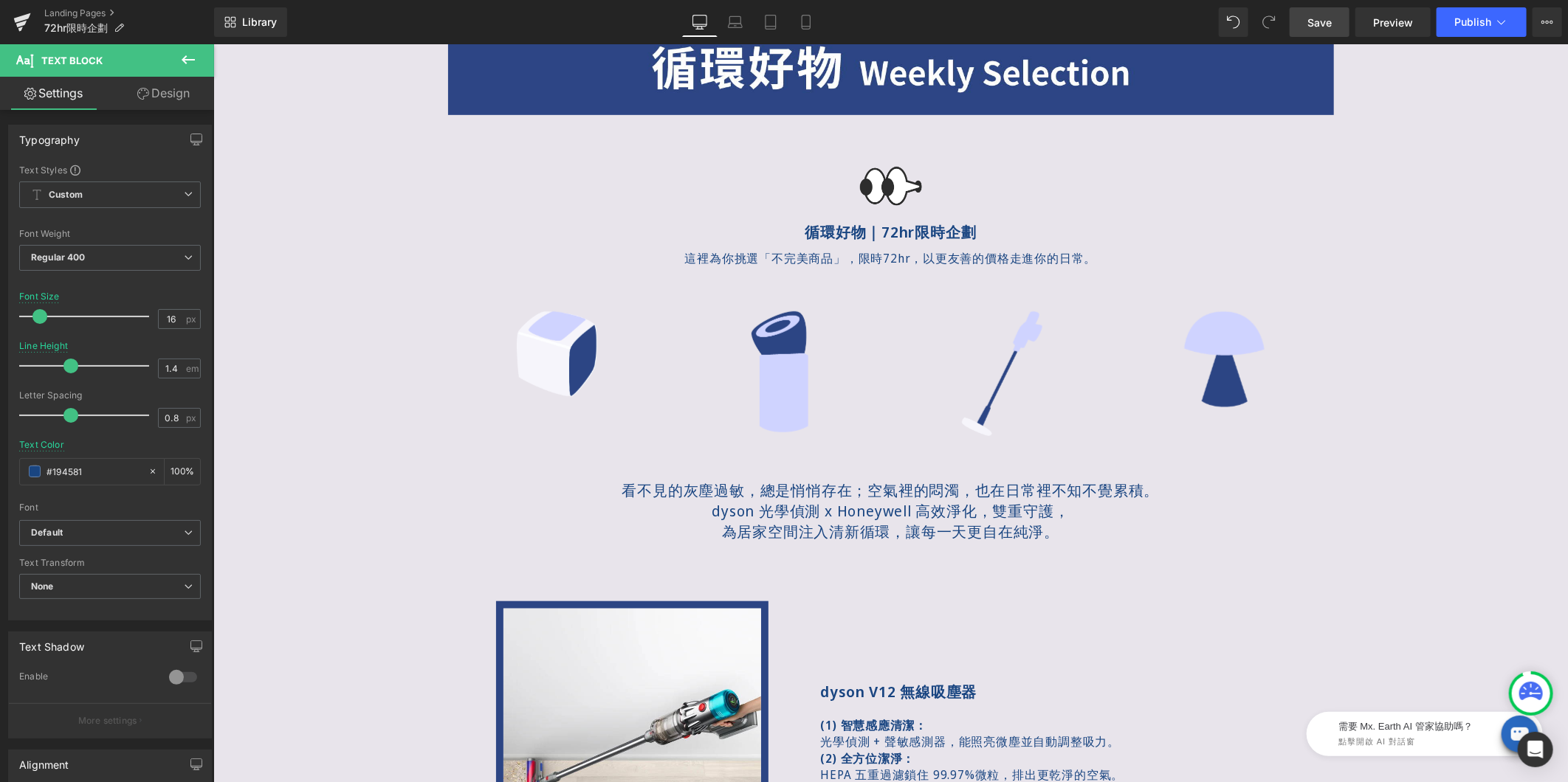
scroll to position [563, 0]
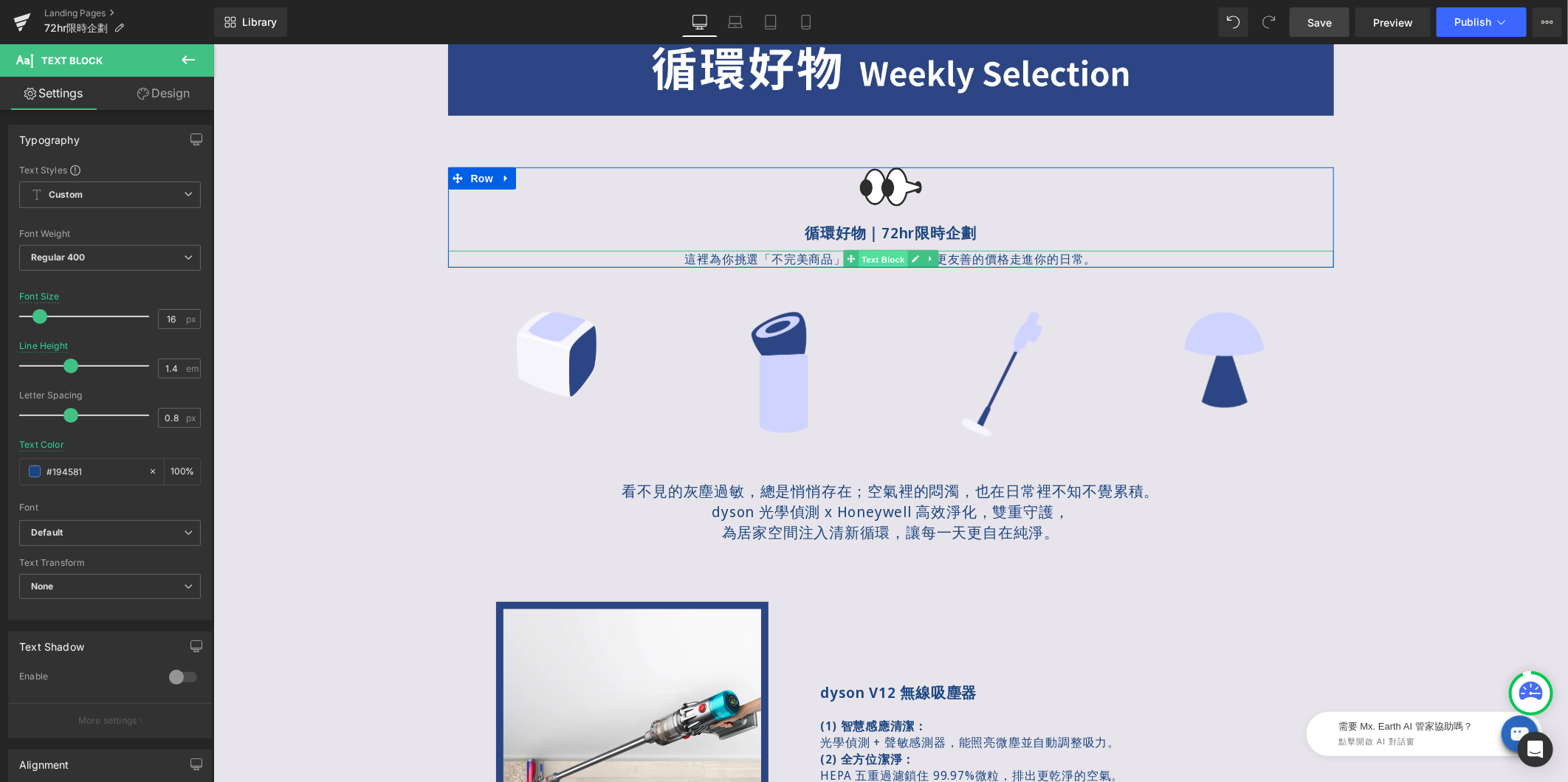
click at [876, 252] on span "Text Block" at bounding box center [882, 259] width 49 height 17
click at [864, 255] on div "這裡為你挑選「不完美商品」，限時72hr，以更友善的價格走進你的日常。 Text Block" at bounding box center [890, 259] width 886 height 16
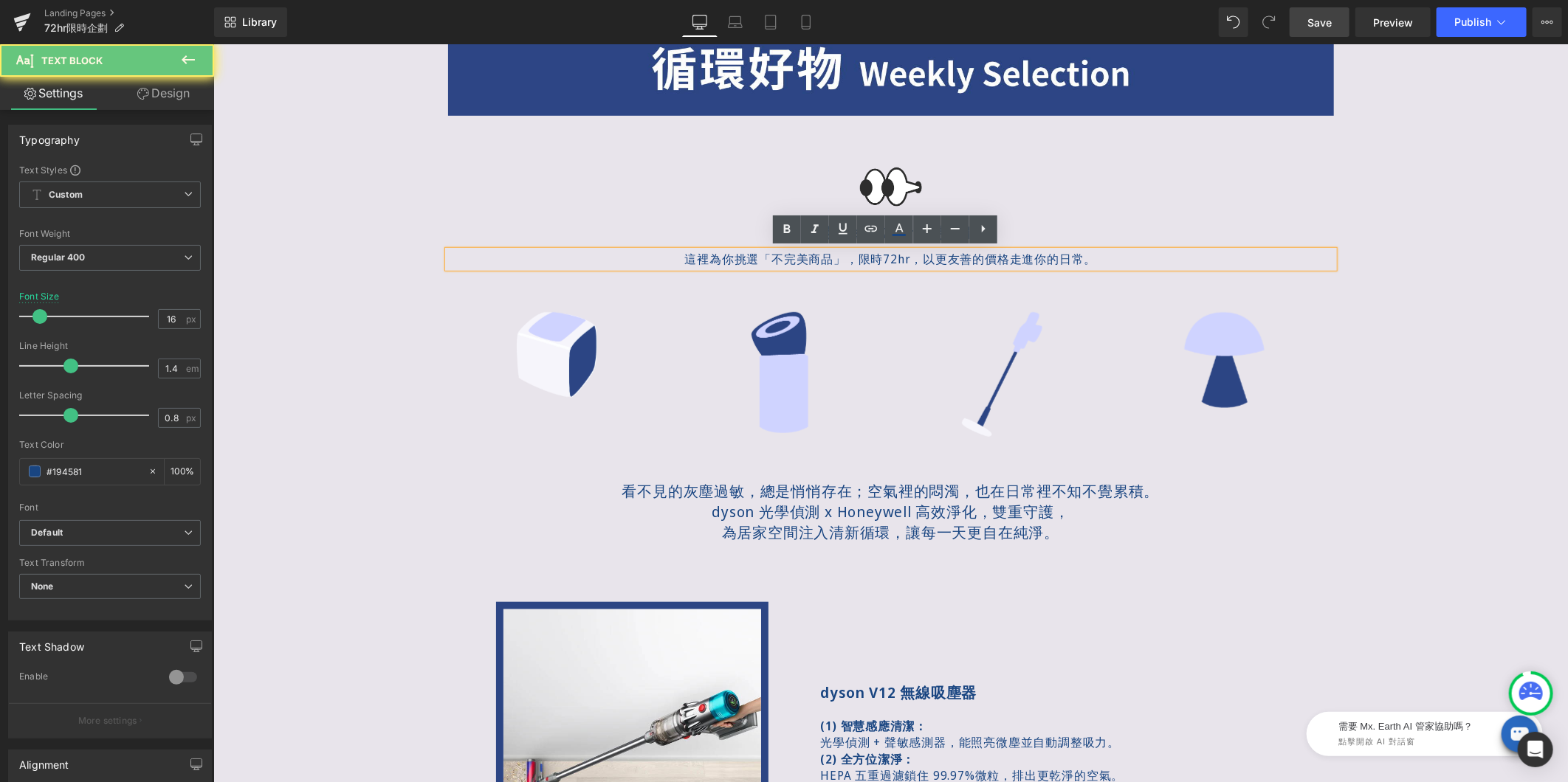
click at [871, 253] on p "這裡為你挑選「不完美商品」，限時72hr，以更友善的價格走進你的日常。" at bounding box center [890, 259] width 886 height 16
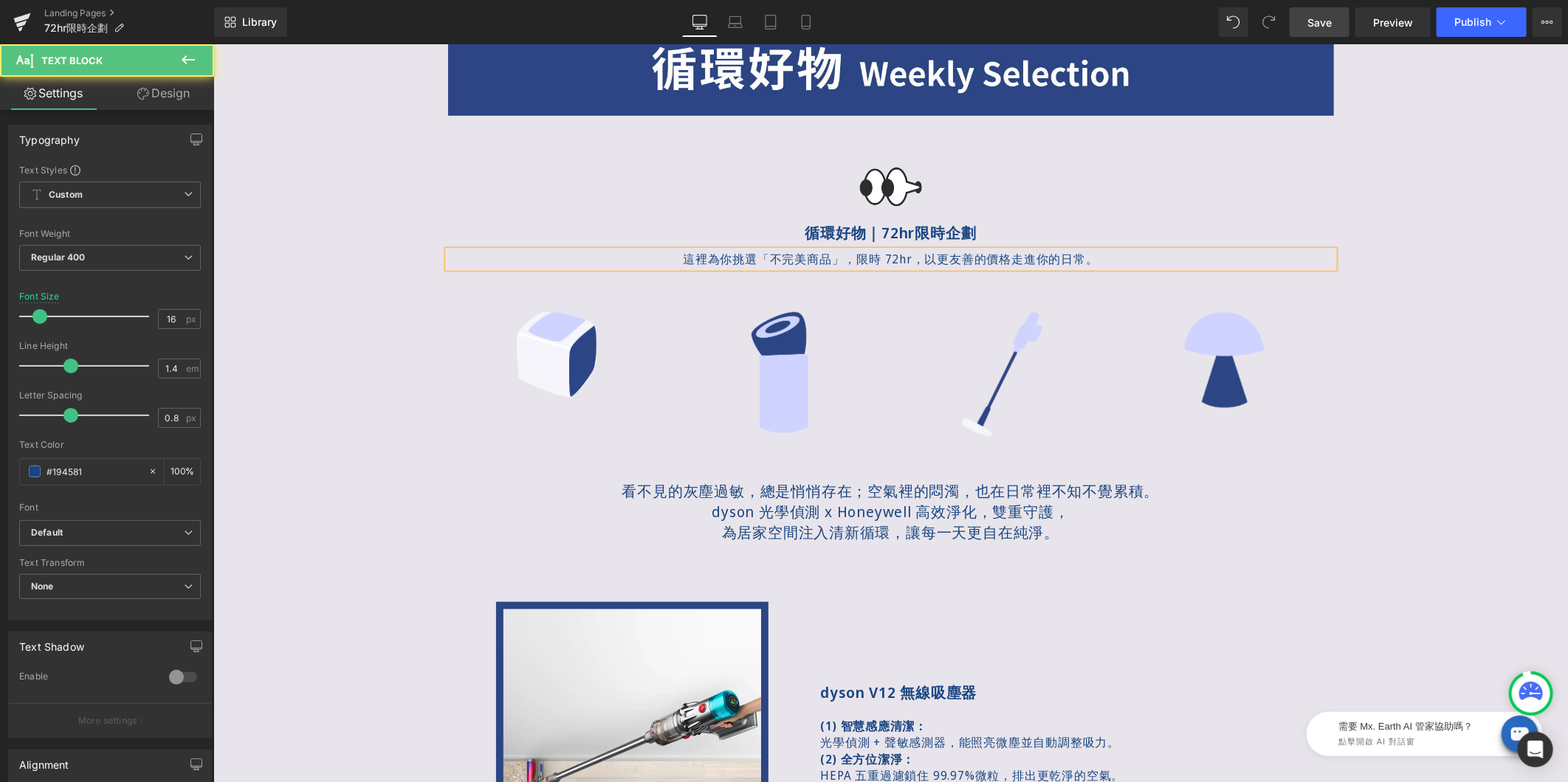
click at [891, 258] on p "這裡為你挑選「不完美商品」，限時 72hr，以更友善的價格走進你的日常。" at bounding box center [890, 259] width 886 height 16
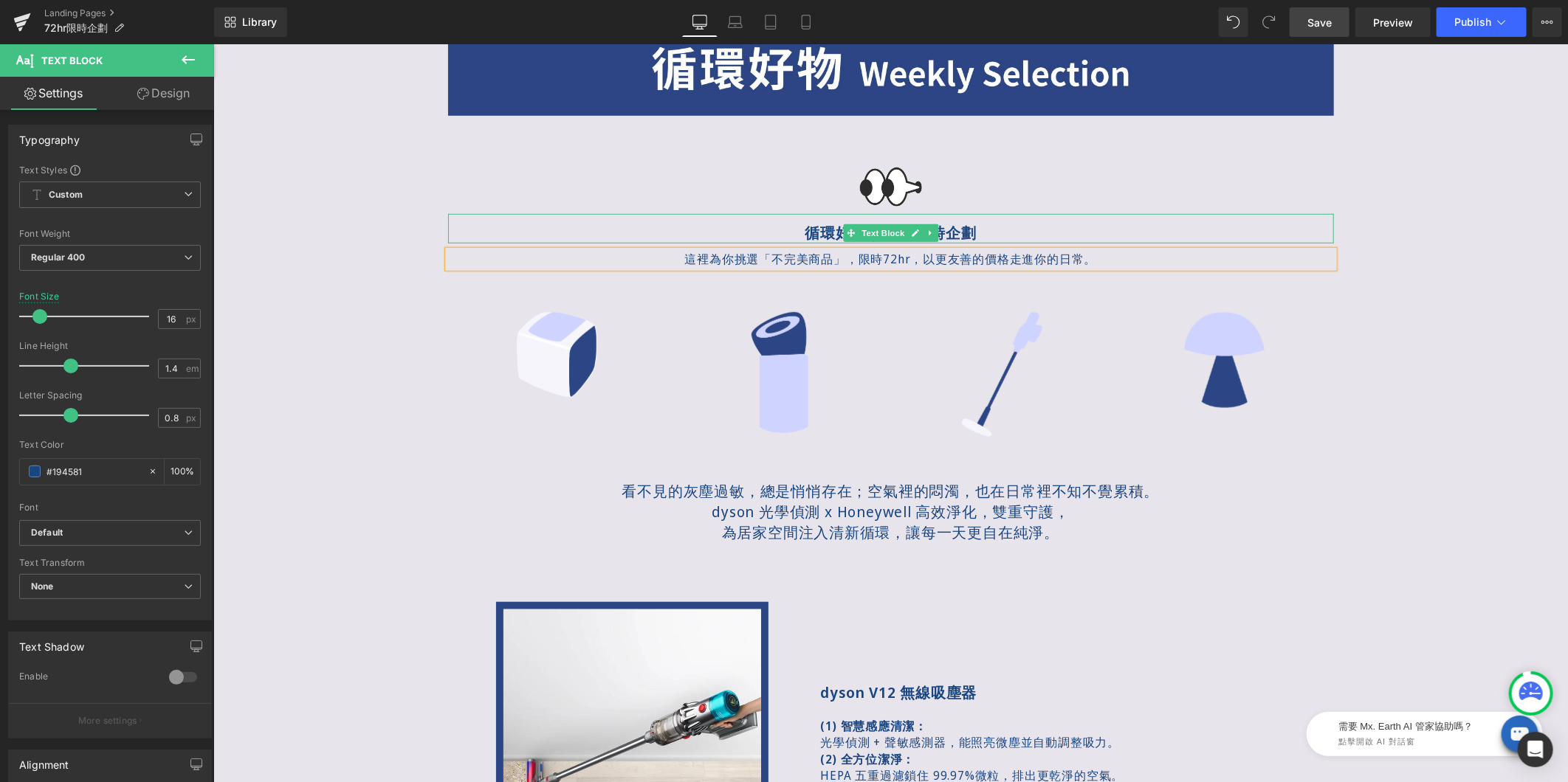
click at [1054, 219] on div "循環好物｜72hr限時企劃" at bounding box center [890, 228] width 886 height 29
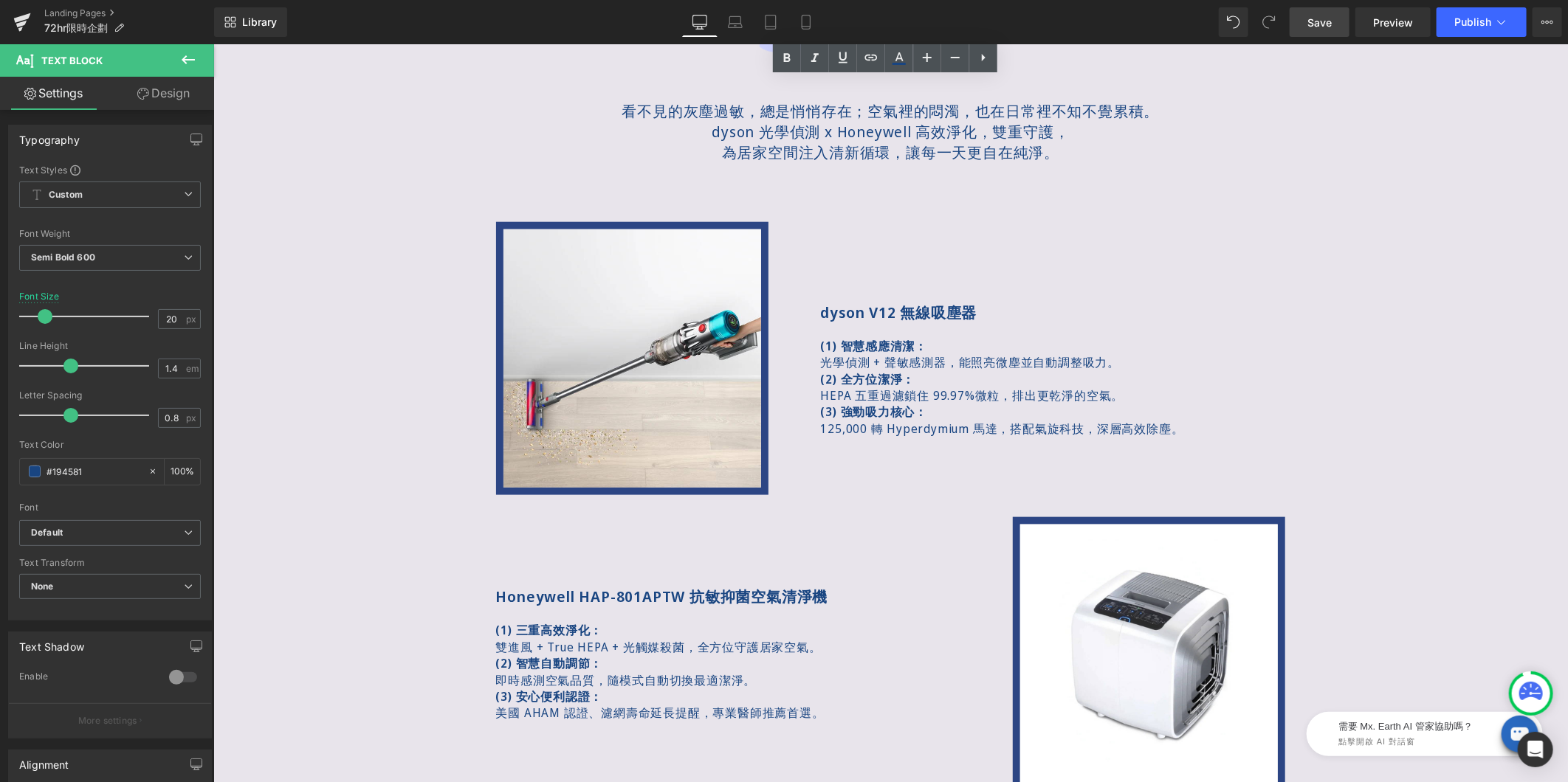
scroll to position [972, 0]
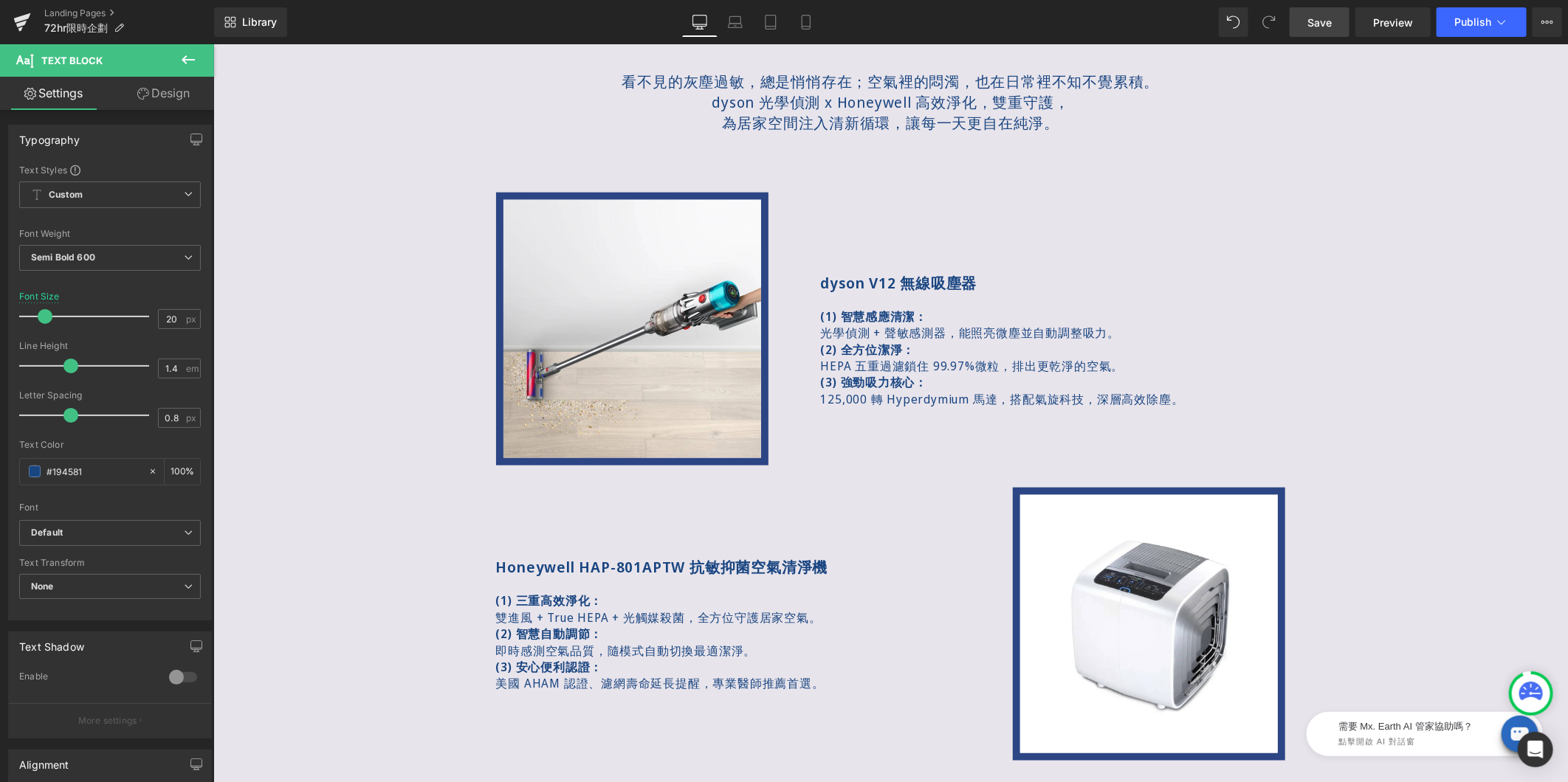
click at [1319, 17] on span "Save" at bounding box center [1319, 22] width 25 height 15
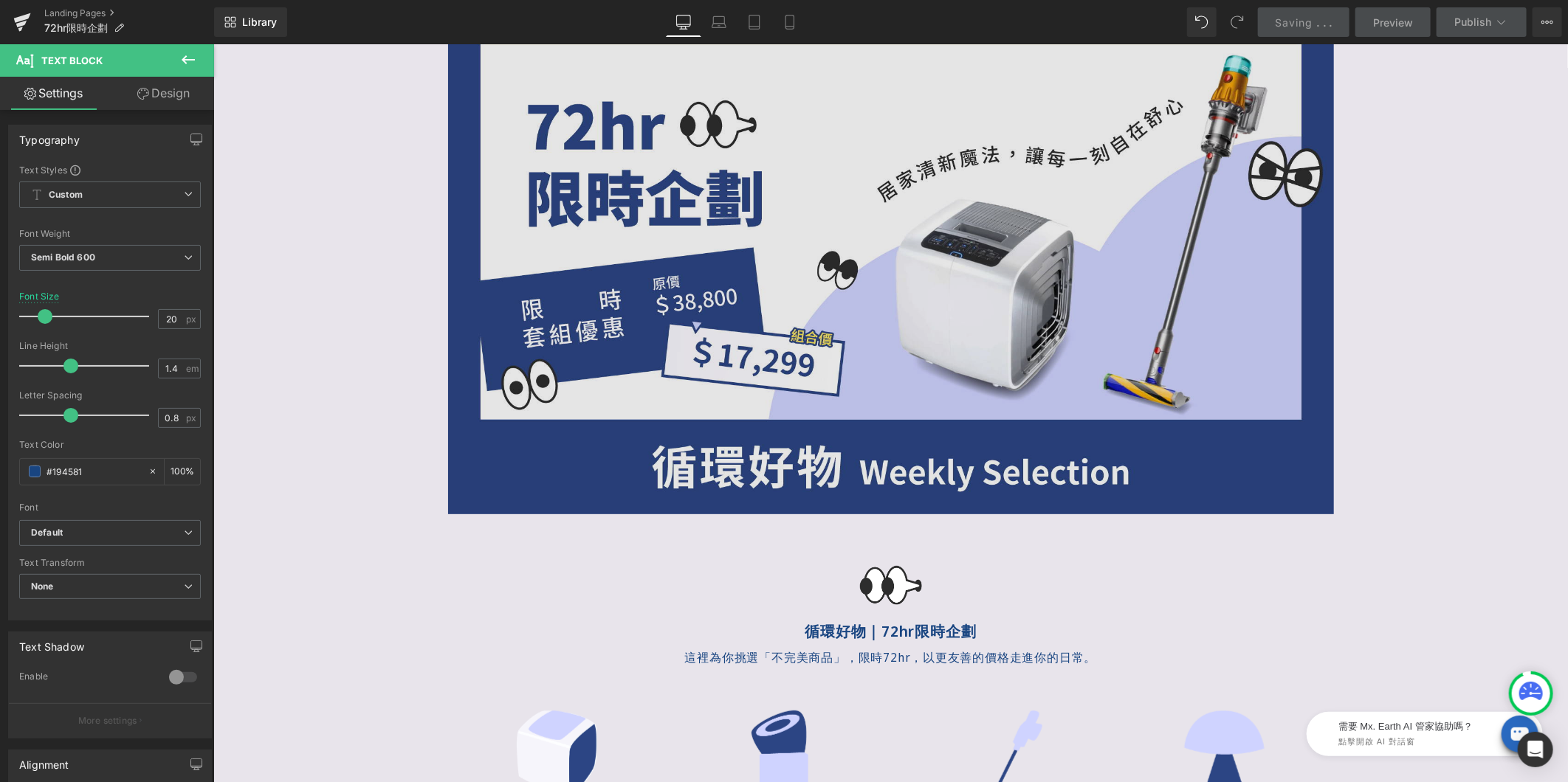
scroll to position [0, 0]
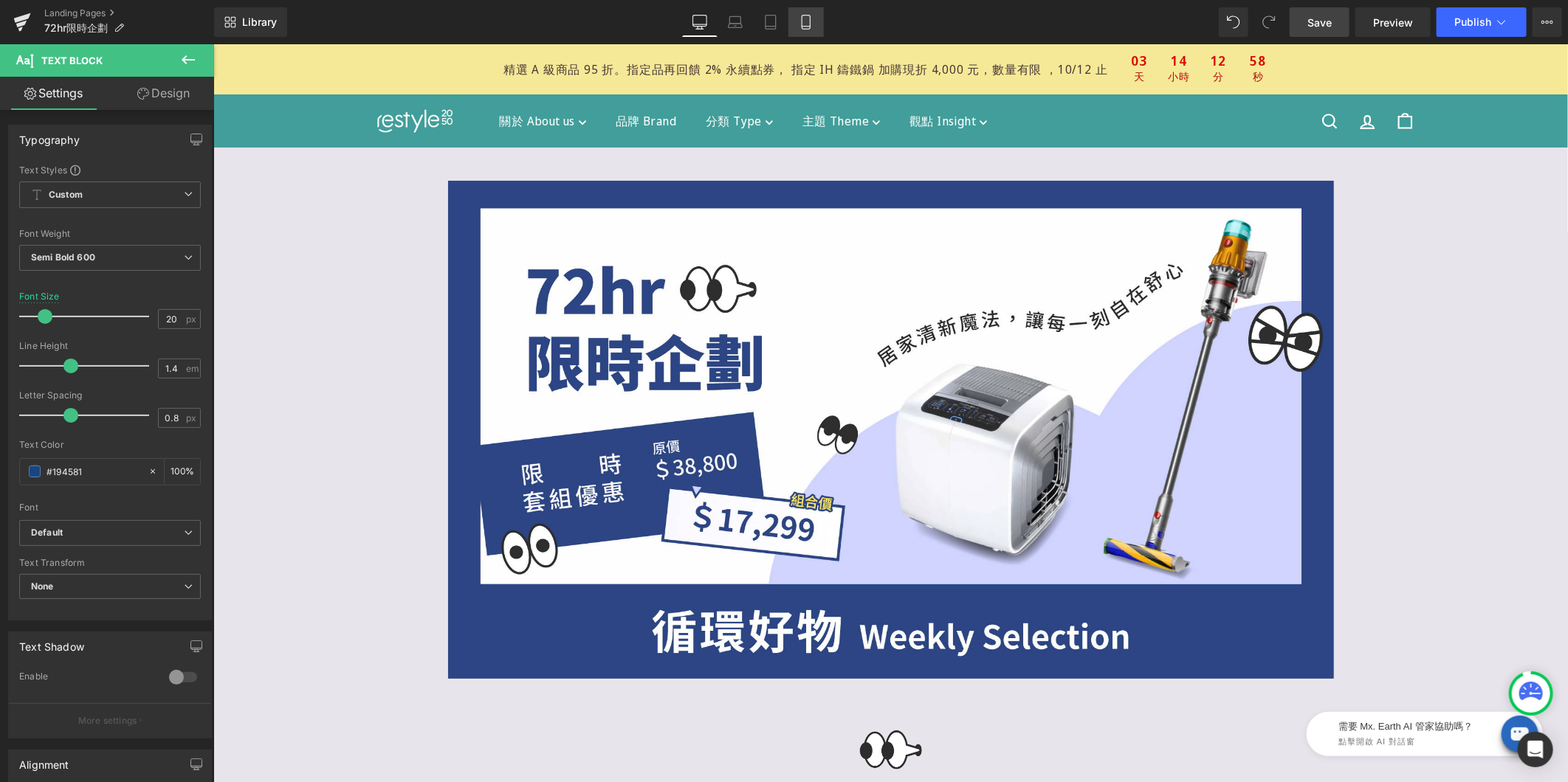
click at [799, 28] on icon at bounding box center [806, 22] width 15 height 15
type input "16"
type input "100"
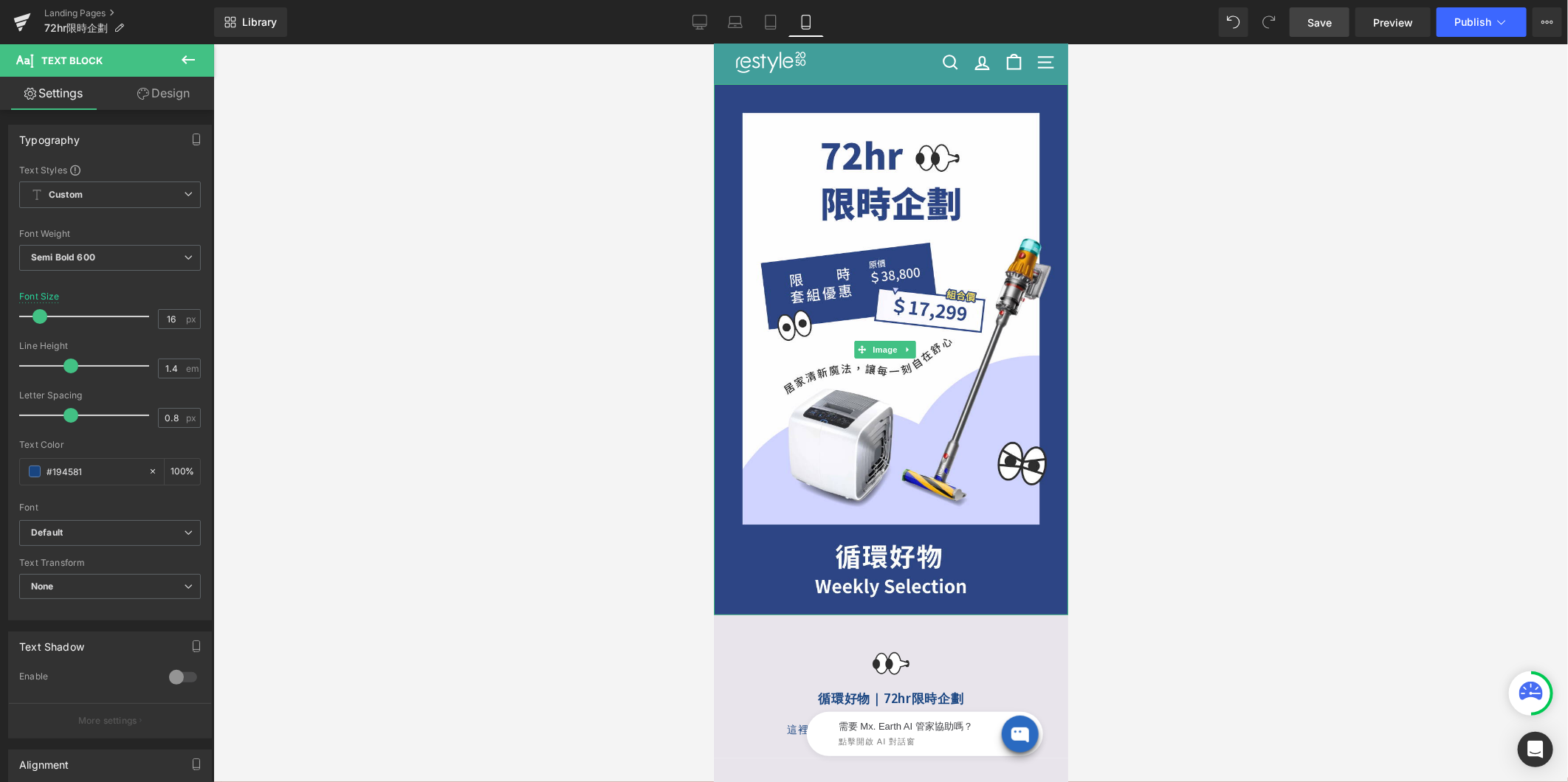
scroll to position [246, 0]
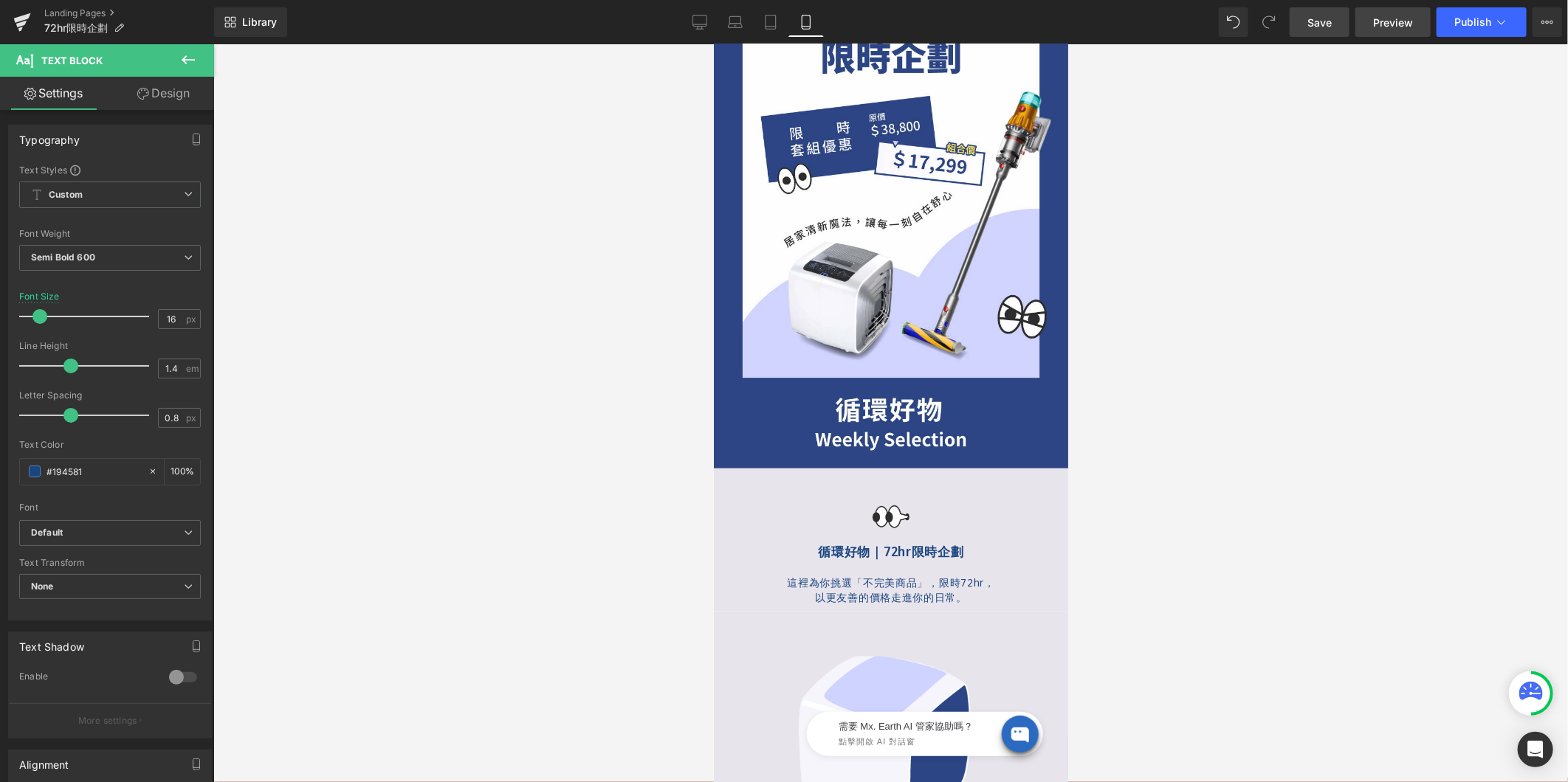
click at [1398, 33] on link "Preview" at bounding box center [1392, 22] width 76 height 29
click at [704, 23] on icon at bounding box center [699, 22] width 15 height 15
type input "20"
type input "100"
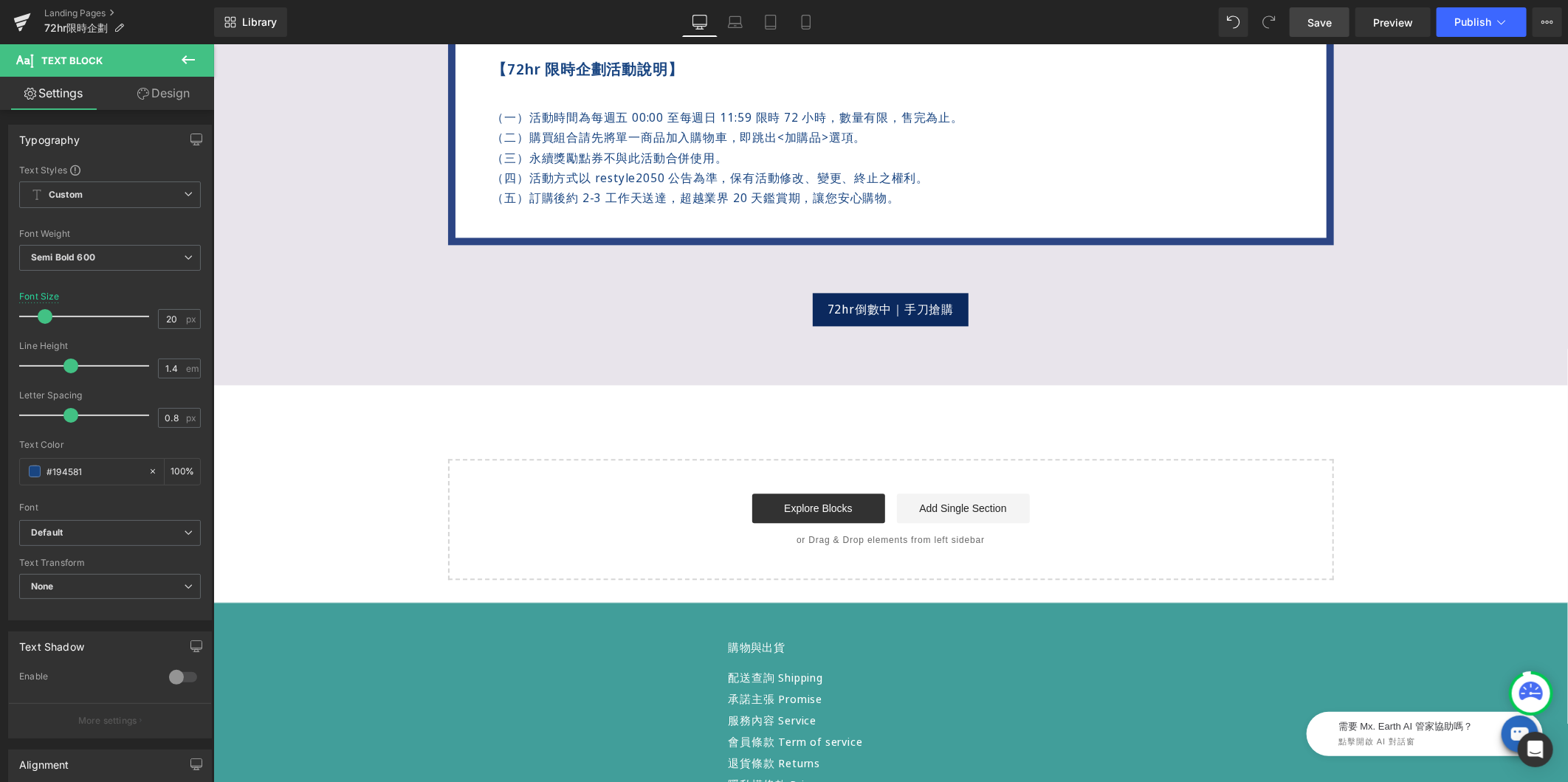
scroll to position [1743, 0]
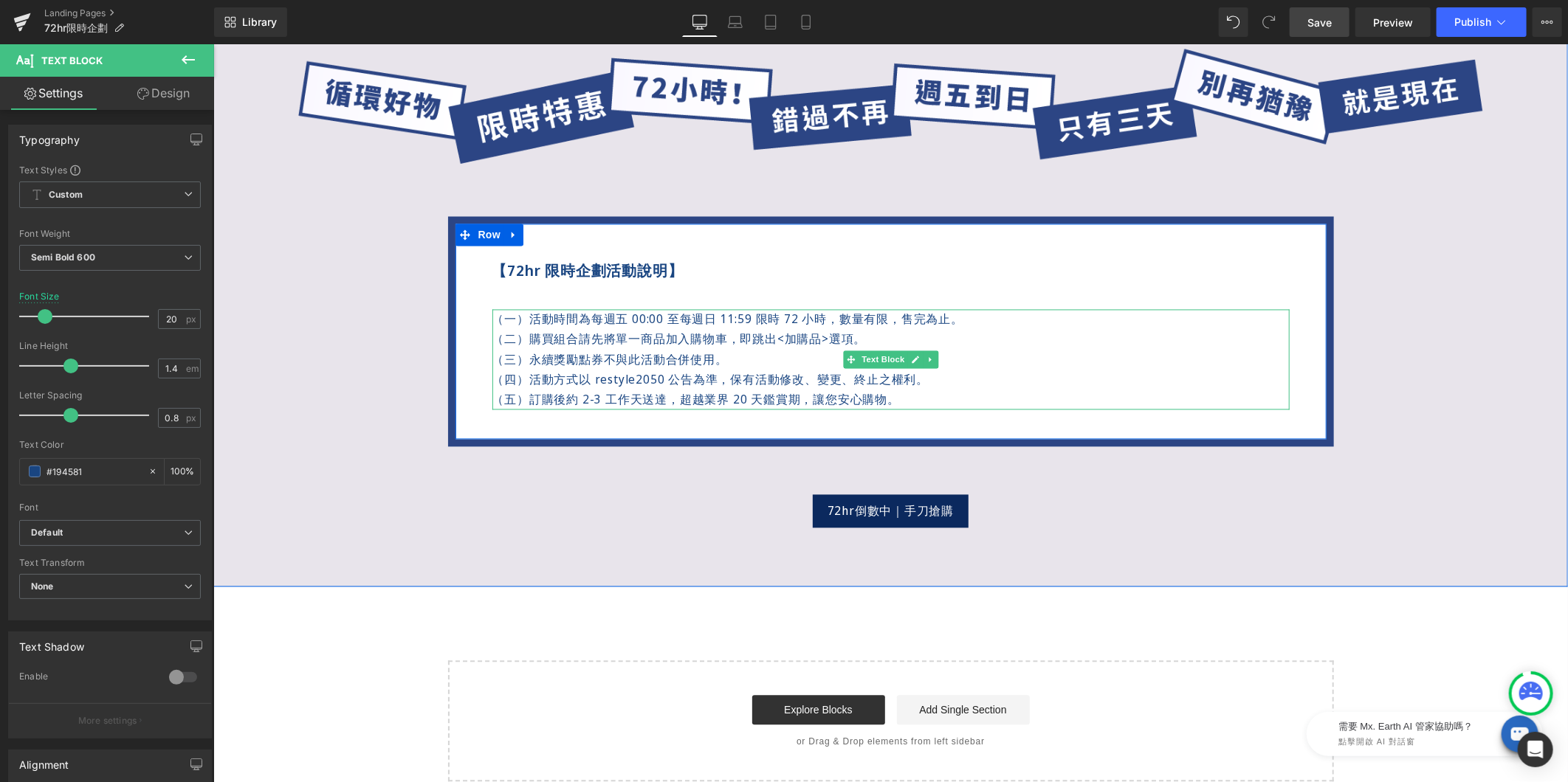
click at [781, 324] on p "（一）活動時間為每週五 00:00 至每週日 11:59 限時 72 小時，數量有限，售完為止。" at bounding box center [890, 320] width 797 height 20
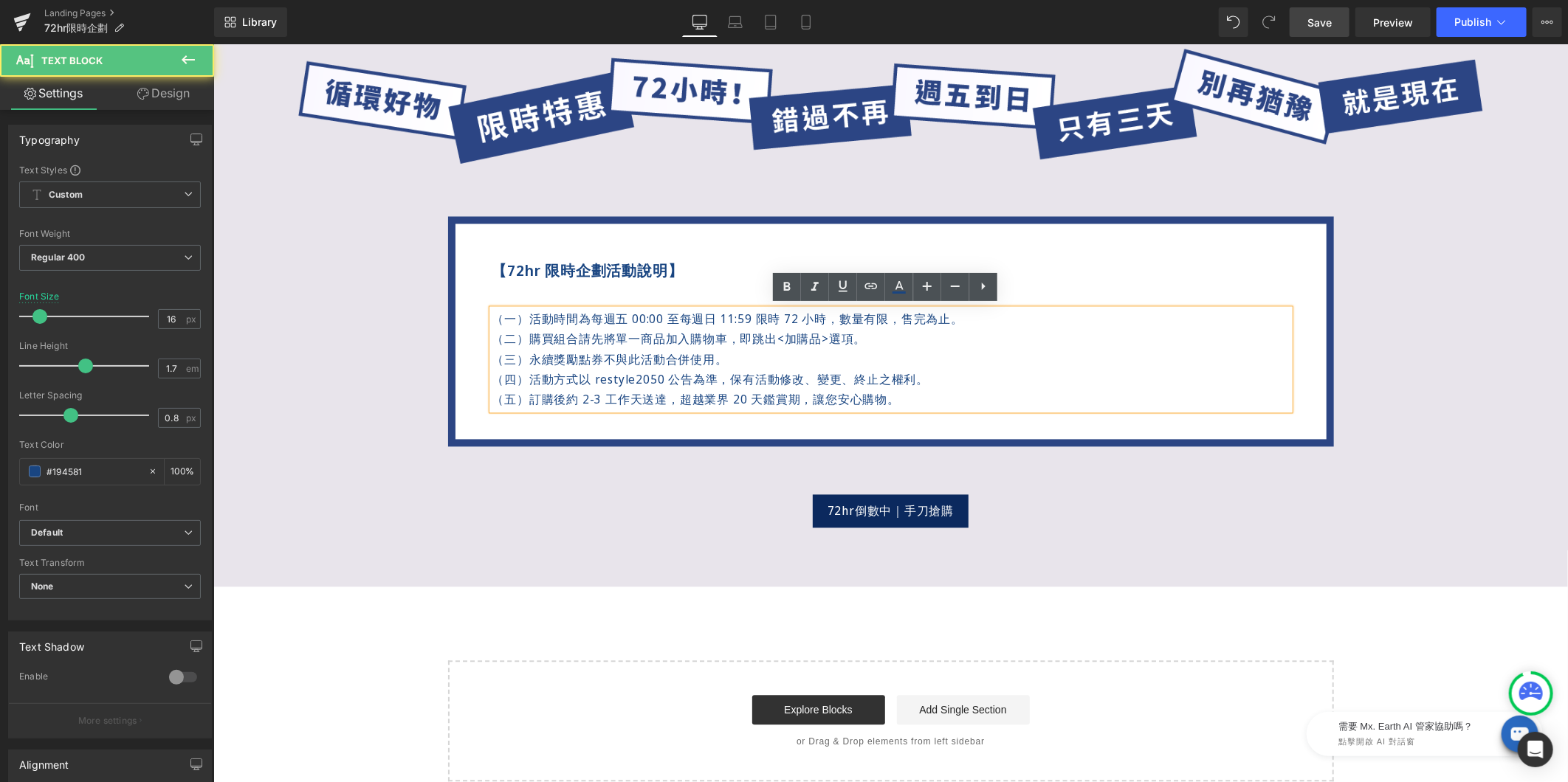
click at [785, 333] on span "即跳出<加購品>選項。" at bounding box center [802, 339] width 127 height 16
click at [767, 340] on span "即跳出<加購品>選項。" at bounding box center [802, 339] width 127 height 16
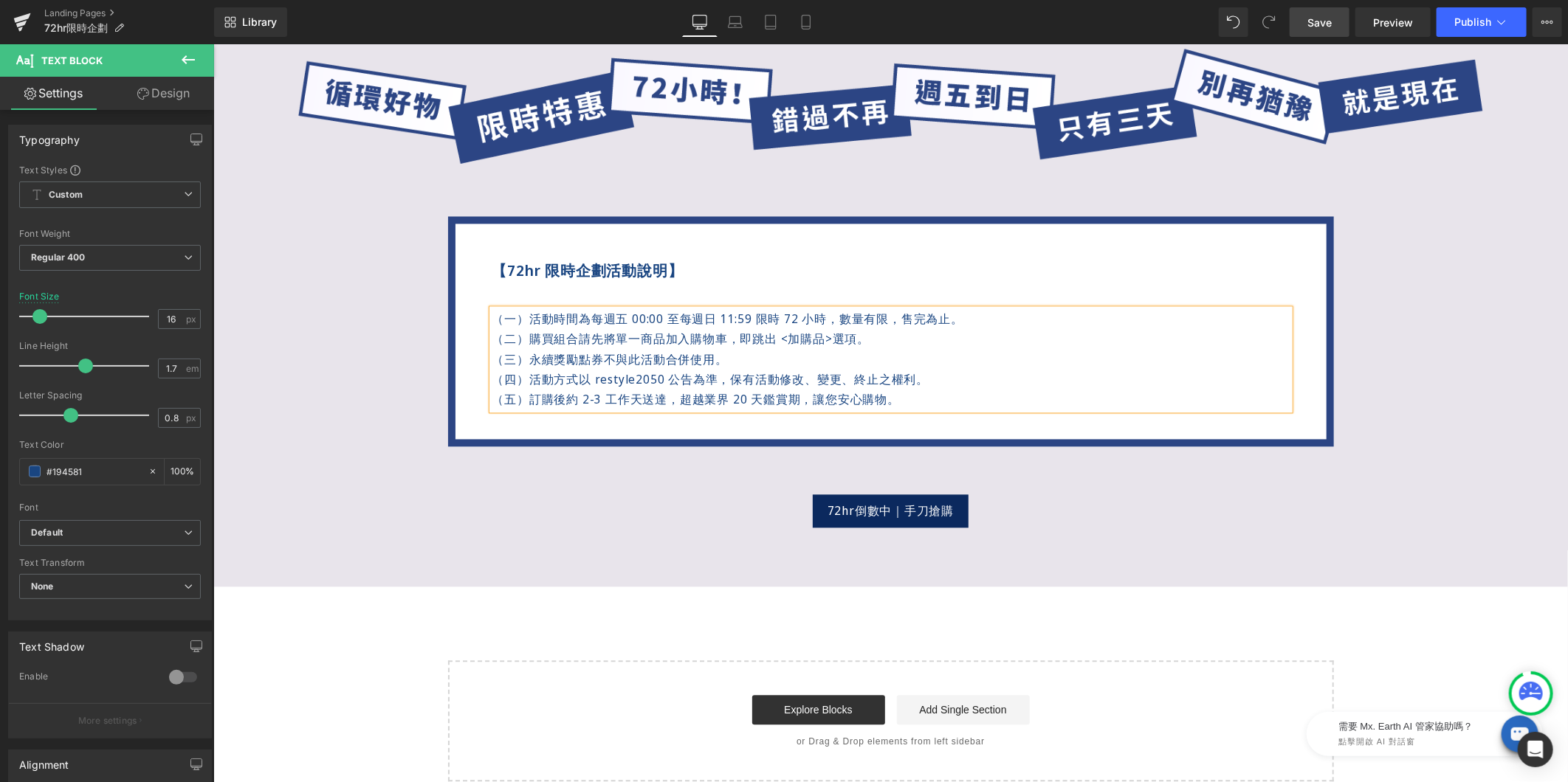
click at [814, 339] on span "即跳出 <加購品>選項。" at bounding box center [804, 339] width 130 height 16
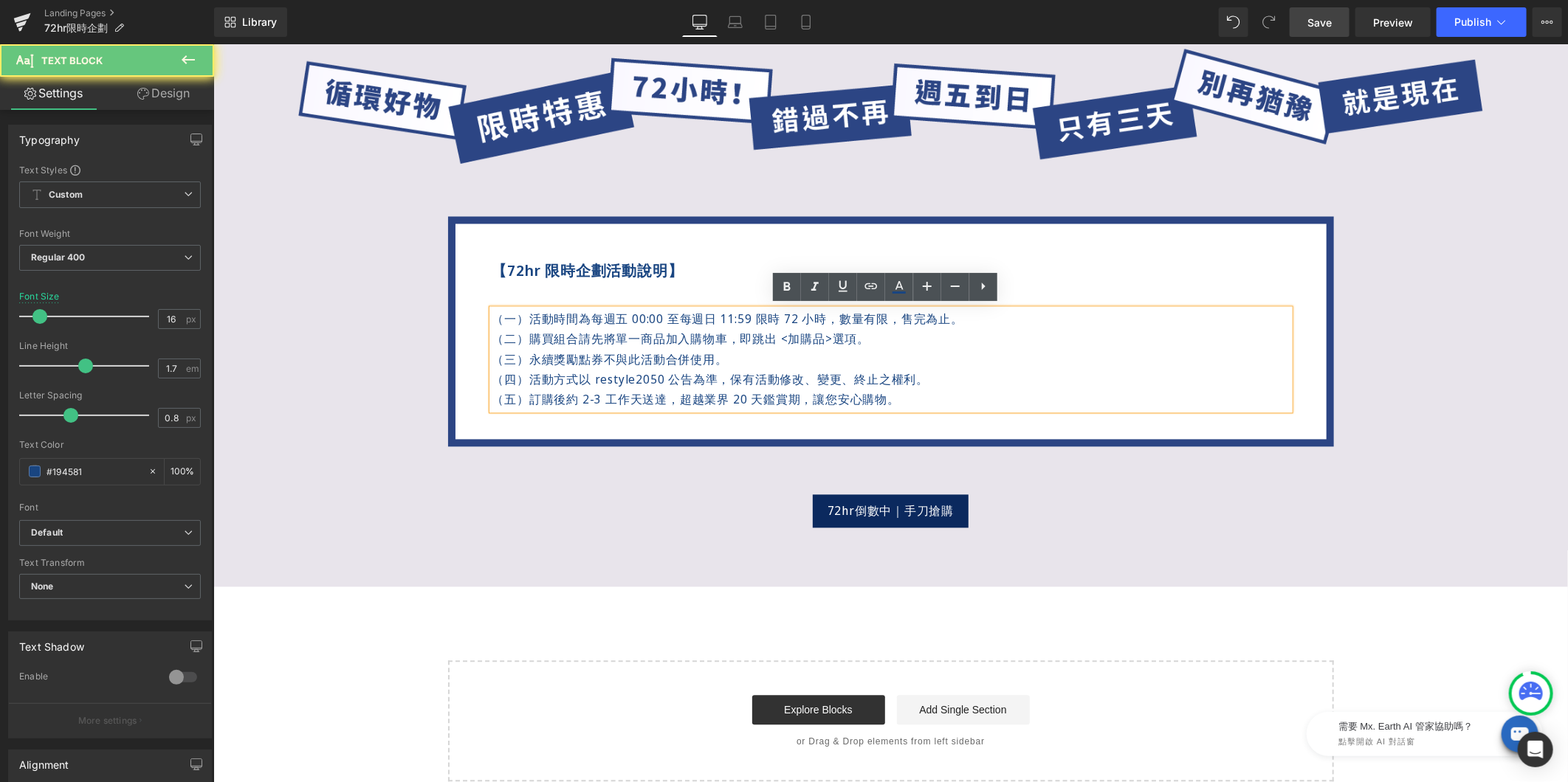
click at [824, 339] on span "即跳出 <加購品>選項。" at bounding box center [804, 339] width 130 height 16
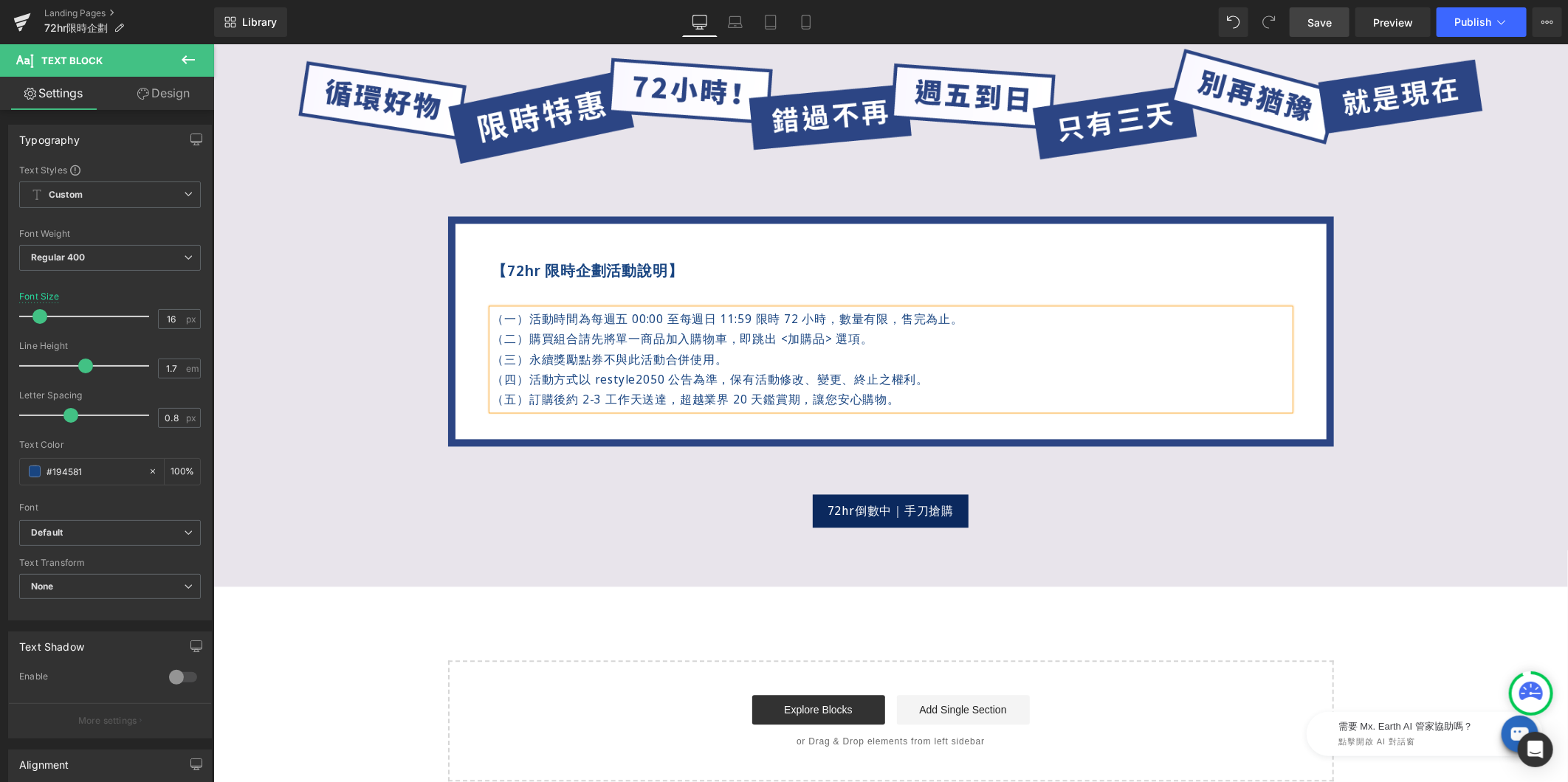
click at [1331, 25] on span "Save" at bounding box center [1319, 22] width 25 height 15
